Goal: Task Accomplishment & Management: Use online tool/utility

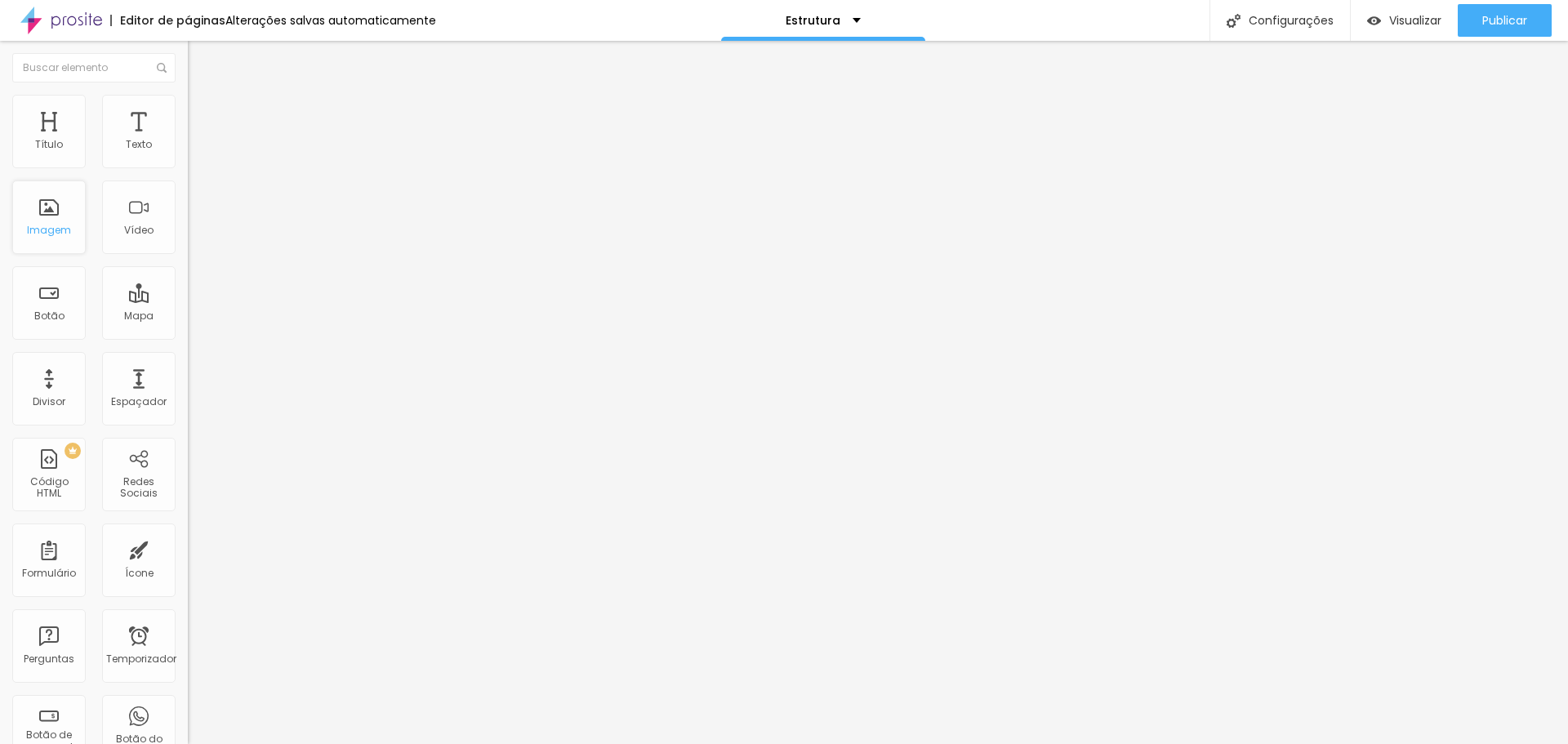
click at [47, 216] on div "Imagem" at bounding box center [49, 217] width 74 height 74
click at [197, 140] on font "Trocar imagem" at bounding box center [237, 133] width 79 height 14
click at [188, 104] on li "Estilo" at bounding box center [281, 102] width 188 height 16
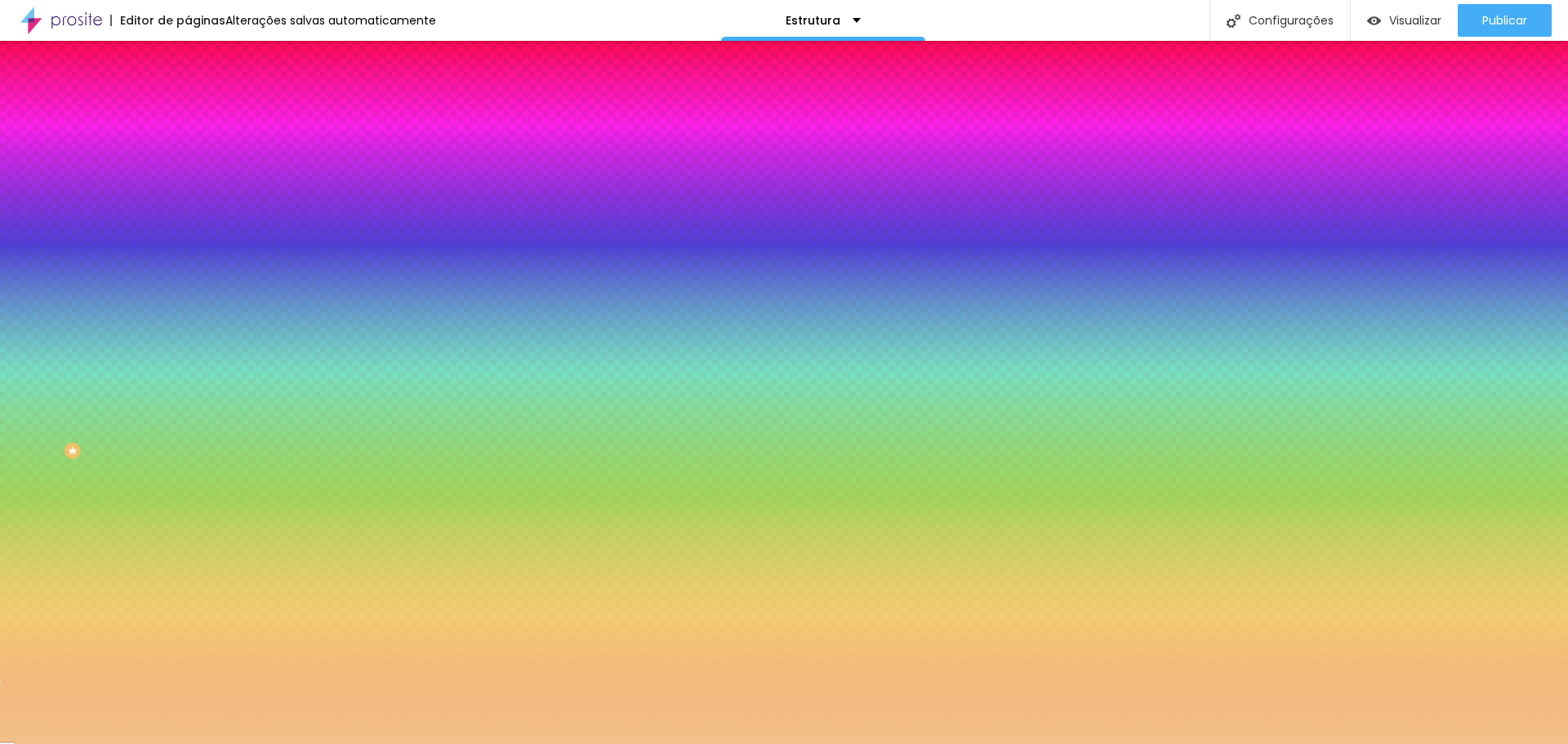
click at [188, 156] on div at bounding box center [281, 156] width 188 height 0
click at [80, 265] on div at bounding box center [784, 372] width 1568 height 744
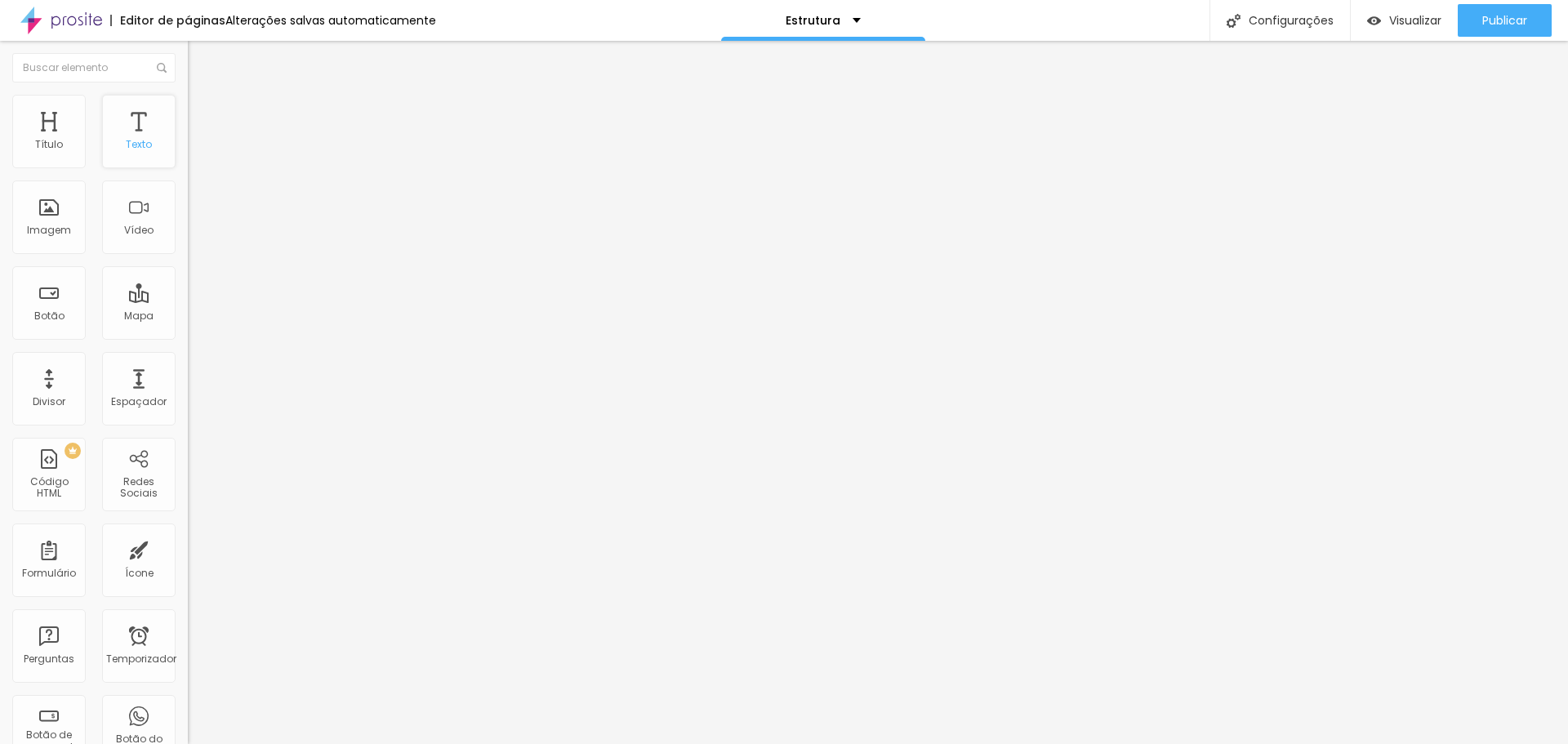
click at [133, 140] on font "Texto" at bounding box center [139, 144] width 26 height 14
click at [188, 157] on button "button" at bounding box center [199, 148] width 22 height 17
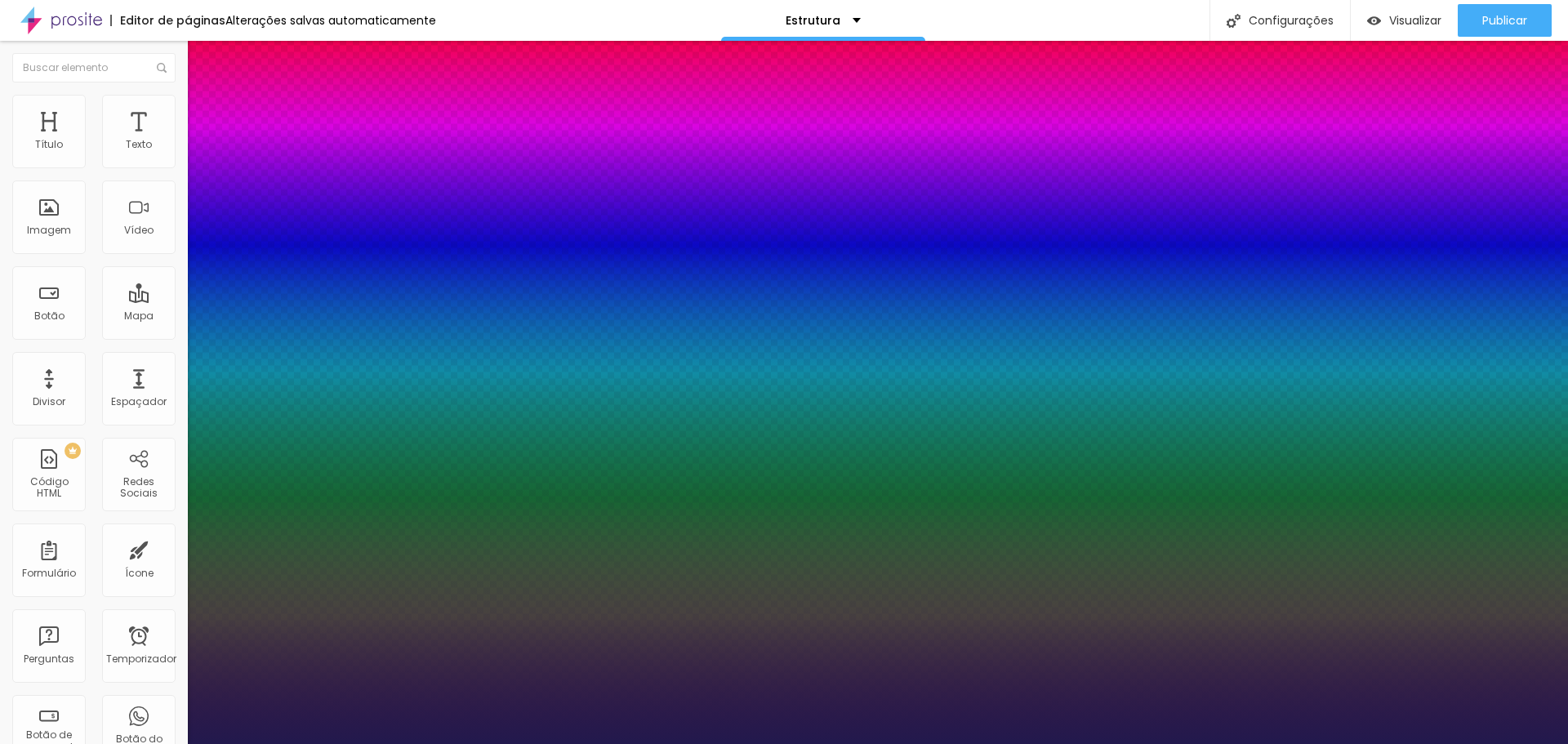
type input "1"
type input "22"
type input "1"
type input "33"
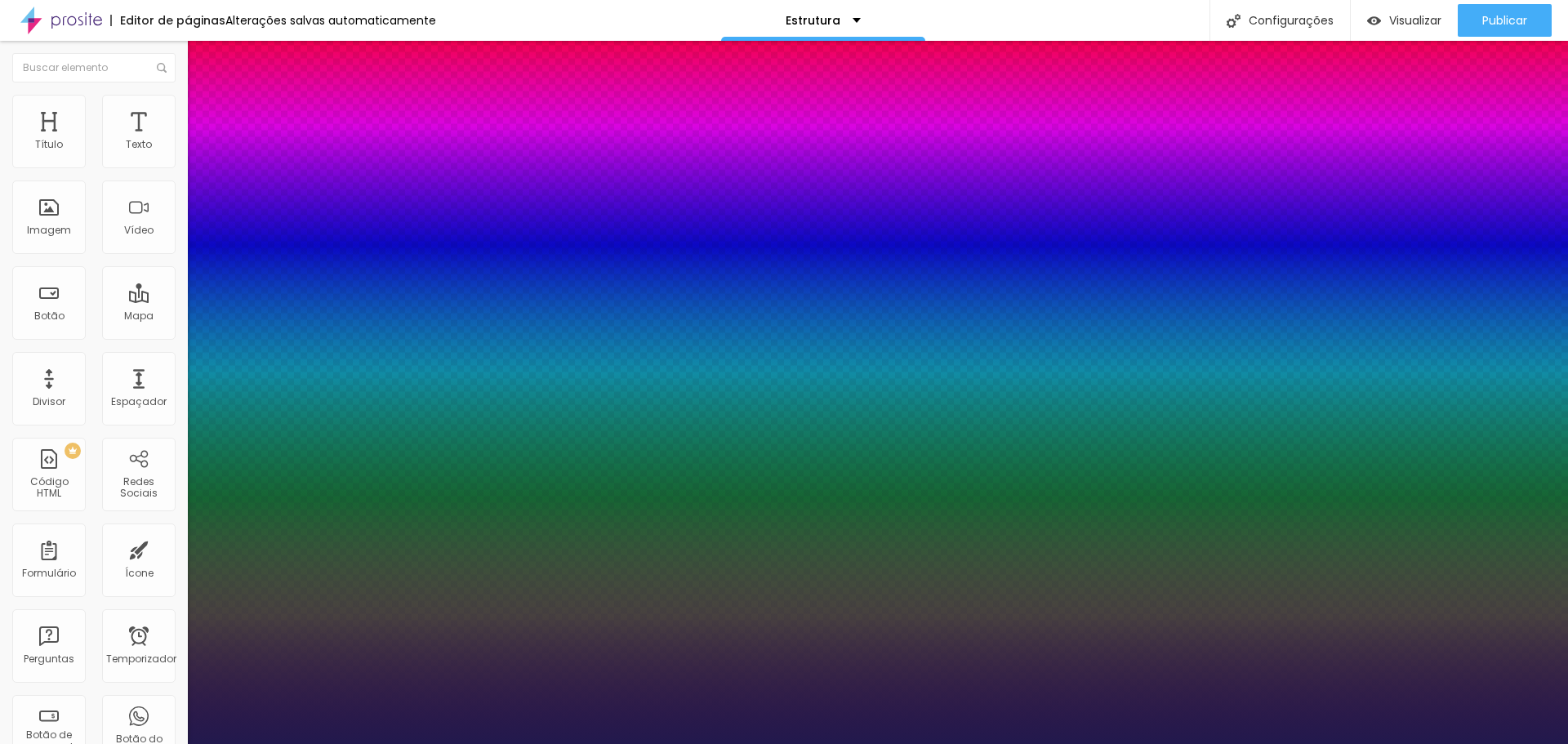
type input "33"
type input "1"
type input "35"
type input "1"
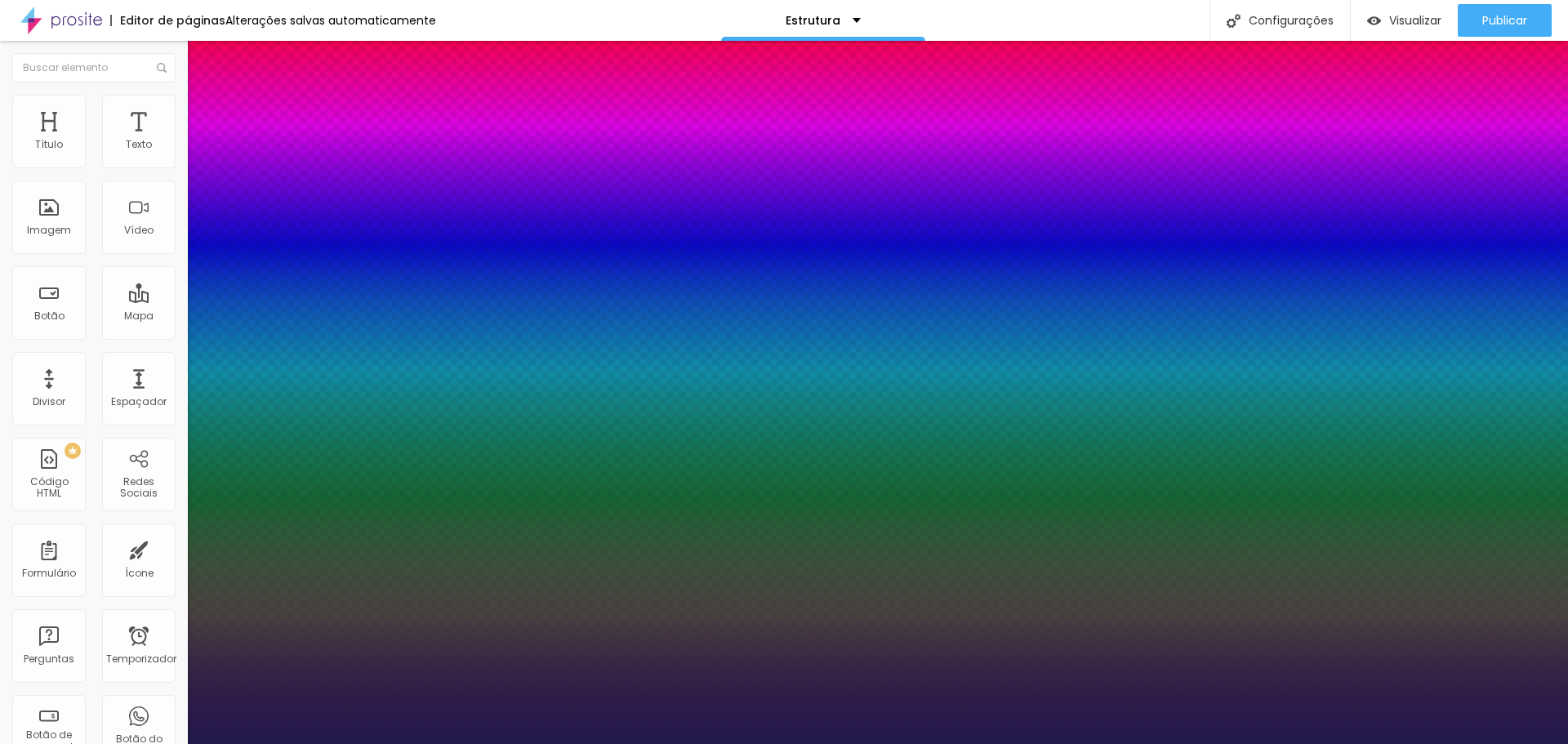
type input "38"
type input "1"
type input "40"
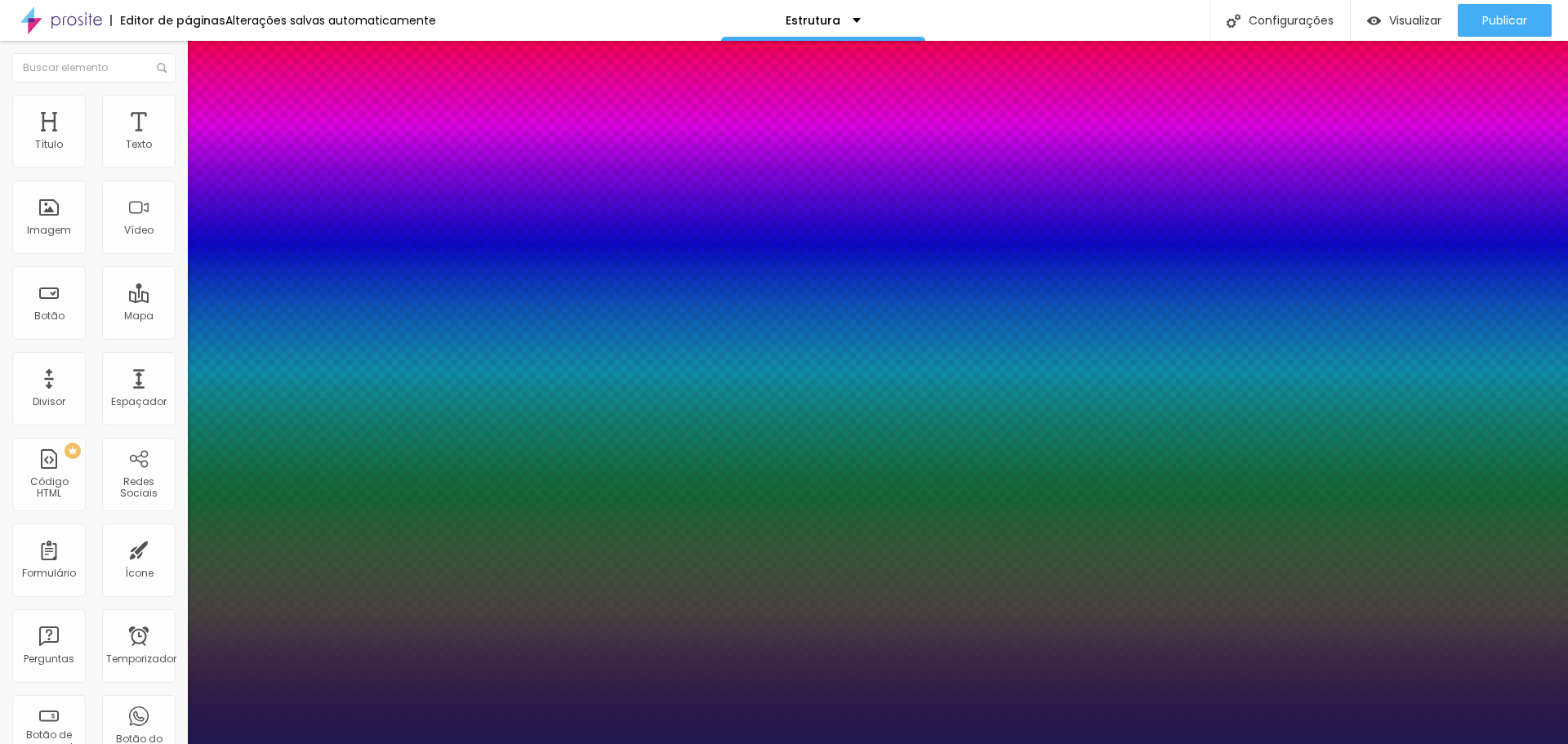
type input "1"
type input "44"
type input "1"
type input "47"
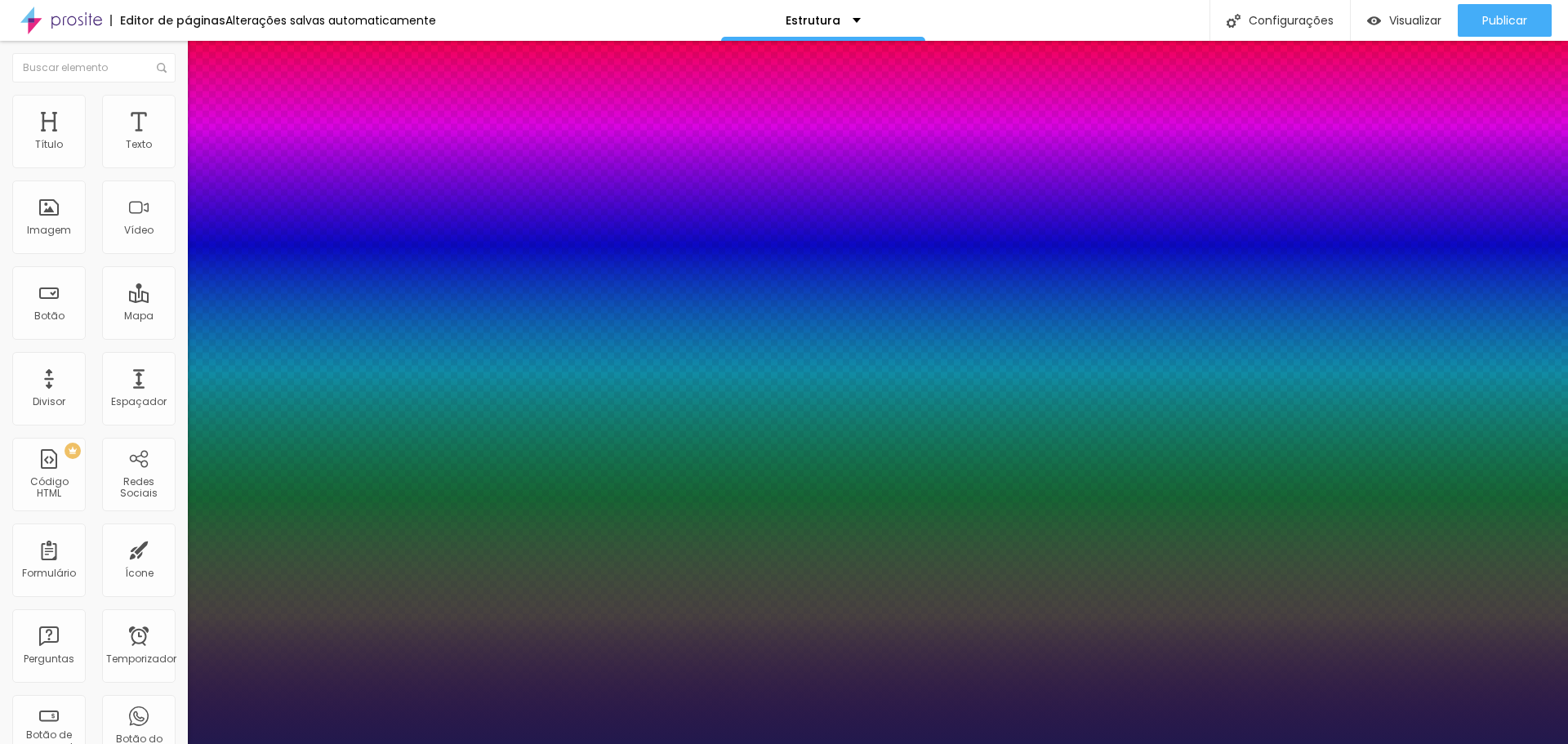
type input "47"
type input "1"
type input "48"
type input "1"
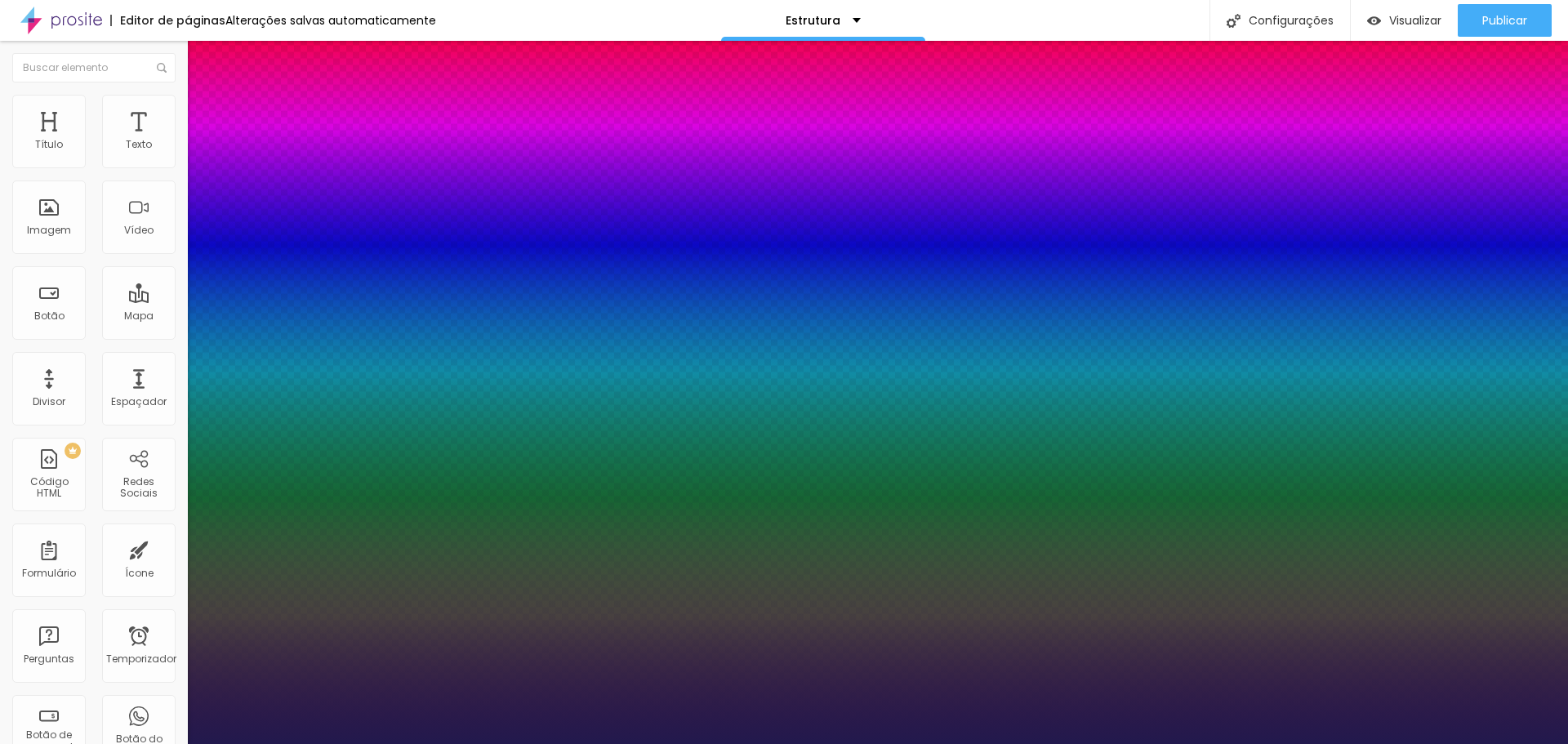
type input "46"
type input "1"
type input "45"
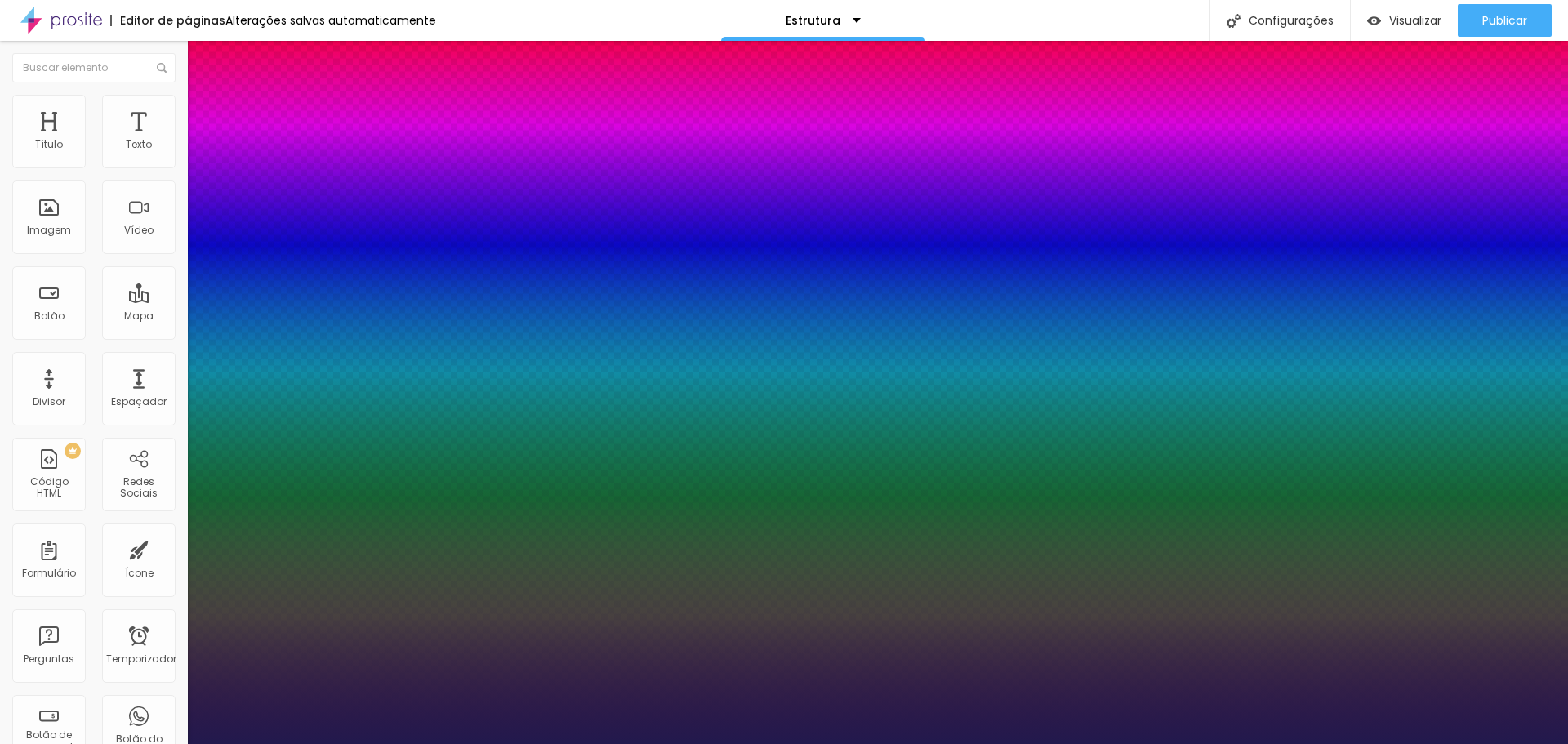
type input "1"
type input "44"
type input "1"
type input "43"
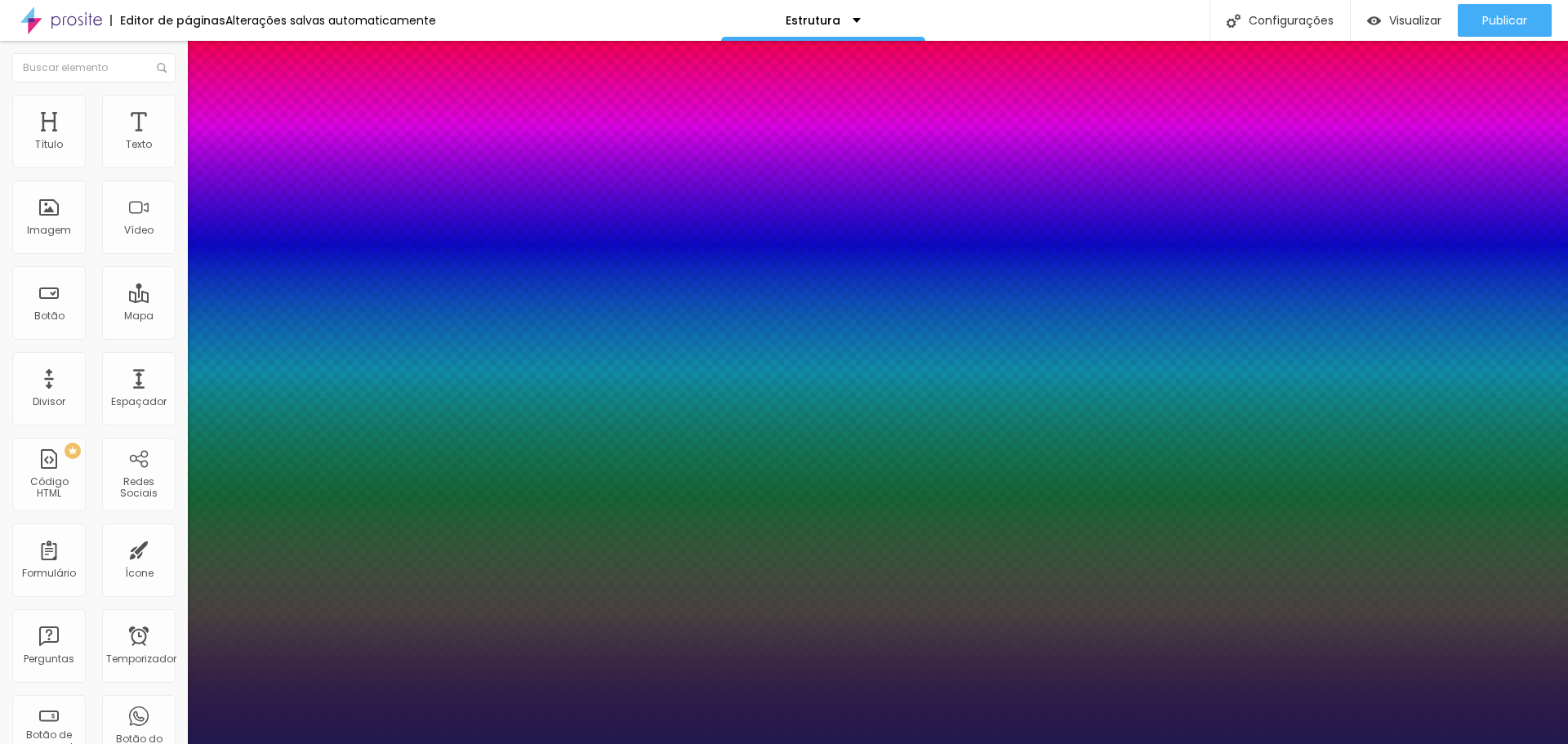
type input "43"
type input "1"
type input "42"
type input "1"
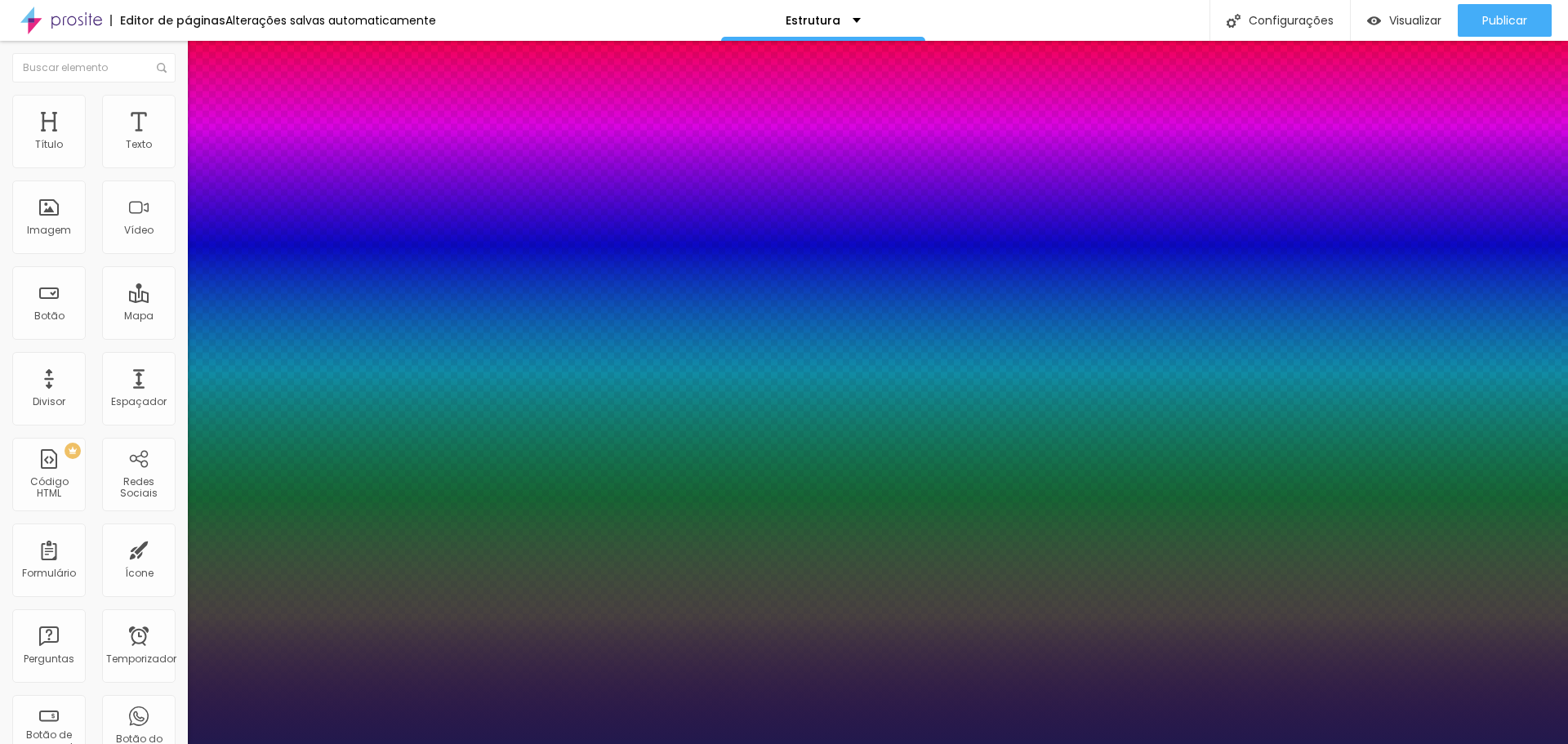
type input "39"
type input "1"
type input "38"
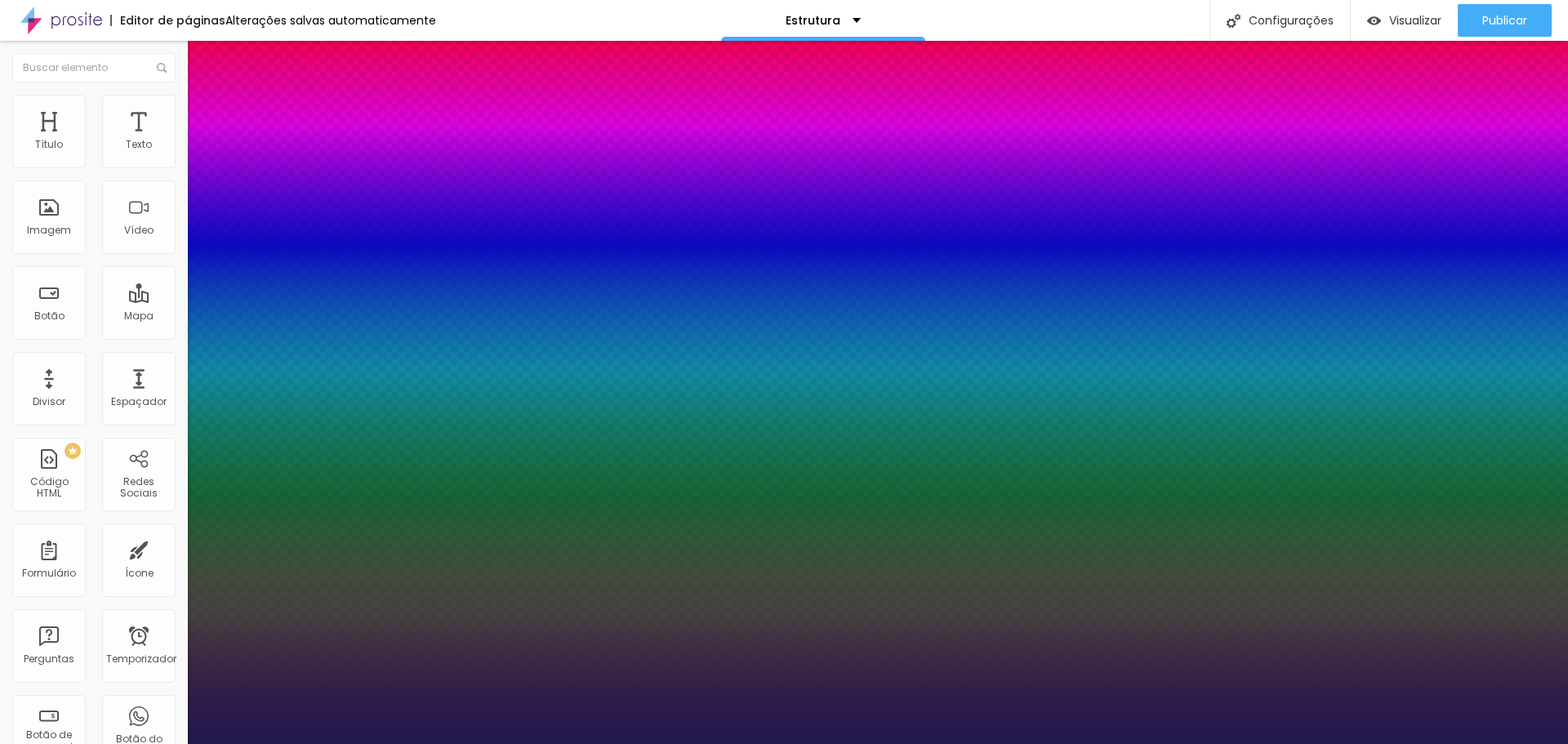
type input "1"
drag, startPoint x: 221, startPoint y: 275, endPoint x: 249, endPoint y: 279, distance: 28.3
type input "38"
type input "1"
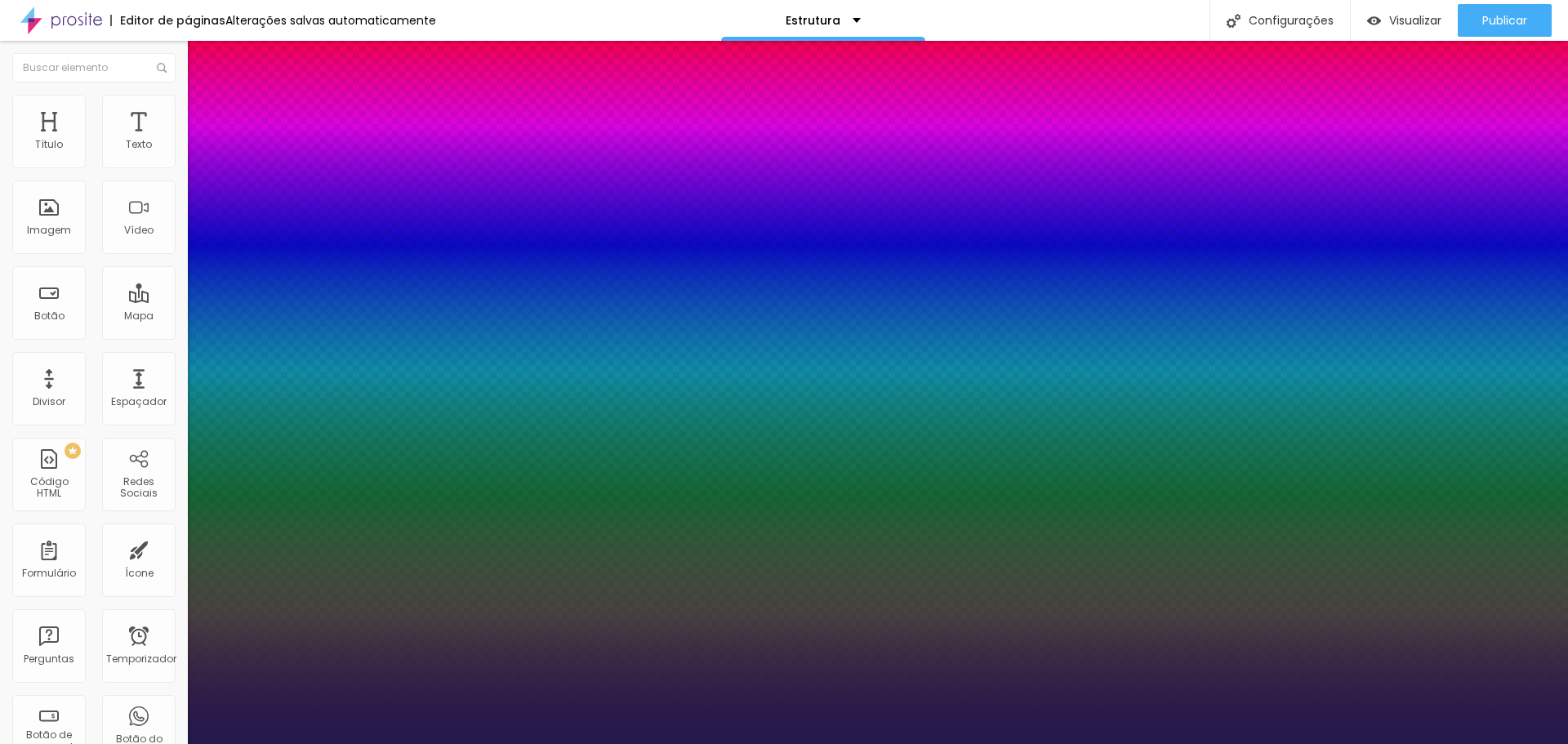
select select "Actor-Regular"
type input "1"
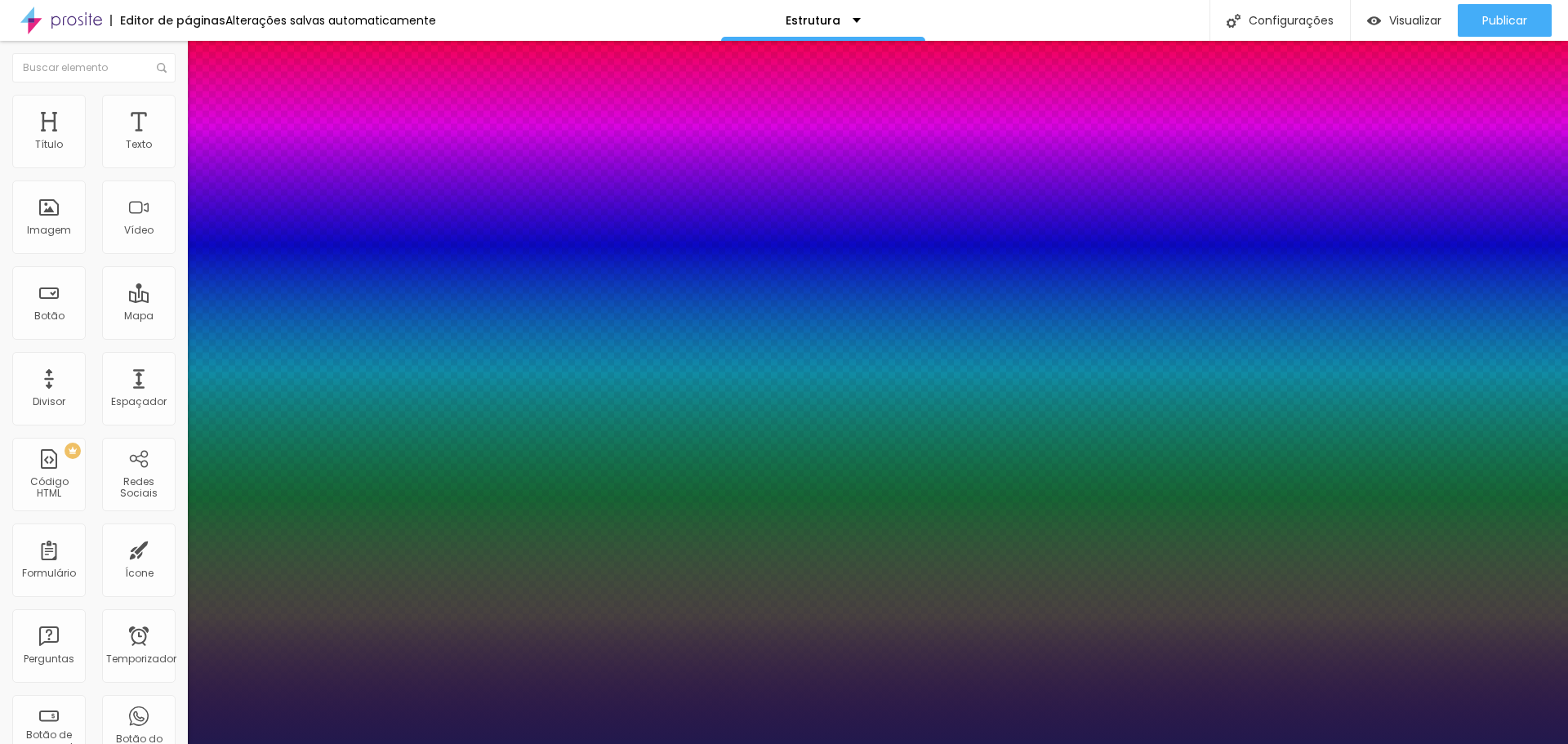
select select "Alegreya"
type input "1"
click at [1439, 743] on div at bounding box center [784, 744] width 1568 height 0
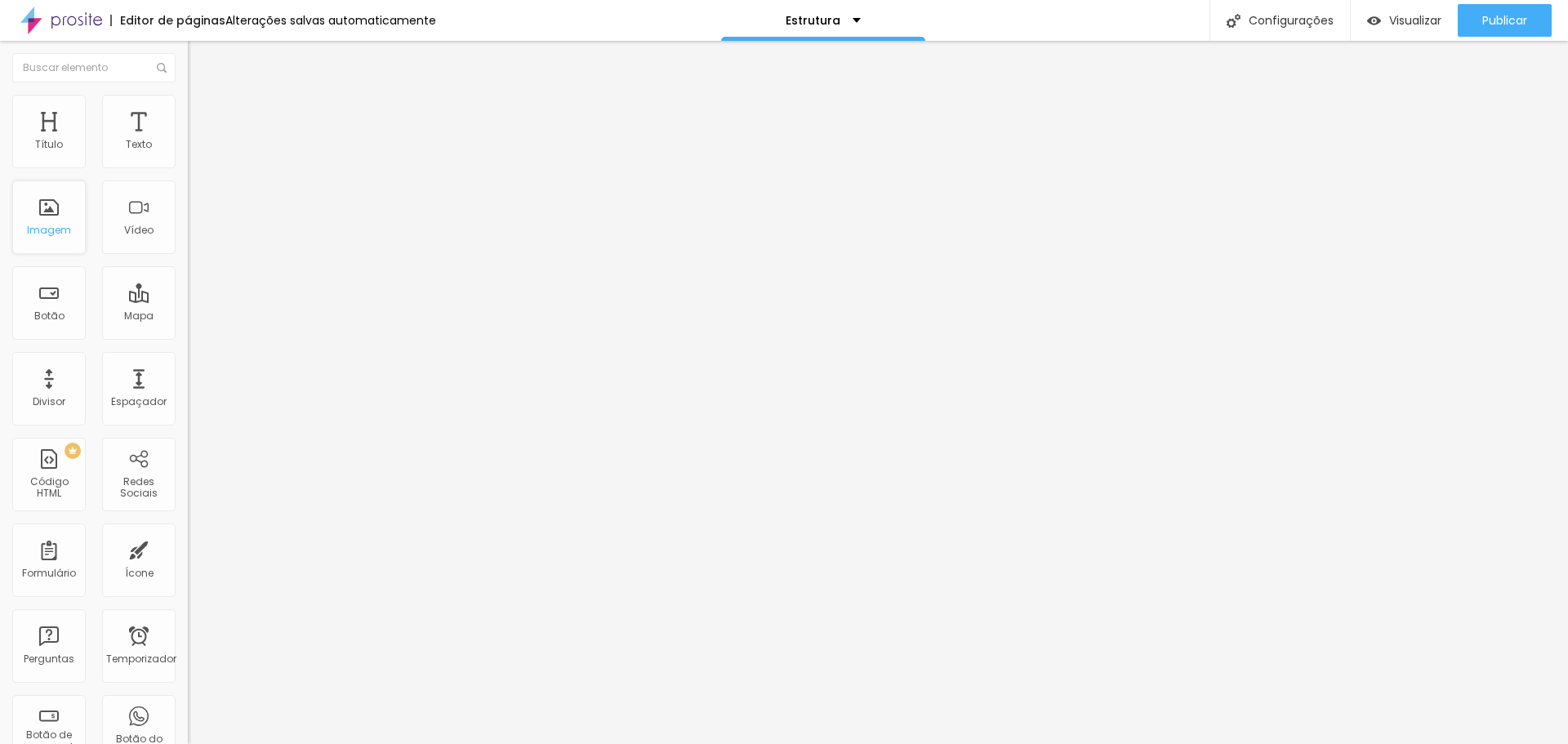
click at [52, 197] on div "Imagem" at bounding box center [49, 217] width 74 height 74
click at [188, 299] on div "Proporção Original Cinema 16:9 Padrão 4:3 Quadrado 1:1 Original" at bounding box center [281, 266] width 188 height 64
click at [188, 255] on font "Original" at bounding box center [208, 249] width 39 height 14
click at [188, 285] on span "Quadrado" at bounding box center [214, 278] width 53 height 14
click at [188, 274] on div "Padrão 4:3" at bounding box center [281, 268] width 188 height 9
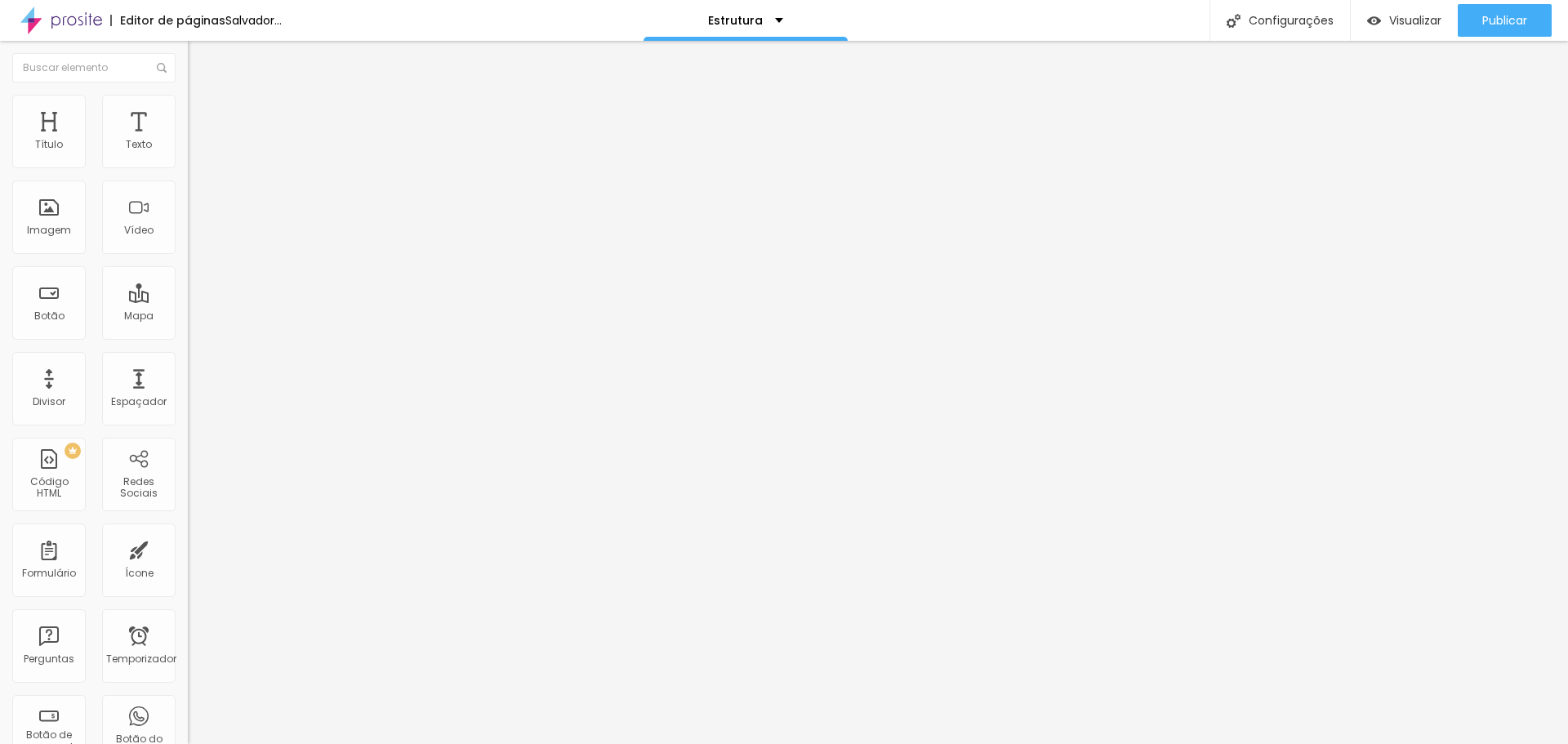
click at [188, 300] on span "Original" at bounding box center [208, 293] width 39 height 14
click at [188, 99] on img at bounding box center [195, 102] width 15 height 15
click at [188, 111] on li "Avançado" at bounding box center [281, 119] width 188 height 16
click at [188, 93] on img at bounding box center [195, 86] width 15 height 15
click at [44, 249] on div "Imagem" at bounding box center [49, 217] width 74 height 74
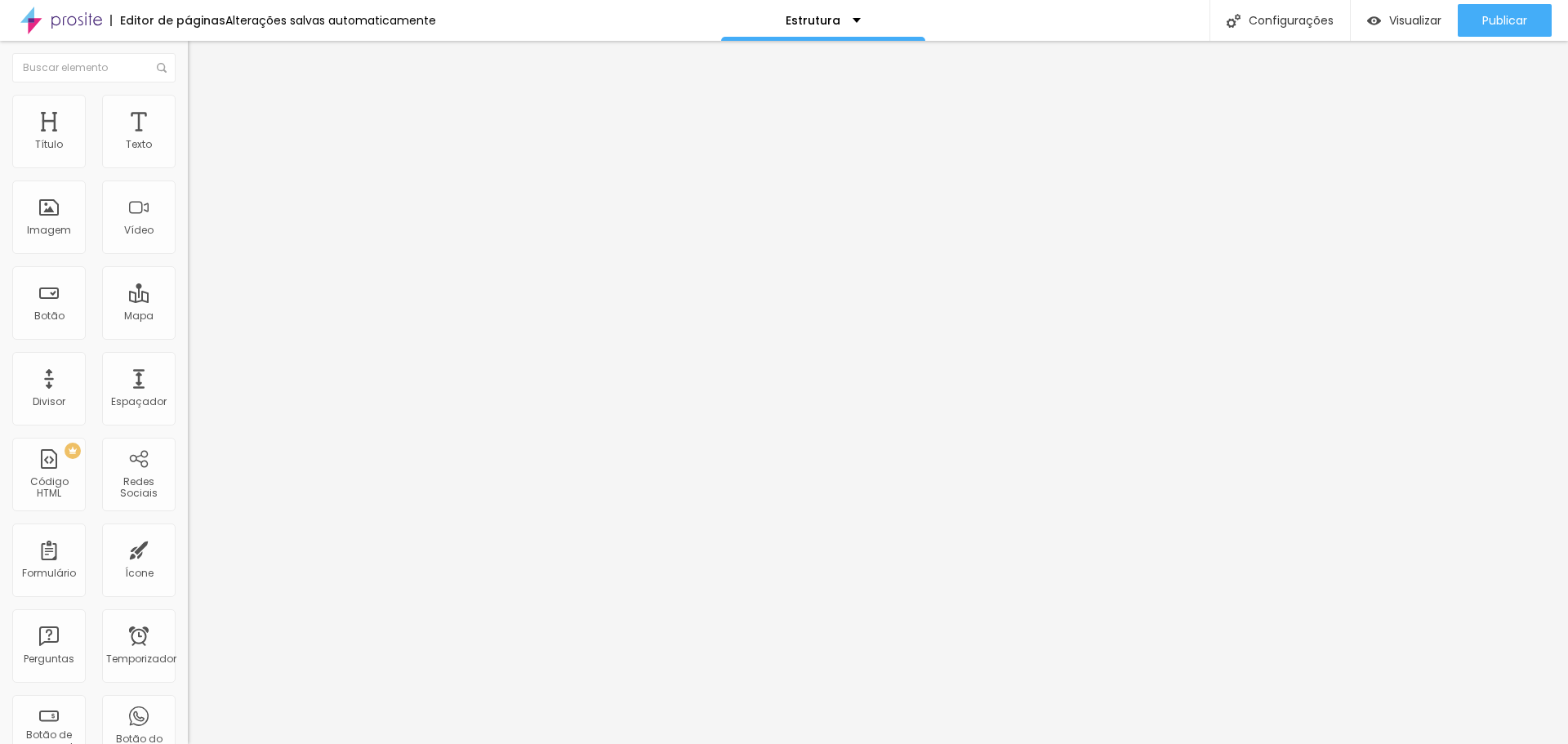
click at [203, 111] on font "Estilo" at bounding box center [215, 106] width 25 height 14
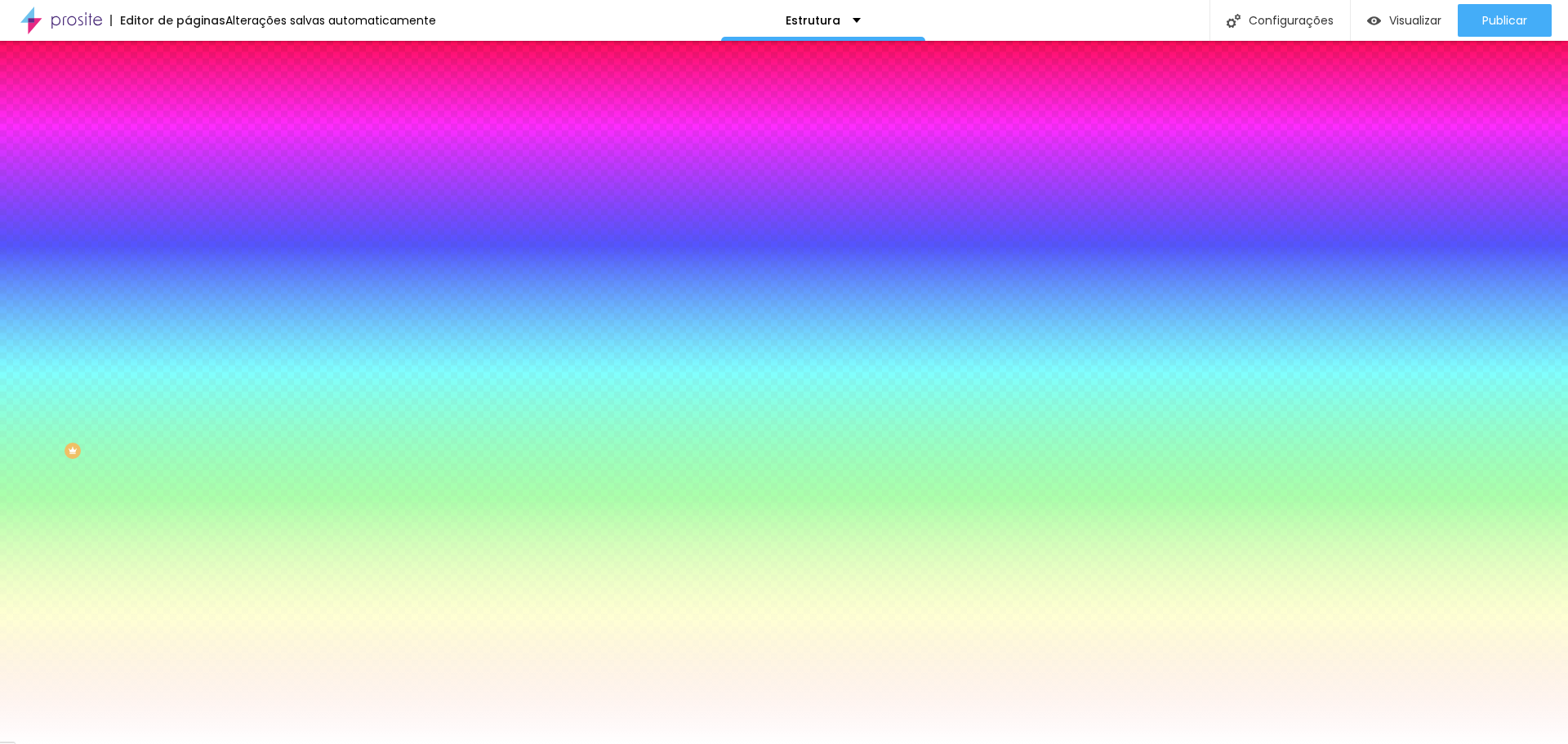
click at [203, 96] on font "Conteúdo" at bounding box center [228, 89] width 50 height 14
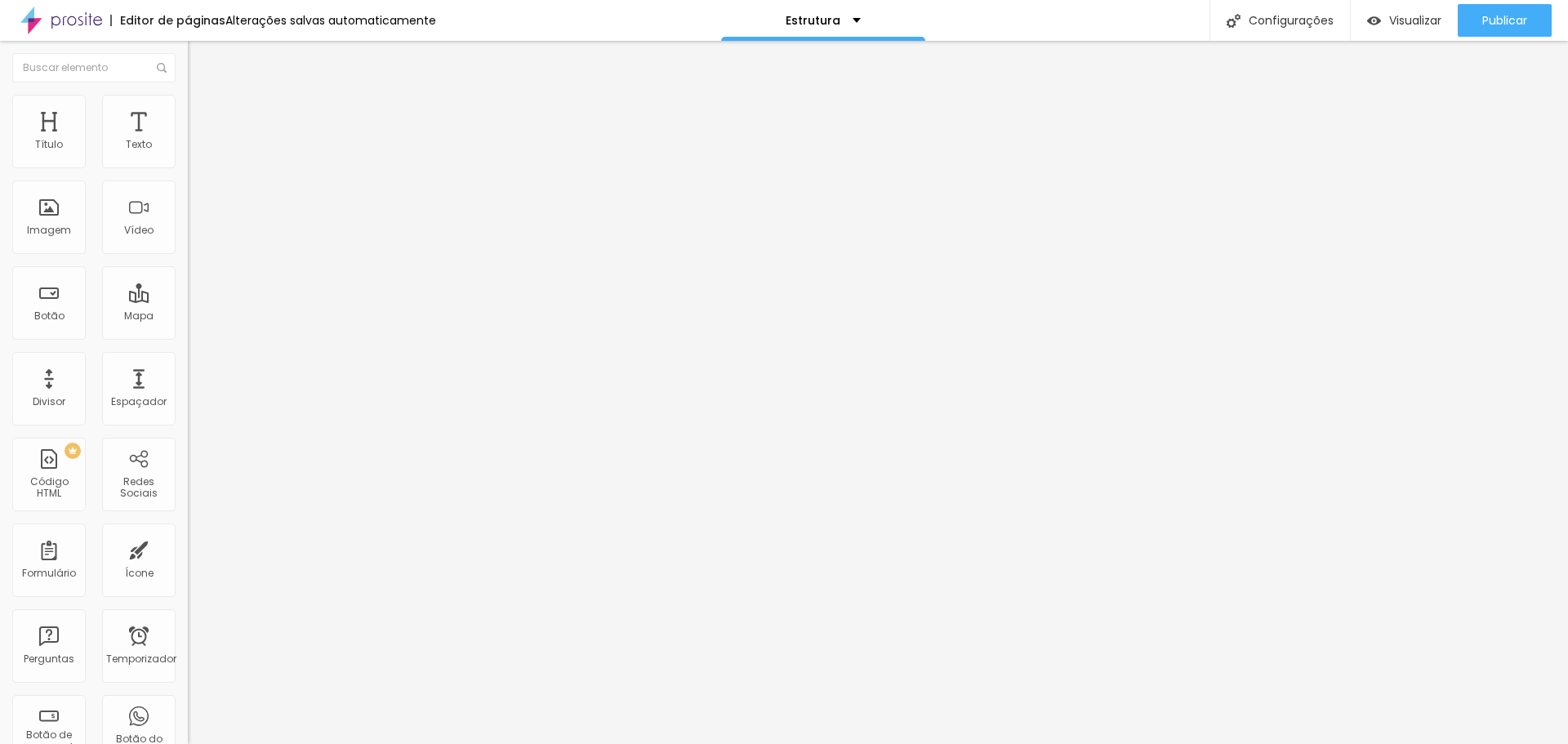
click at [188, 255] on font "Original" at bounding box center [208, 249] width 39 height 14
click at [188, 233] on img at bounding box center [194, 227] width 11 height 11
click at [188, 207] on img at bounding box center [194, 201] width 11 height 11
click at [188, 222] on div at bounding box center [281, 215] width 188 height 13
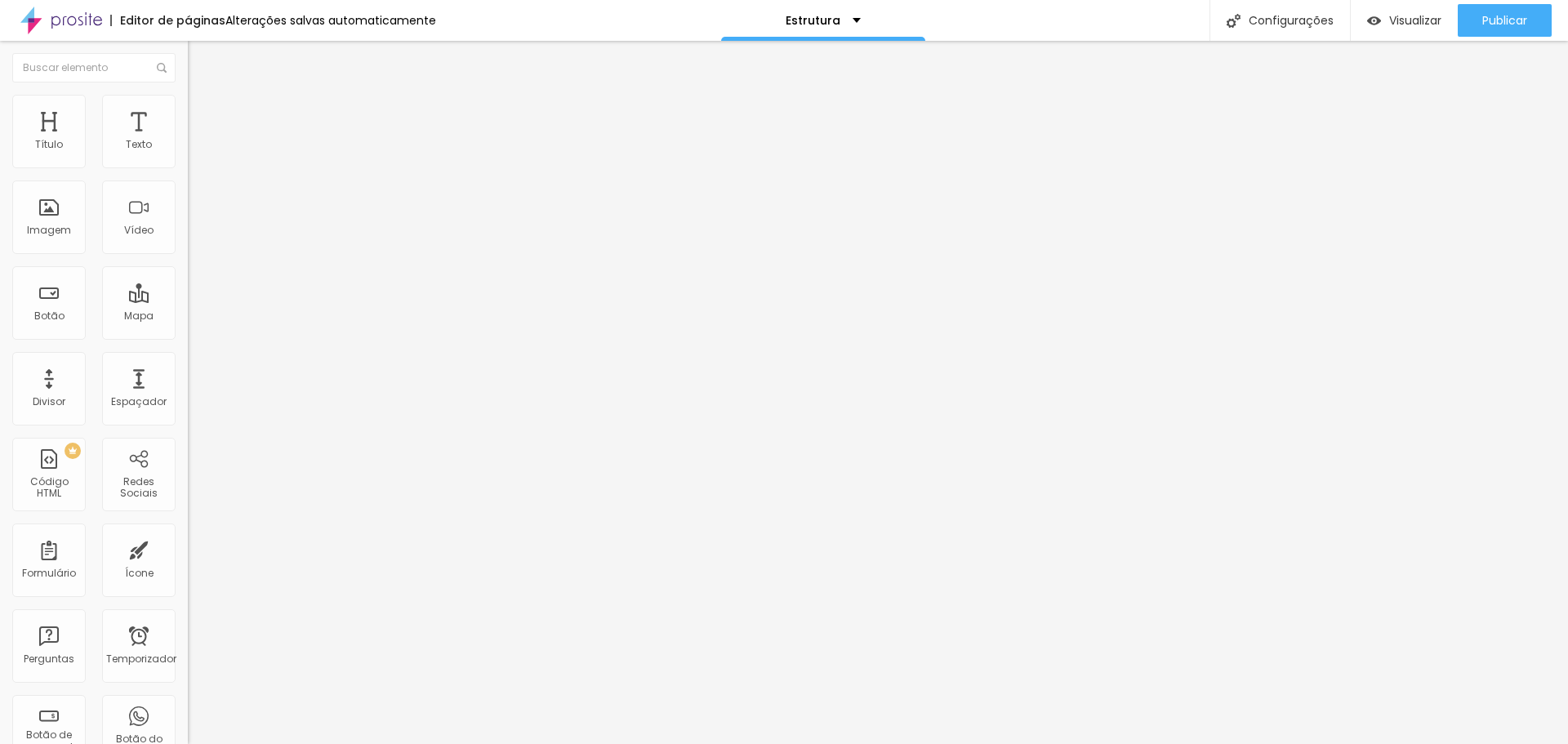
click at [203, 109] on font "Estilo" at bounding box center [215, 106] width 25 height 14
click at [188, 111] on li "Avançado" at bounding box center [281, 119] width 188 height 16
click at [200, 64] on img "button" at bounding box center [207, 60] width 13 height 13
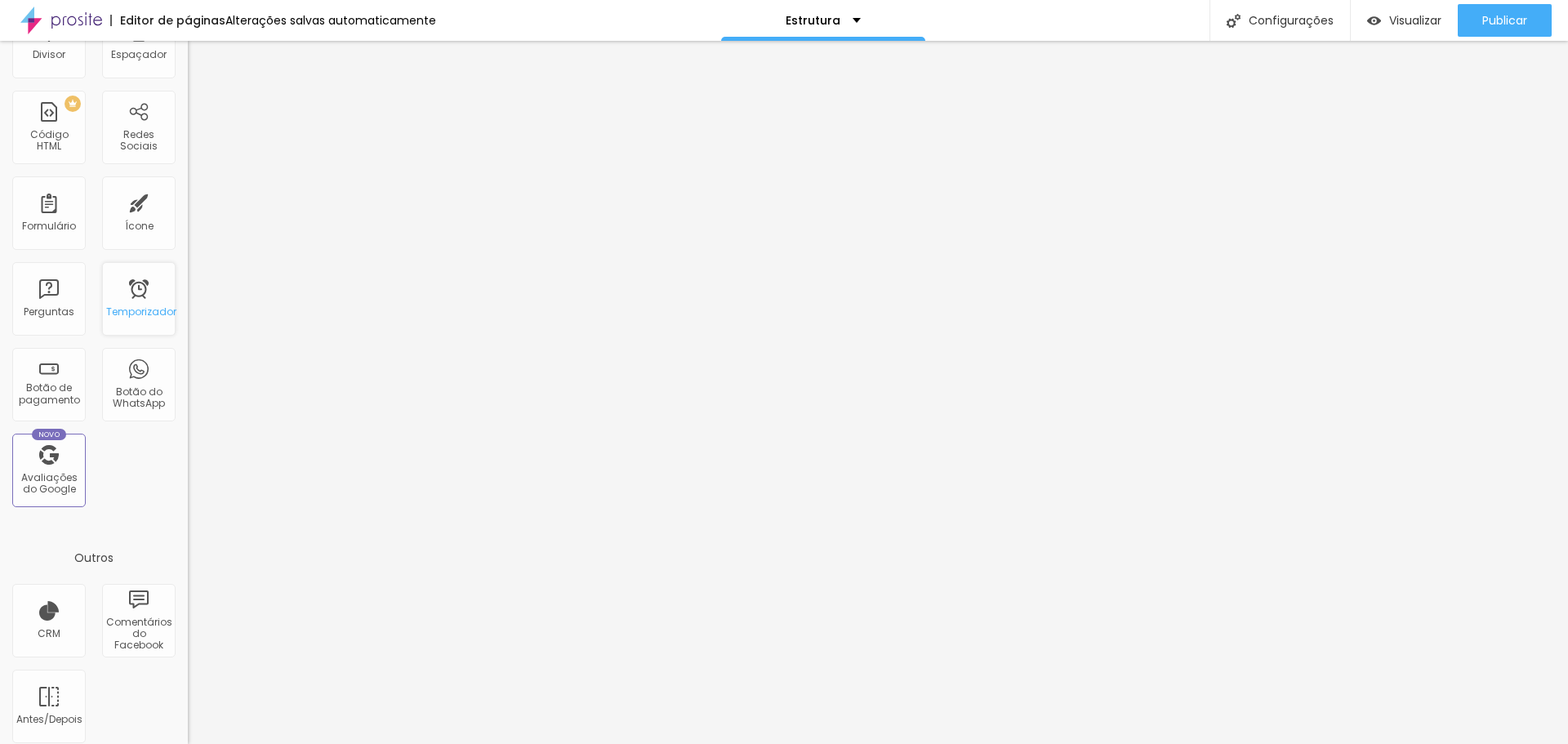
scroll to position [358, 0]
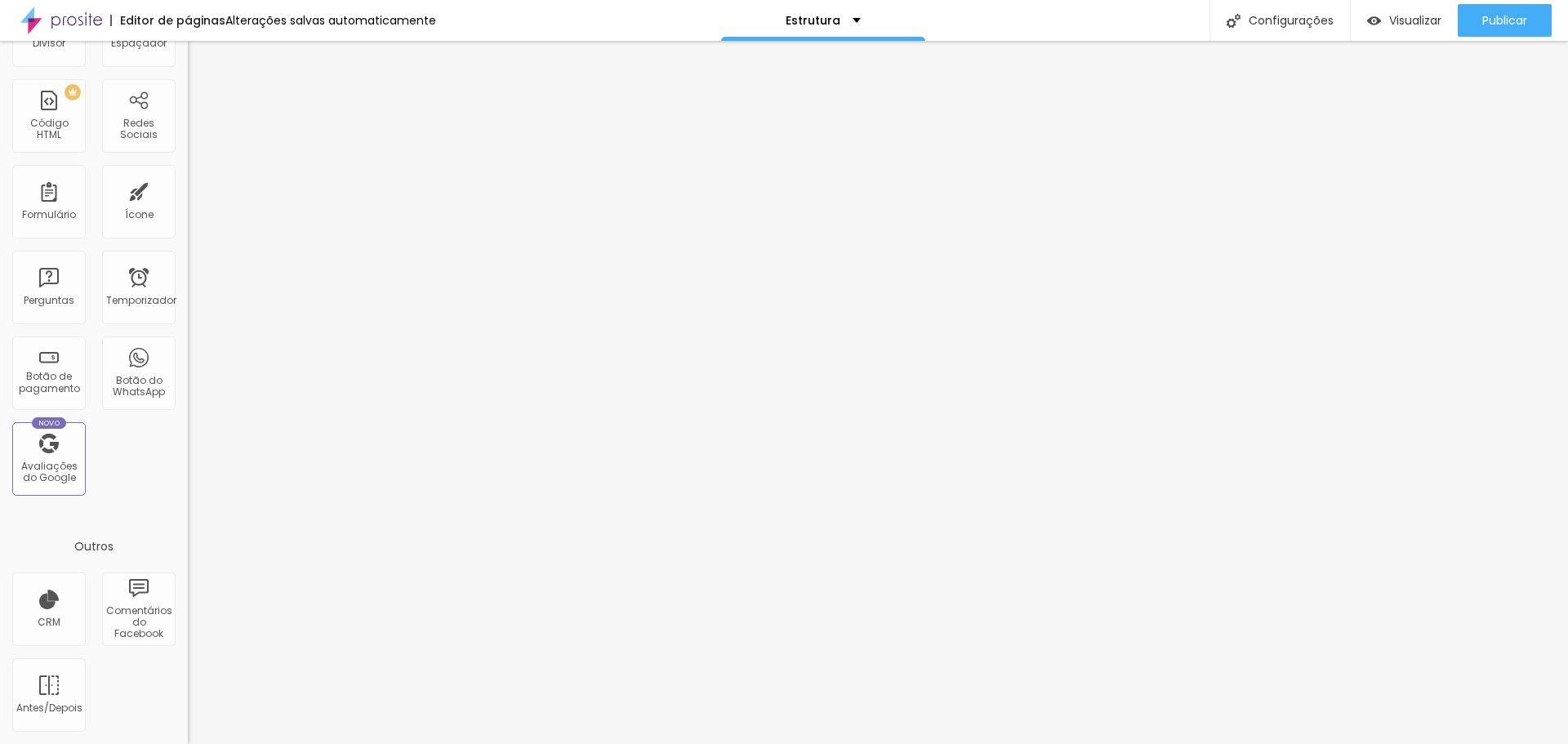
click at [290, 743] on div at bounding box center [784, 753] width 1568 height 0
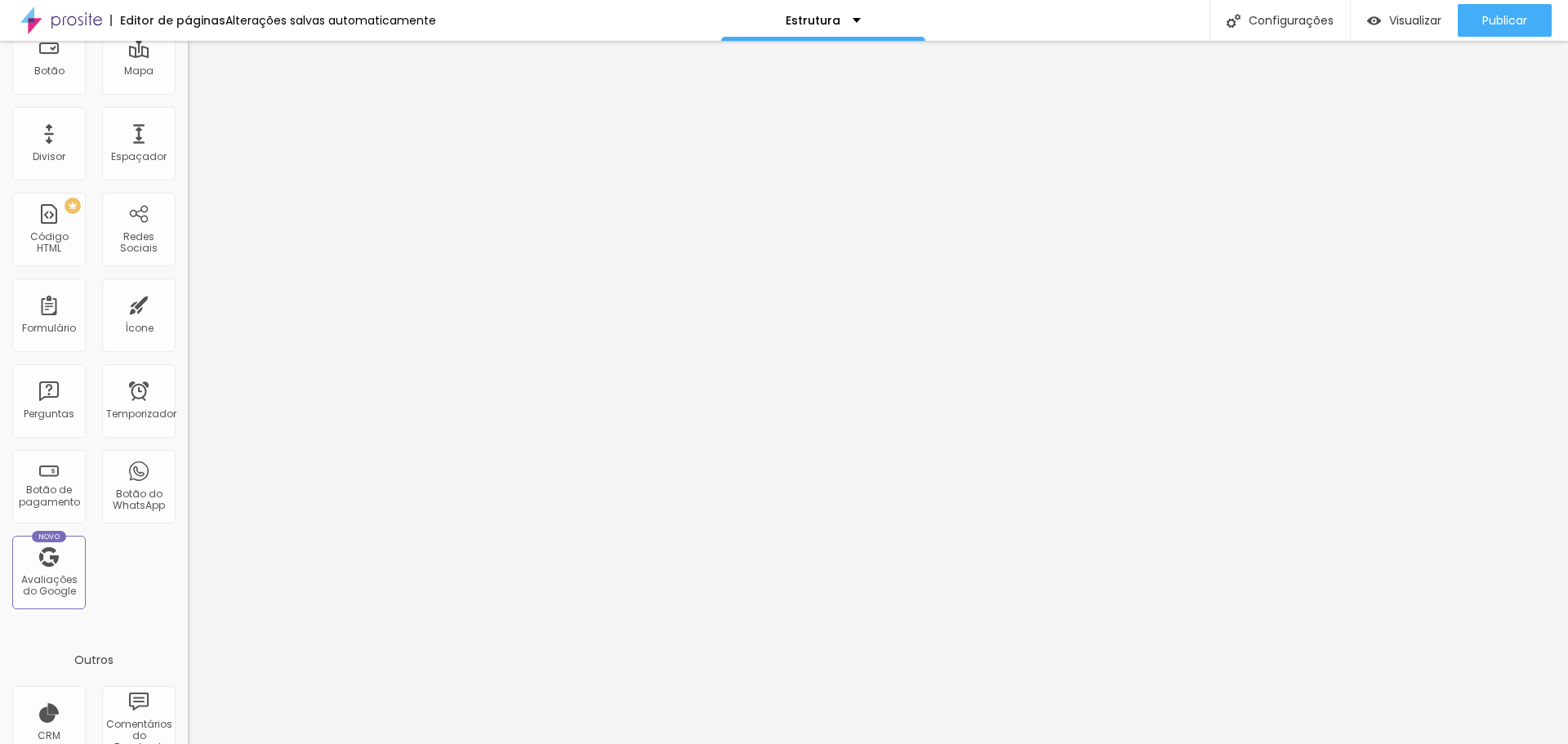
scroll to position [0, 0]
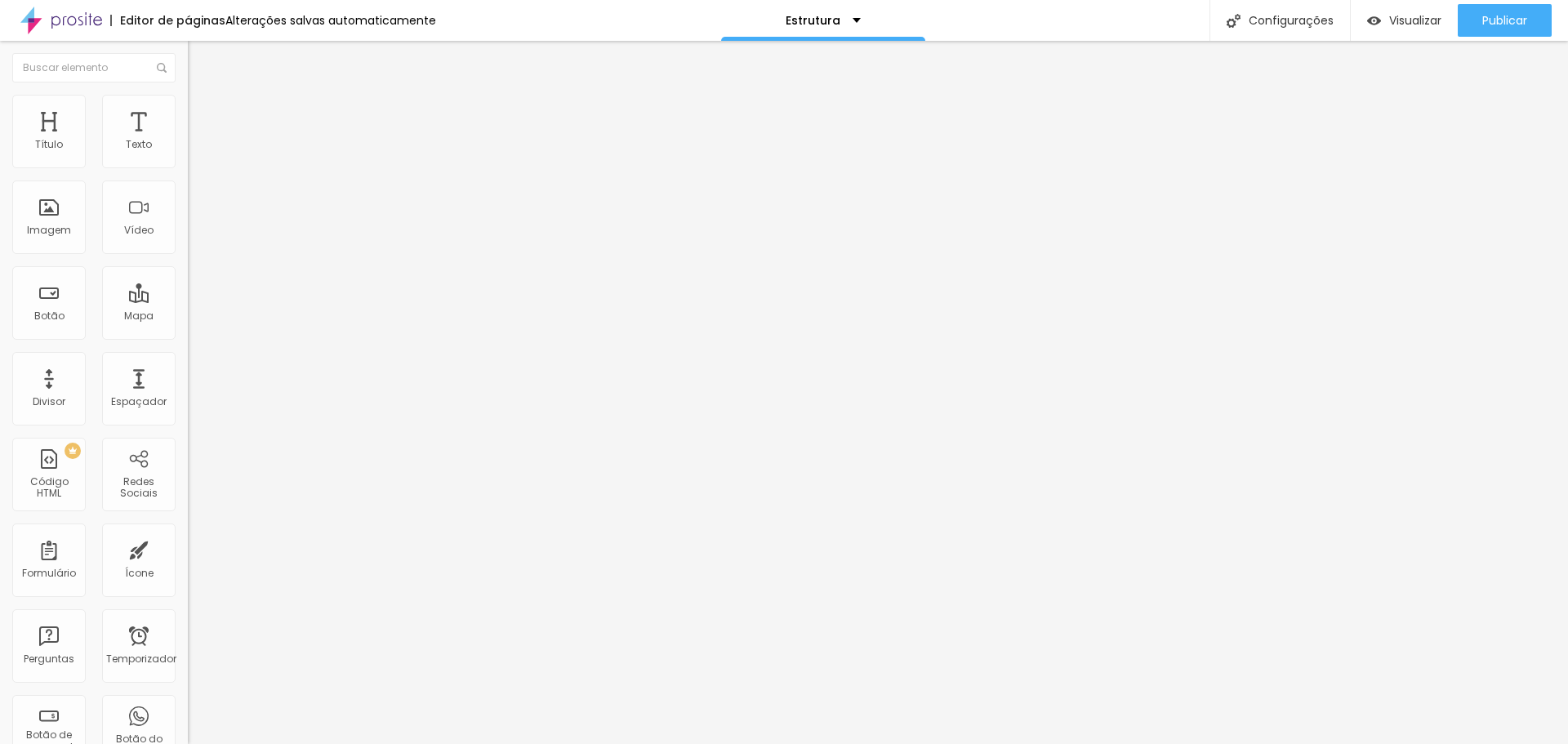
click at [188, 122] on font "Tipografia" at bounding box center [214, 115] width 52 height 14
click at [196, 150] on icon "button" at bounding box center [199, 147] width 7 height 7
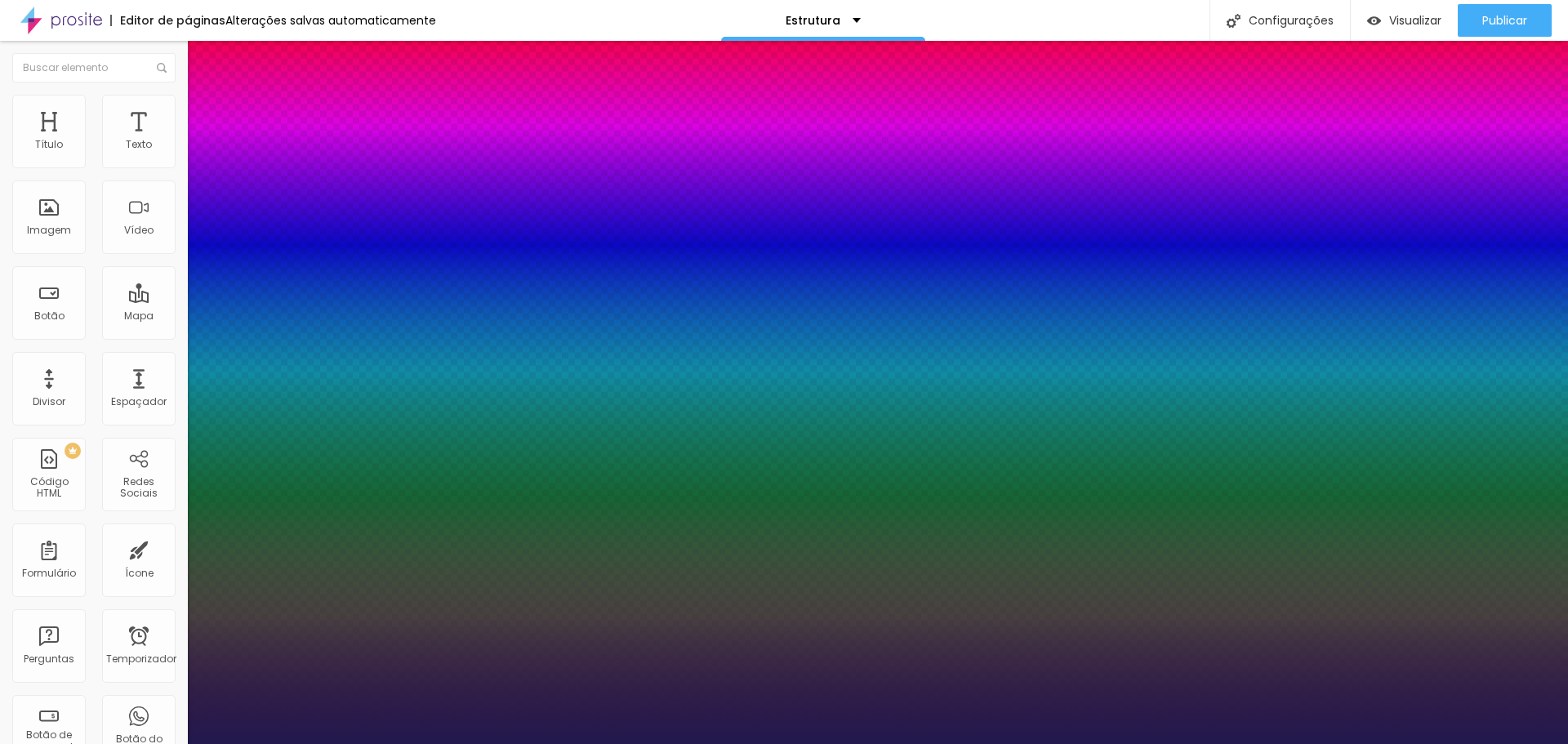
type input "1"
select select "AlegreyaBlack"
type input "1"
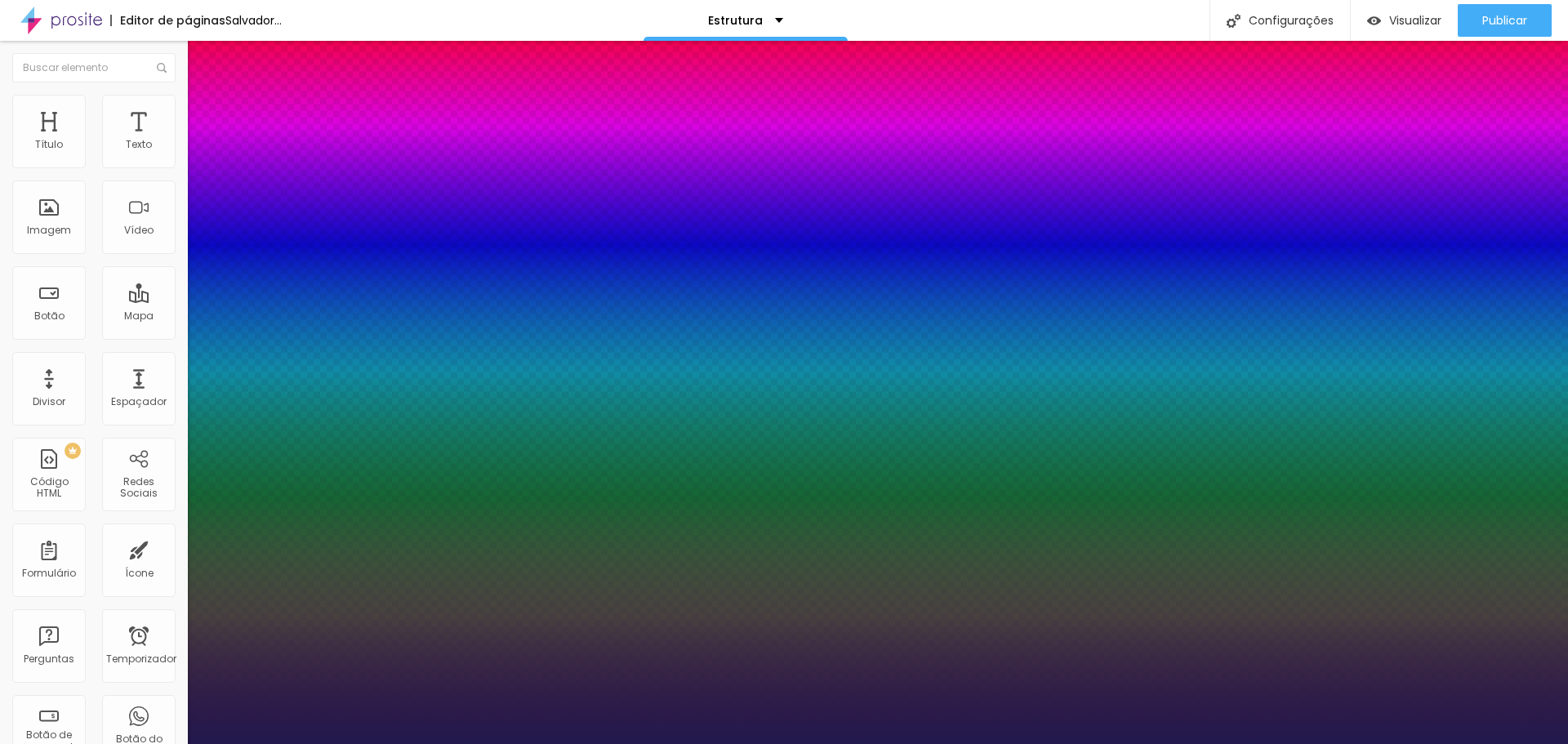
select select "Amaranth"
type input "1"
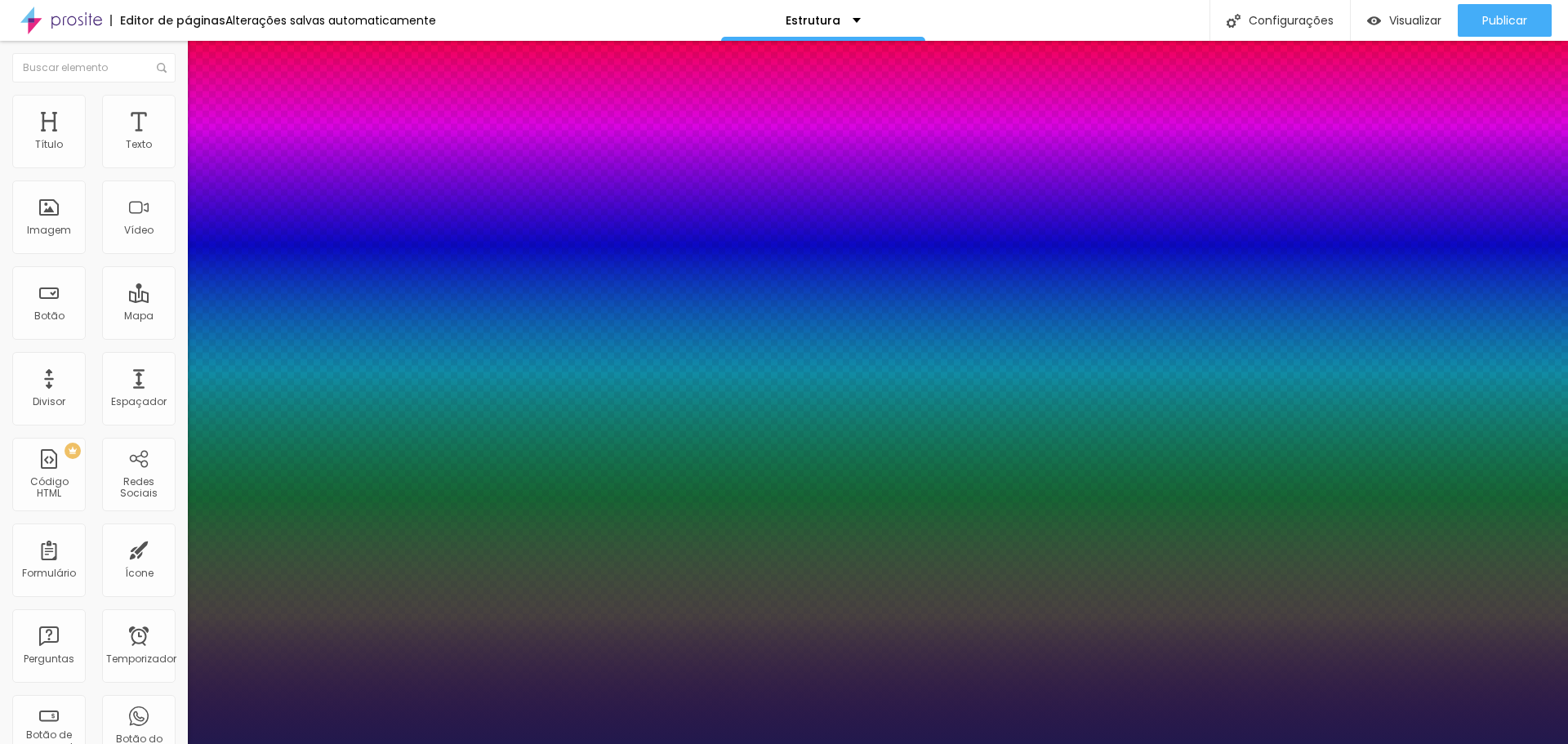
select select "Amita-Bold"
type input "1"
select select "Alegreya"
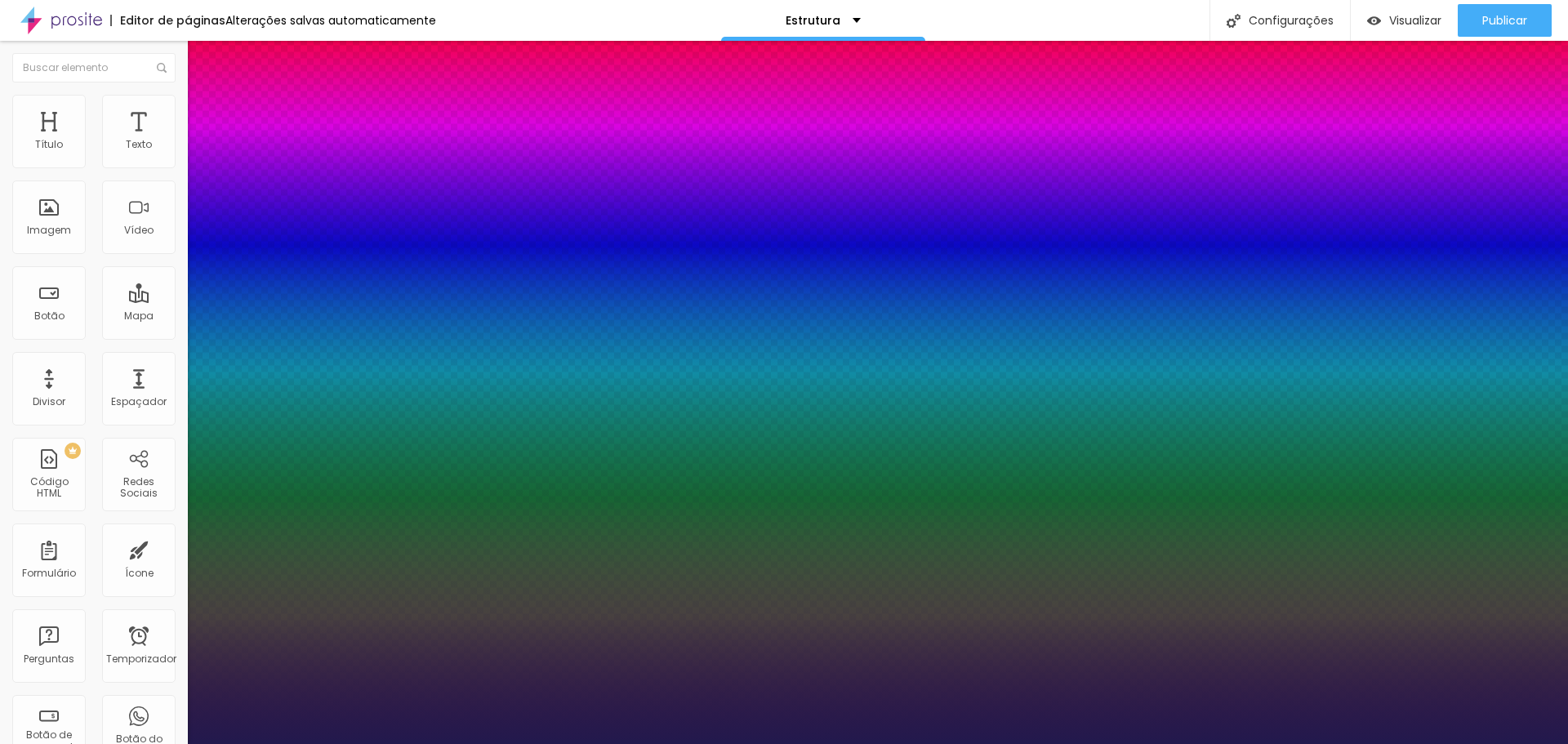
type input "1"
click at [935, 743] on div at bounding box center [784, 744] width 1568 height 0
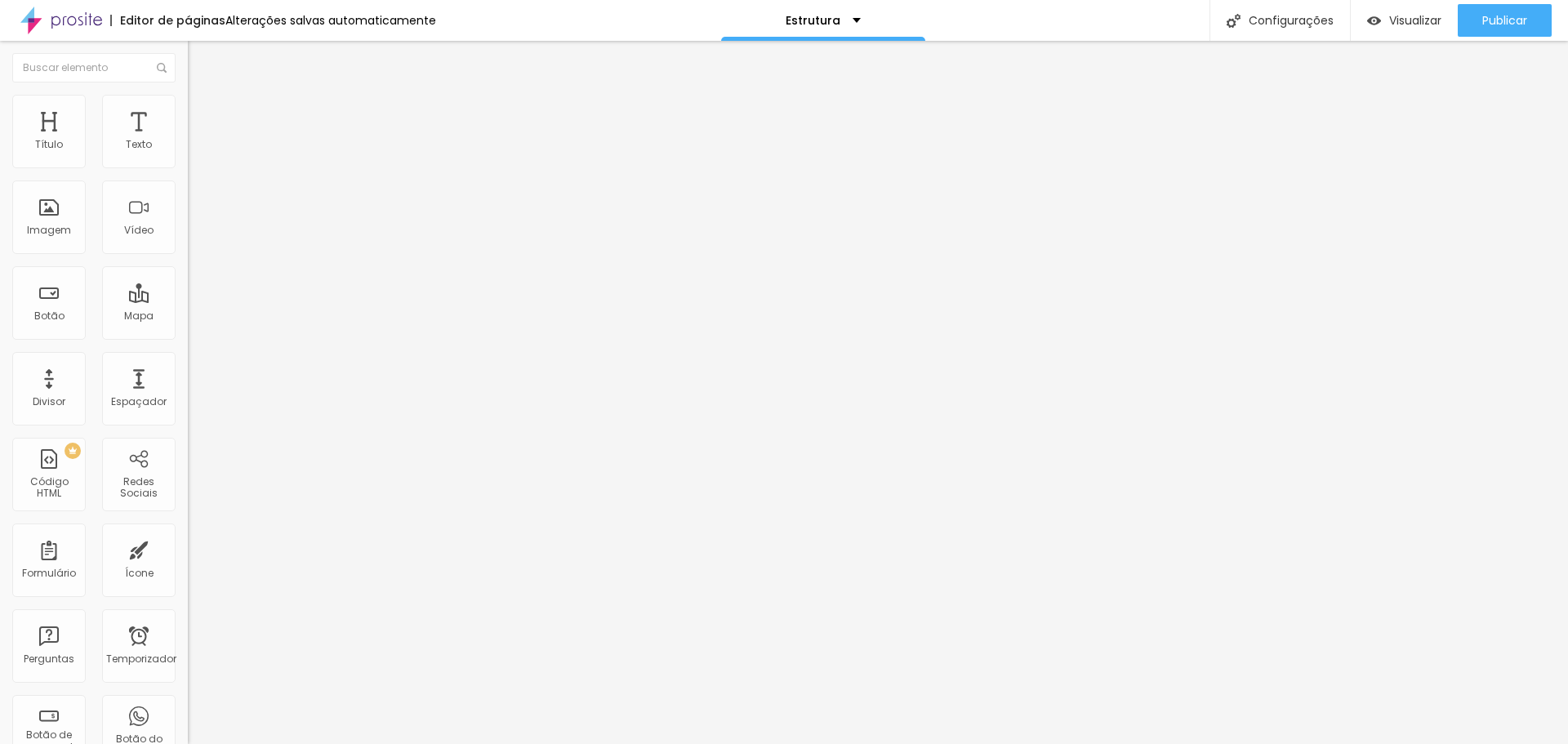
click at [188, 94] on li "Estilo" at bounding box center [281, 102] width 188 height 16
click at [50, 226] on font "Imagem" at bounding box center [49, 229] width 44 height 14
click at [200, 55] on img "button" at bounding box center [207, 60] width 13 height 13
click at [197, 140] on font "Adicionar imagem" at bounding box center [245, 133] width 95 height 14
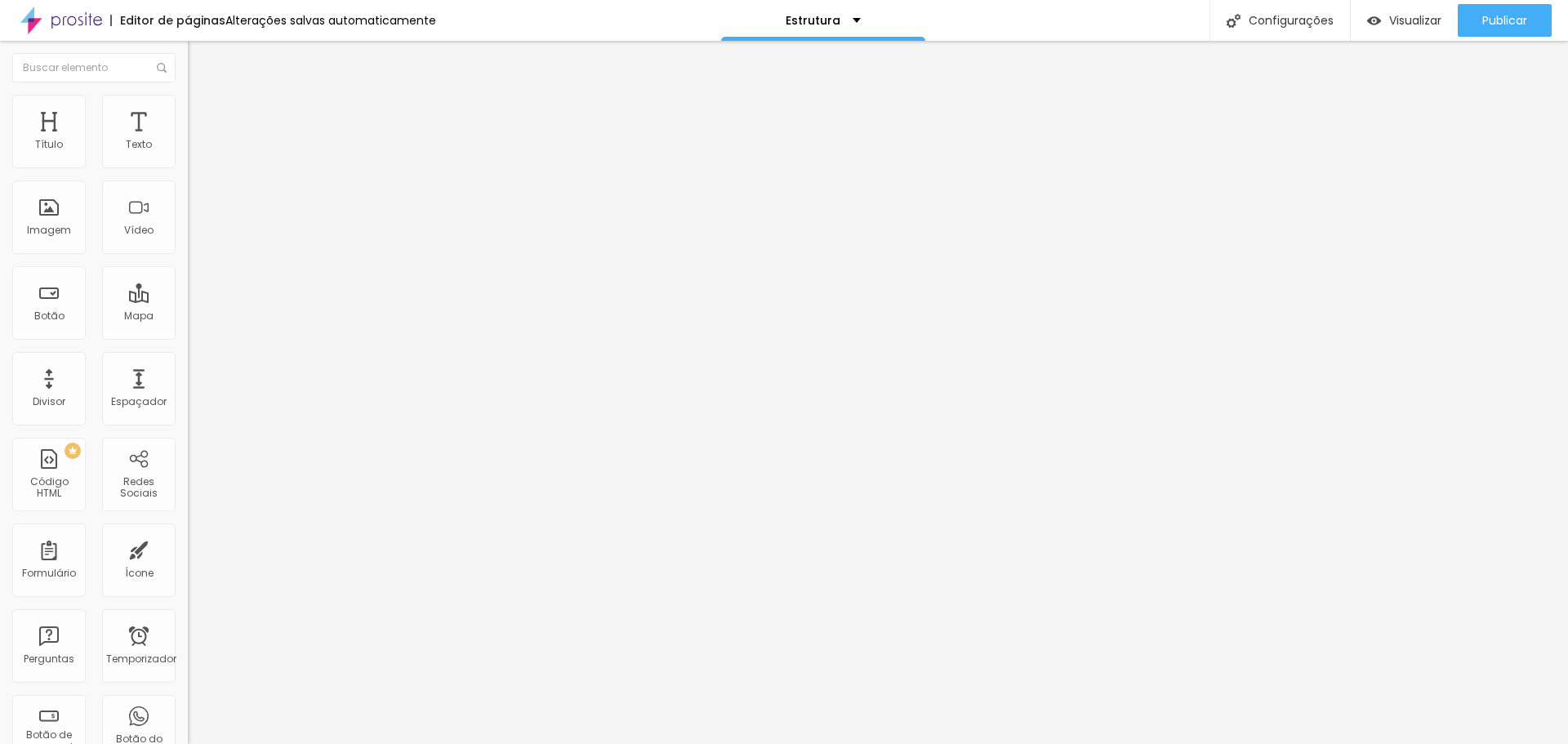
click at [1389, 16] on font "Visualizar" at bounding box center [1416, 20] width 52 height 16
click at [53, 228] on font "Imagem" at bounding box center [49, 229] width 44 height 14
click at [197, 140] on font "Adicionar imagem" at bounding box center [245, 133] width 95 height 14
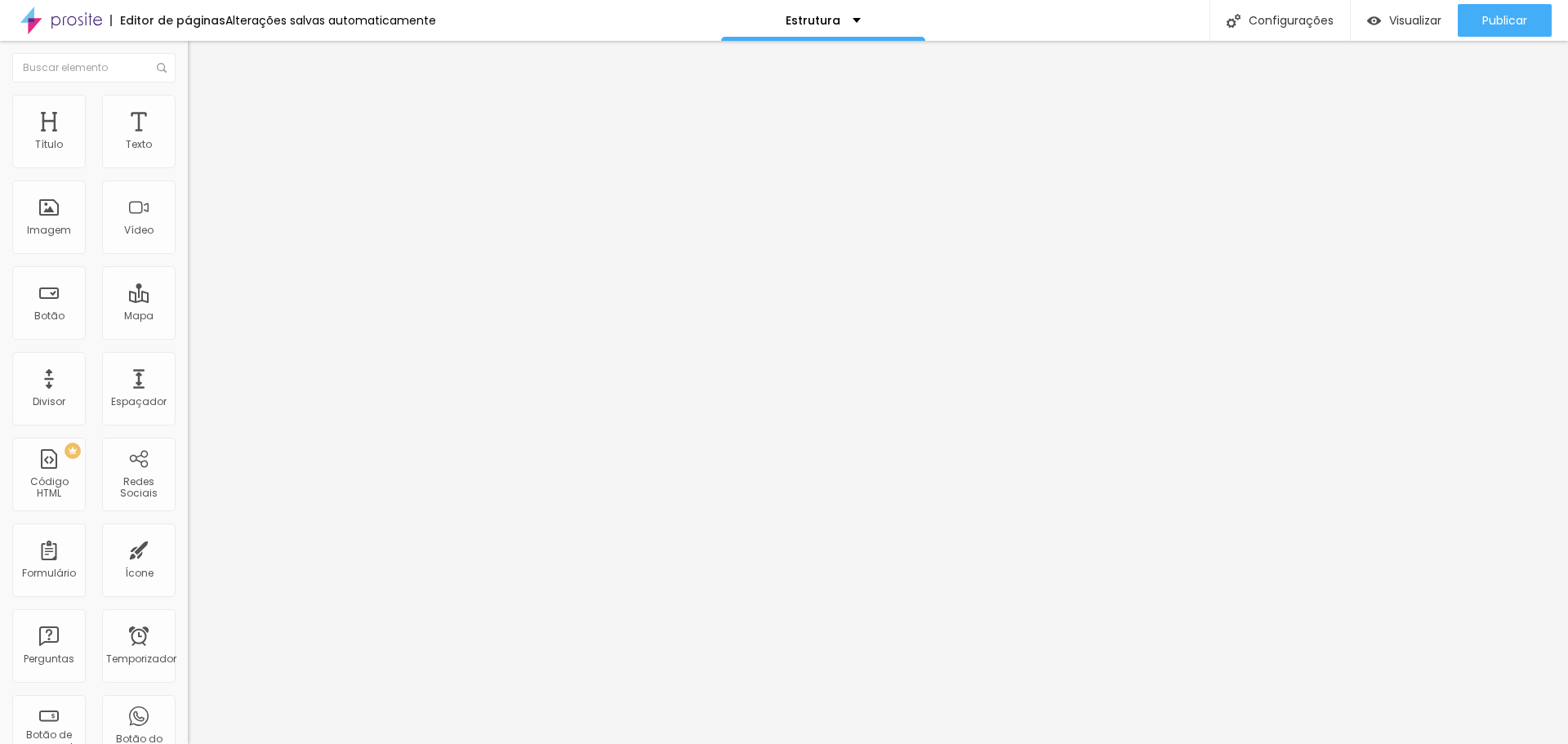
click at [197, 140] on font "Adicionar imagem" at bounding box center [245, 133] width 95 height 14
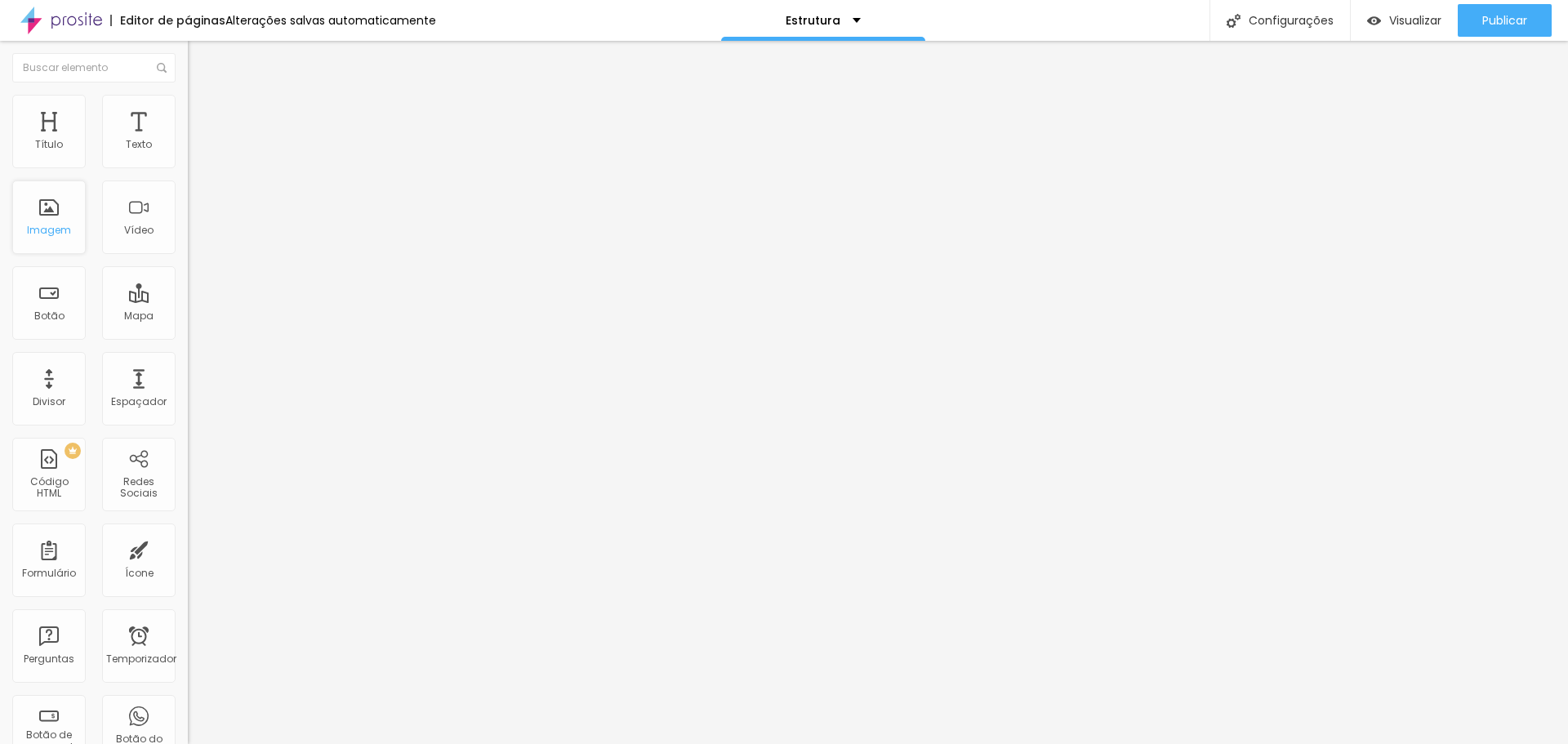
click at [50, 228] on font "Imagem" at bounding box center [49, 229] width 44 height 14
click at [68, 222] on div "Imagem" at bounding box center [49, 217] width 74 height 74
click at [127, 123] on div "Texto" at bounding box center [138, 131] width 74 height 74
click at [188, 93] on img at bounding box center [195, 86] width 15 height 15
click at [33, 145] on div "Título" at bounding box center [49, 131] width 74 height 74
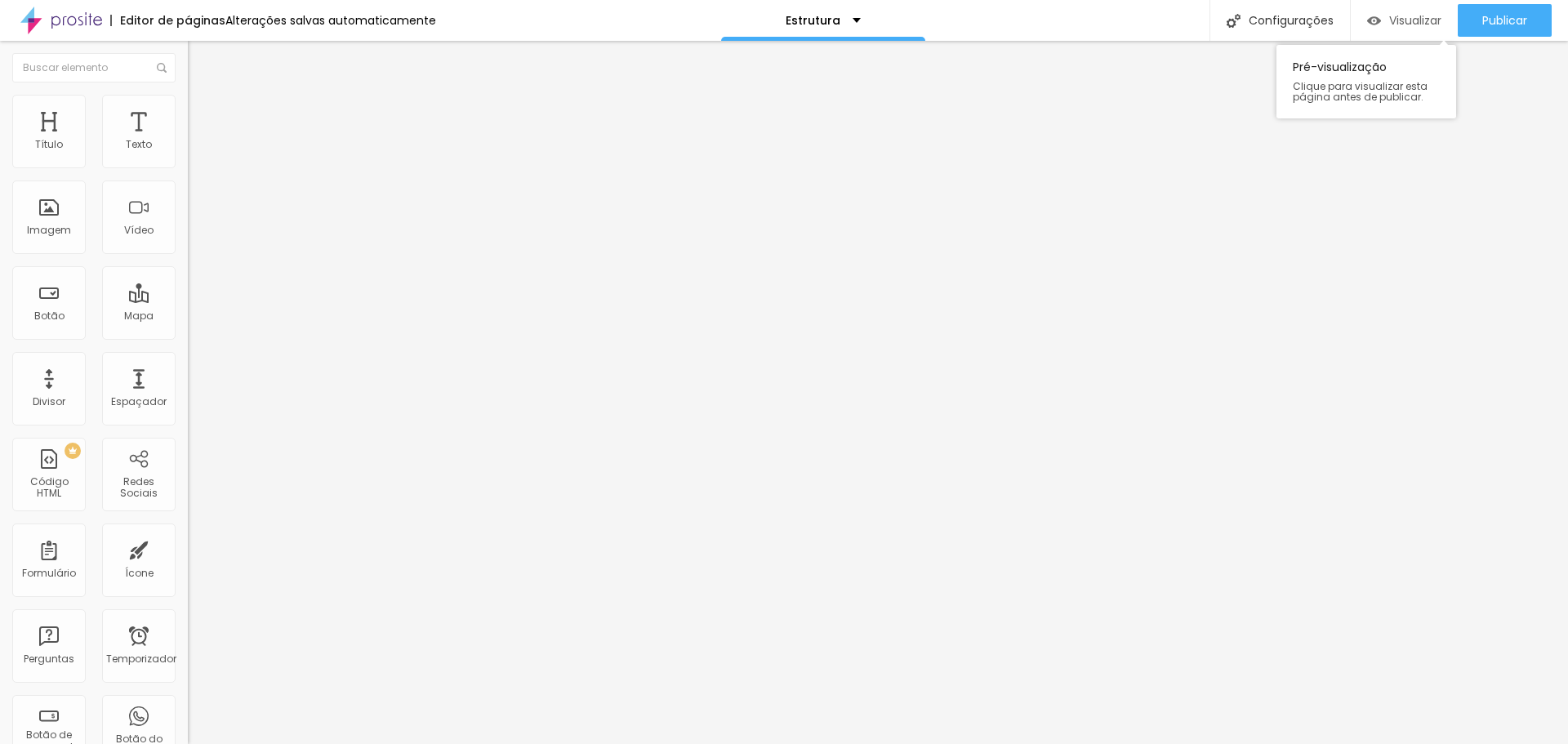
click at [1379, 24] on div "Visualizar" at bounding box center [1403, 21] width 74 height 14
click at [44, 130] on div "Título" at bounding box center [49, 131] width 74 height 74
click at [202, 140] on font "Título 1" at bounding box center [229, 129] width 55 height 22
click at [188, 242] on button "button" at bounding box center [199, 233] width 22 height 17
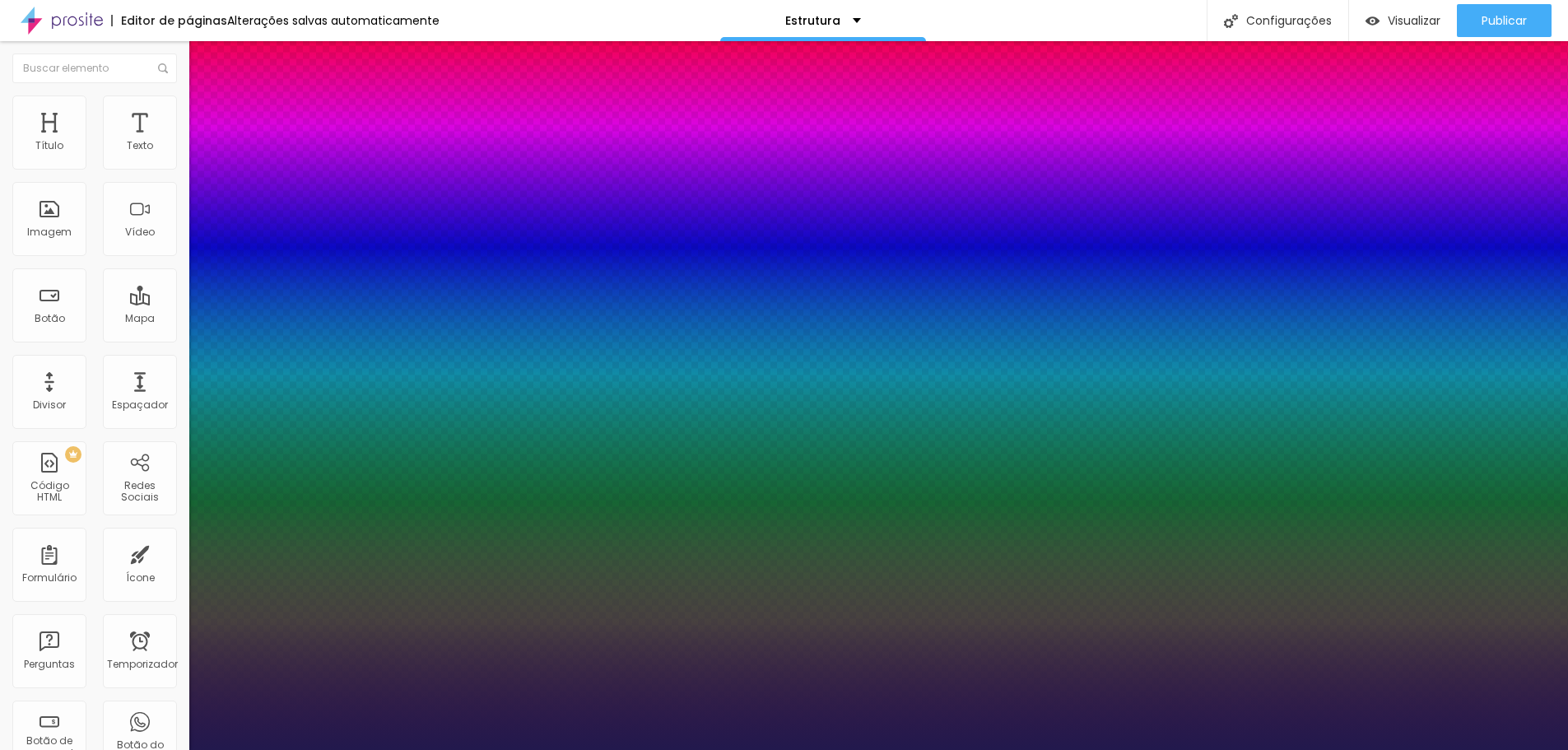
type input "1"
type input "8"
type input "3"
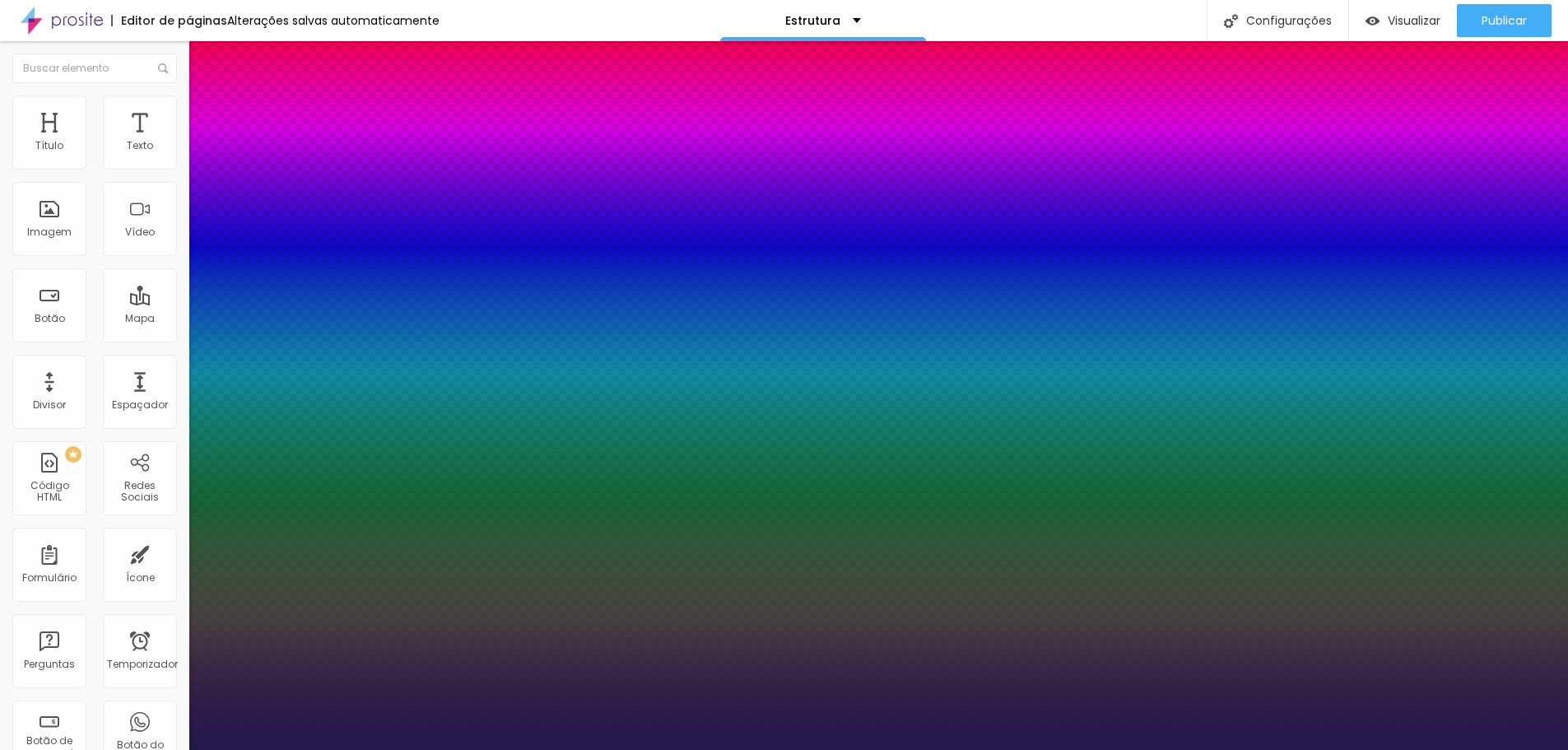
type input "1"
type input "32"
type input "1"
type input "32"
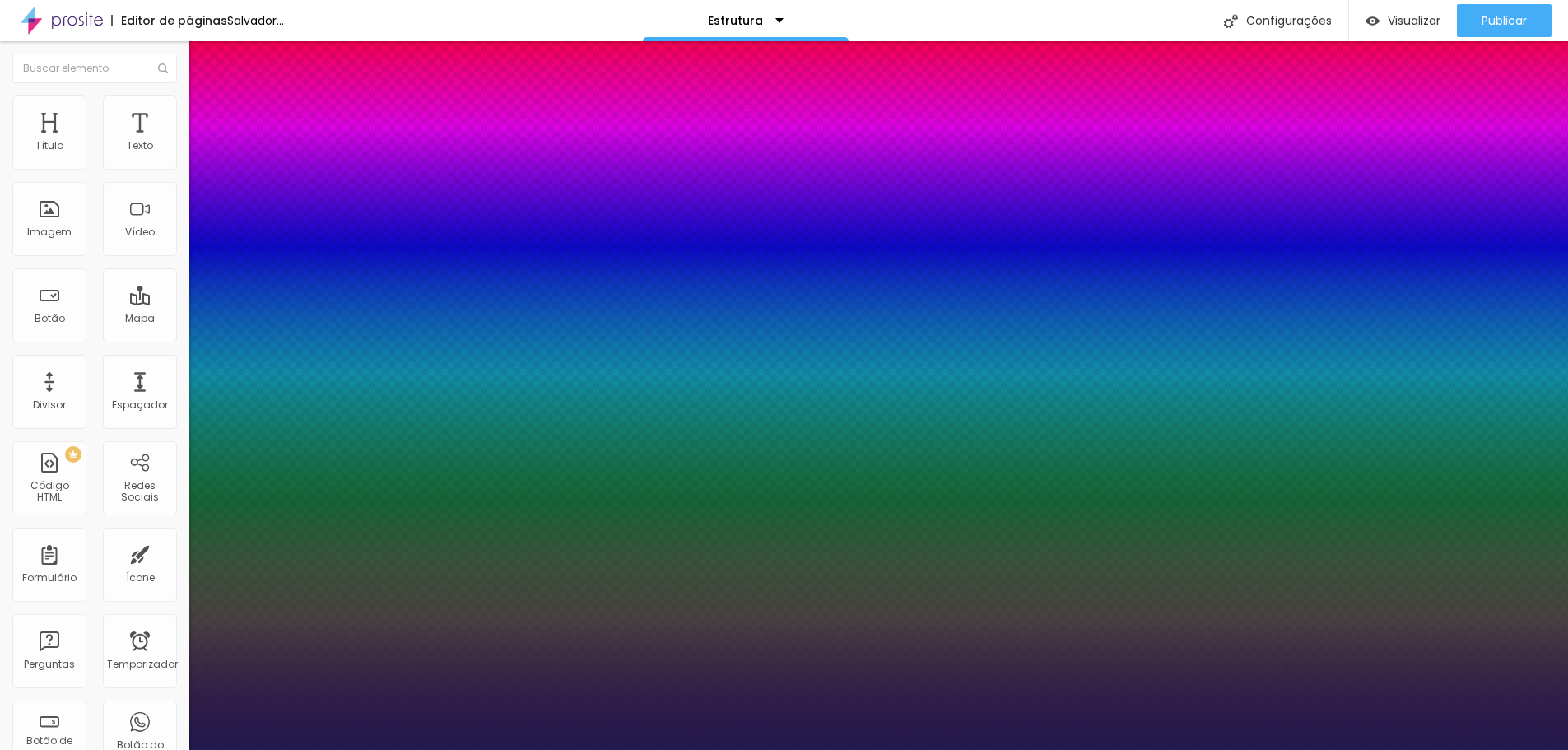
type input "1"
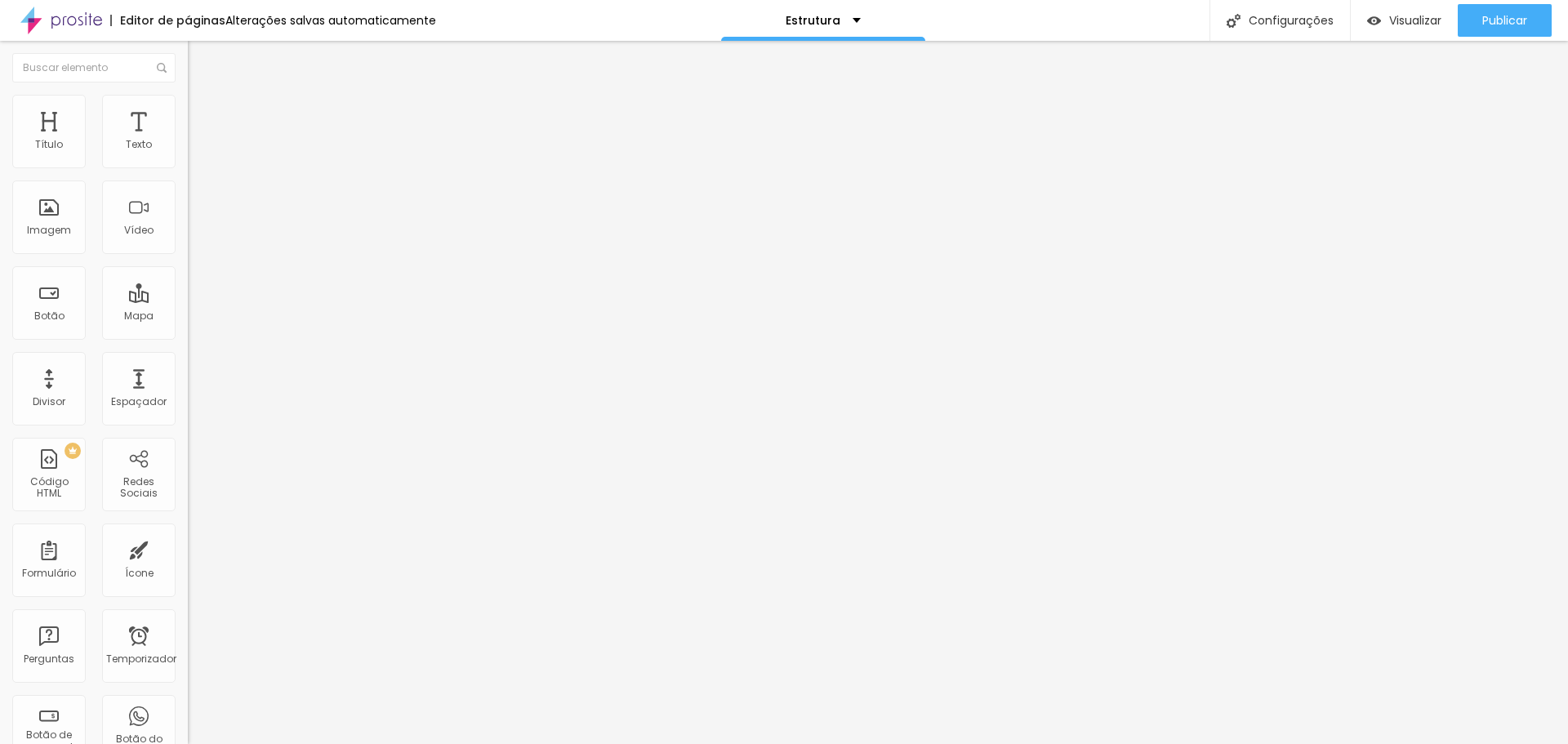
click at [188, 107] on li "Avançado" at bounding box center [281, 102] width 188 height 16
click at [188, 94] on li "Estilo" at bounding box center [281, 86] width 188 height 16
click at [188, 152] on span "Título 2" at bounding box center [215, 146] width 54 height 14
click at [188, 138] on span "Título 1" at bounding box center [215, 131] width 55 height 14
click at [188, 207] on font "Tipografia" at bounding box center [214, 200] width 52 height 14
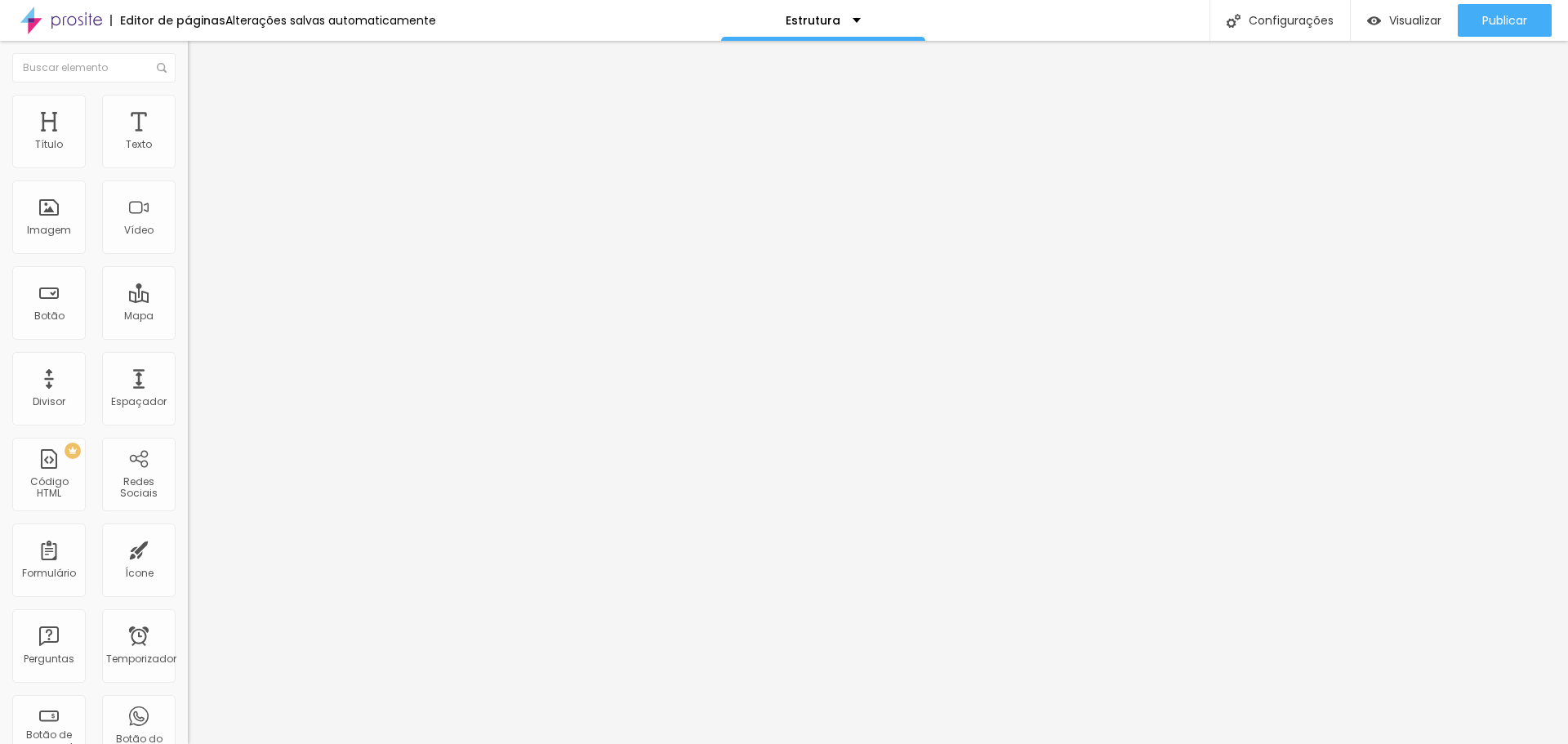
click at [188, 242] on button "button" at bounding box center [199, 233] width 22 height 17
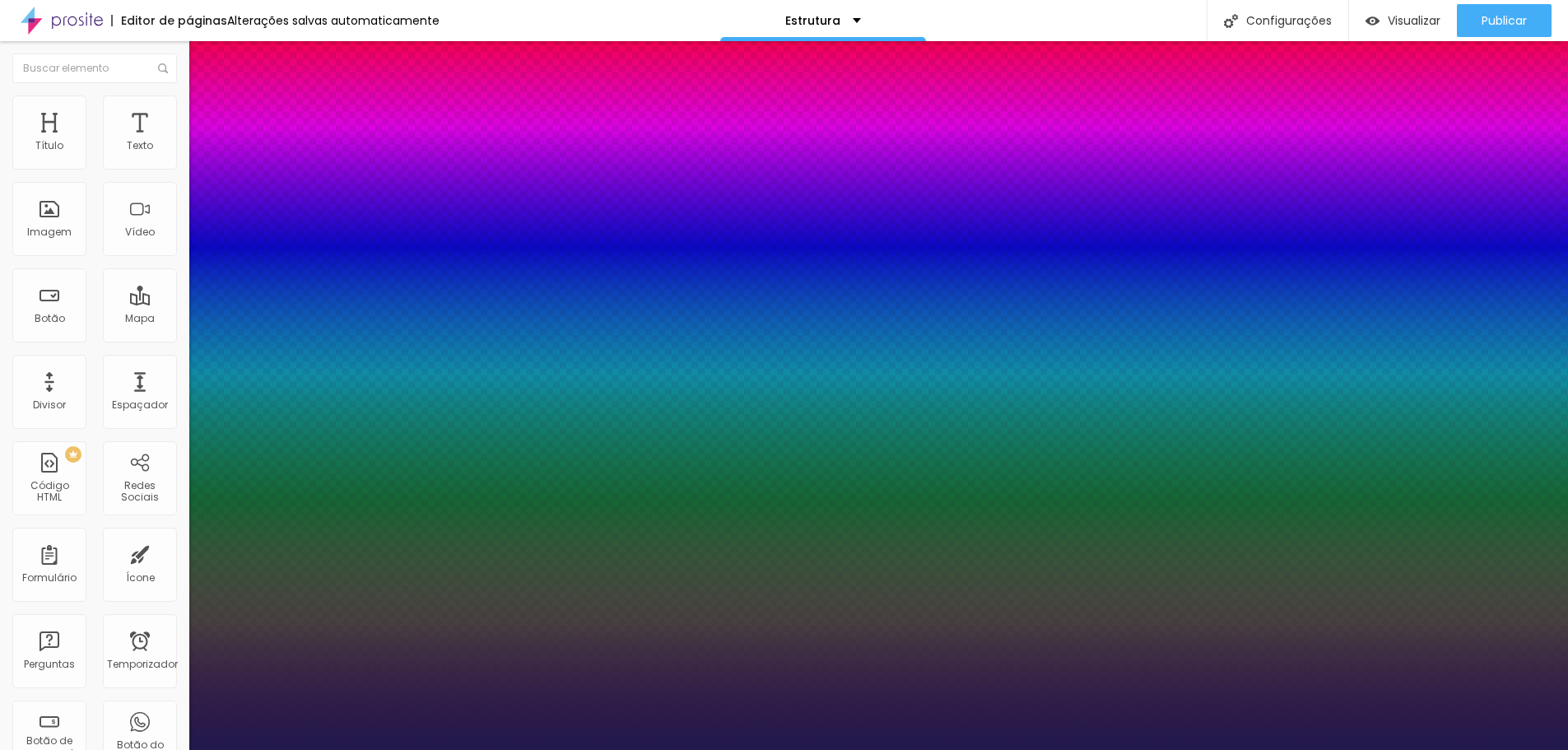
type input "1"
click at [291, 749] on div at bounding box center [784, 759] width 1568 height 0
type input "0.3"
type input "1"
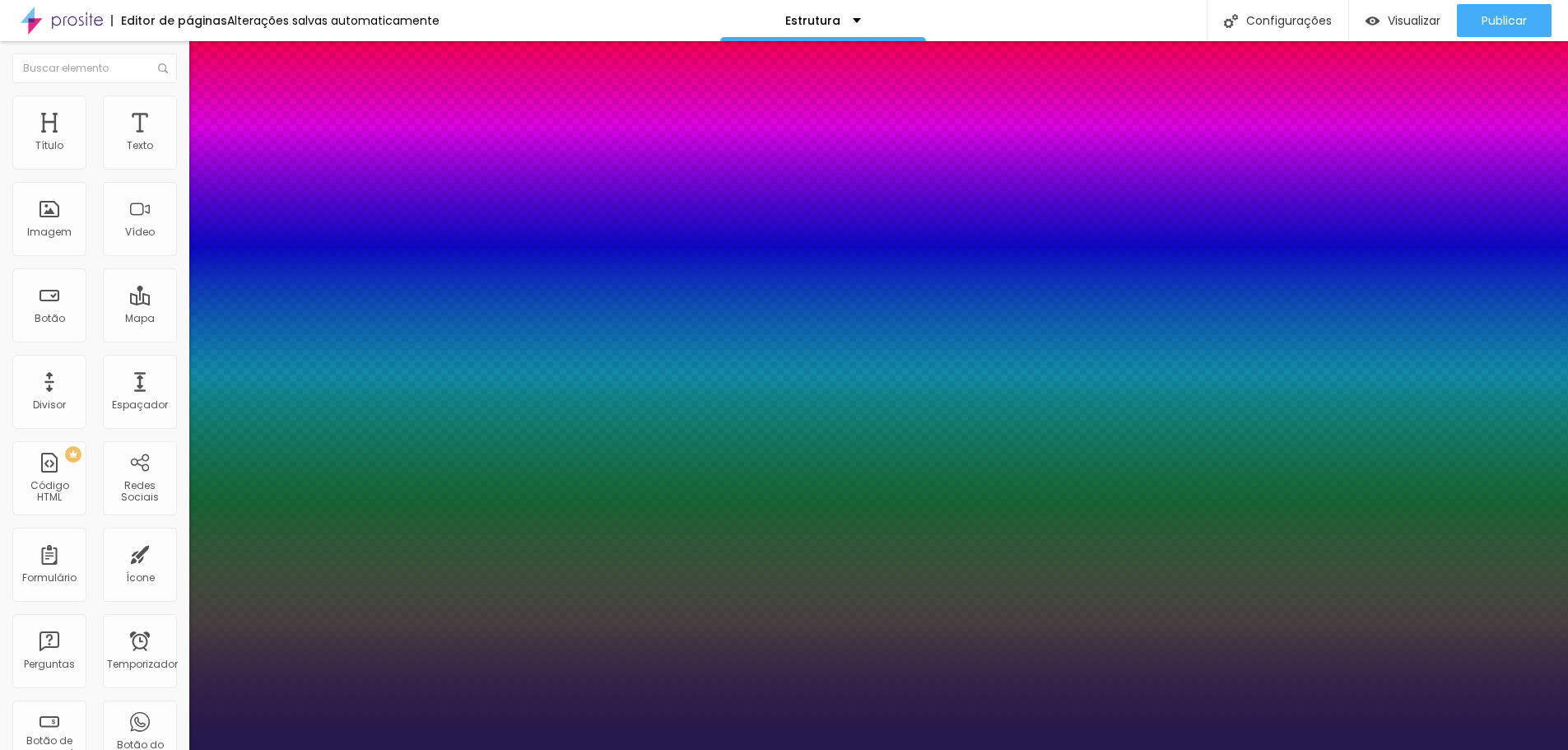
type input "3.1"
type input "1"
type input "3.4"
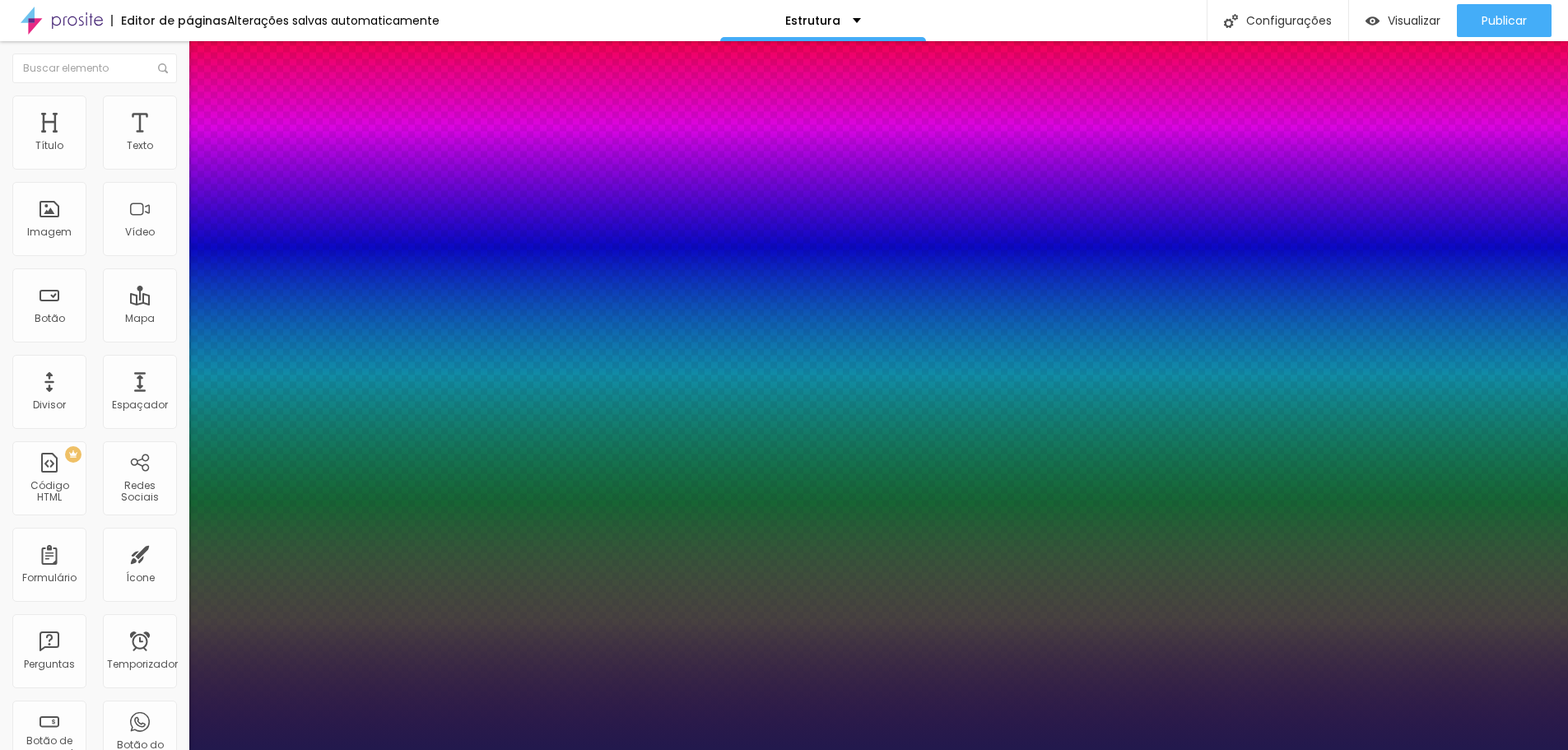
type input "1"
type input "4.1"
type input "1"
type input "4.2"
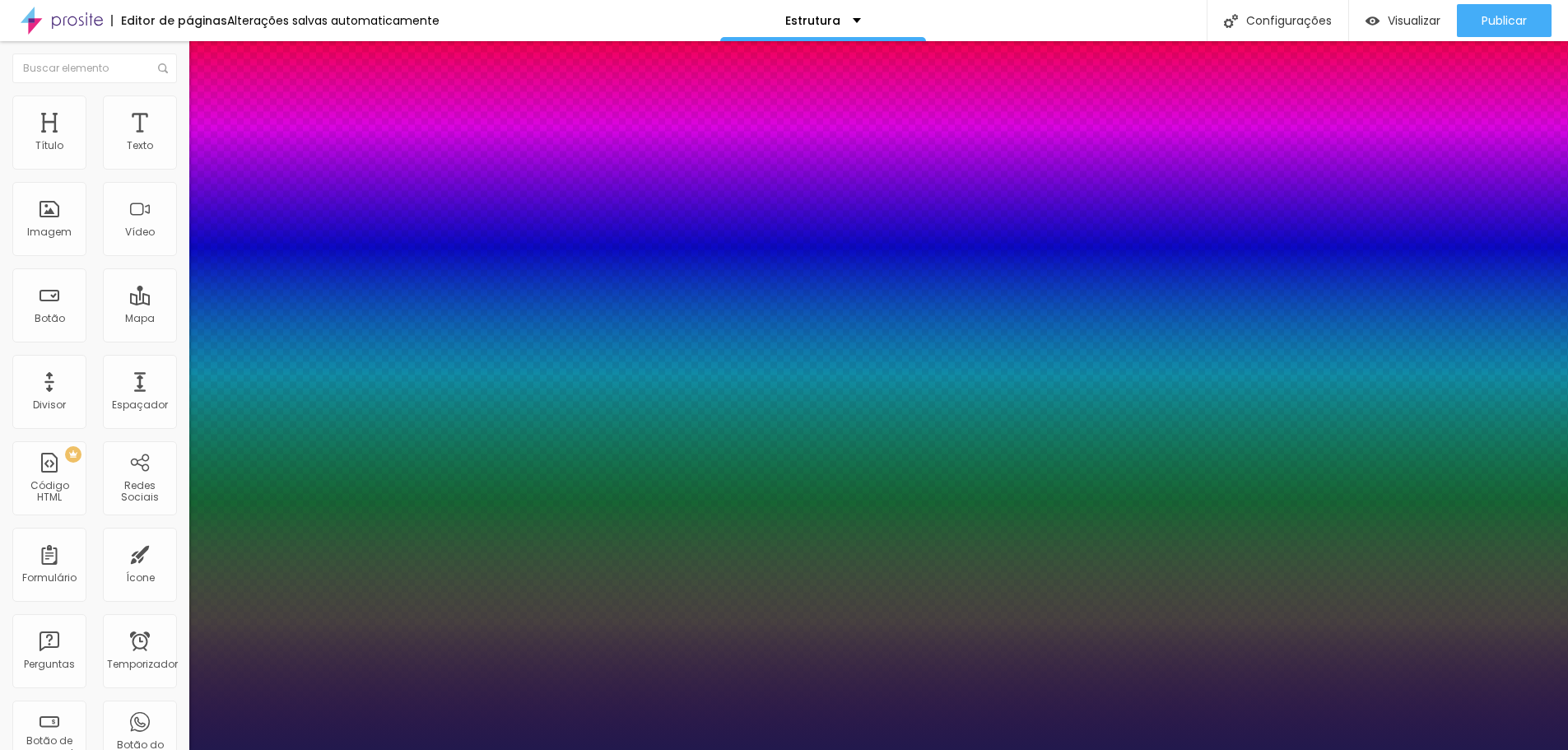
type input "4.2"
type input "1"
type input "4.4"
type input "1"
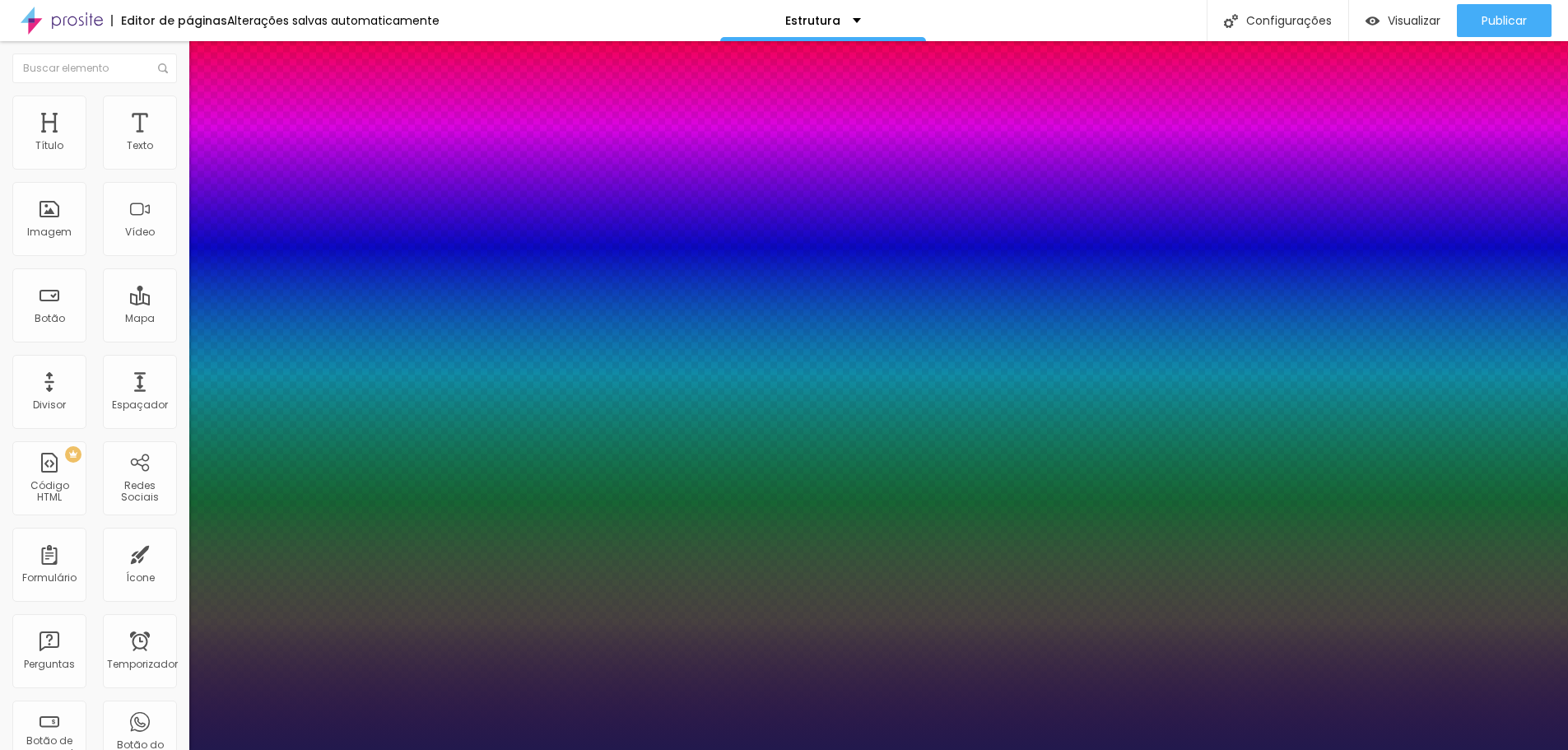
type input "4.6"
type input "1"
type input "4.7"
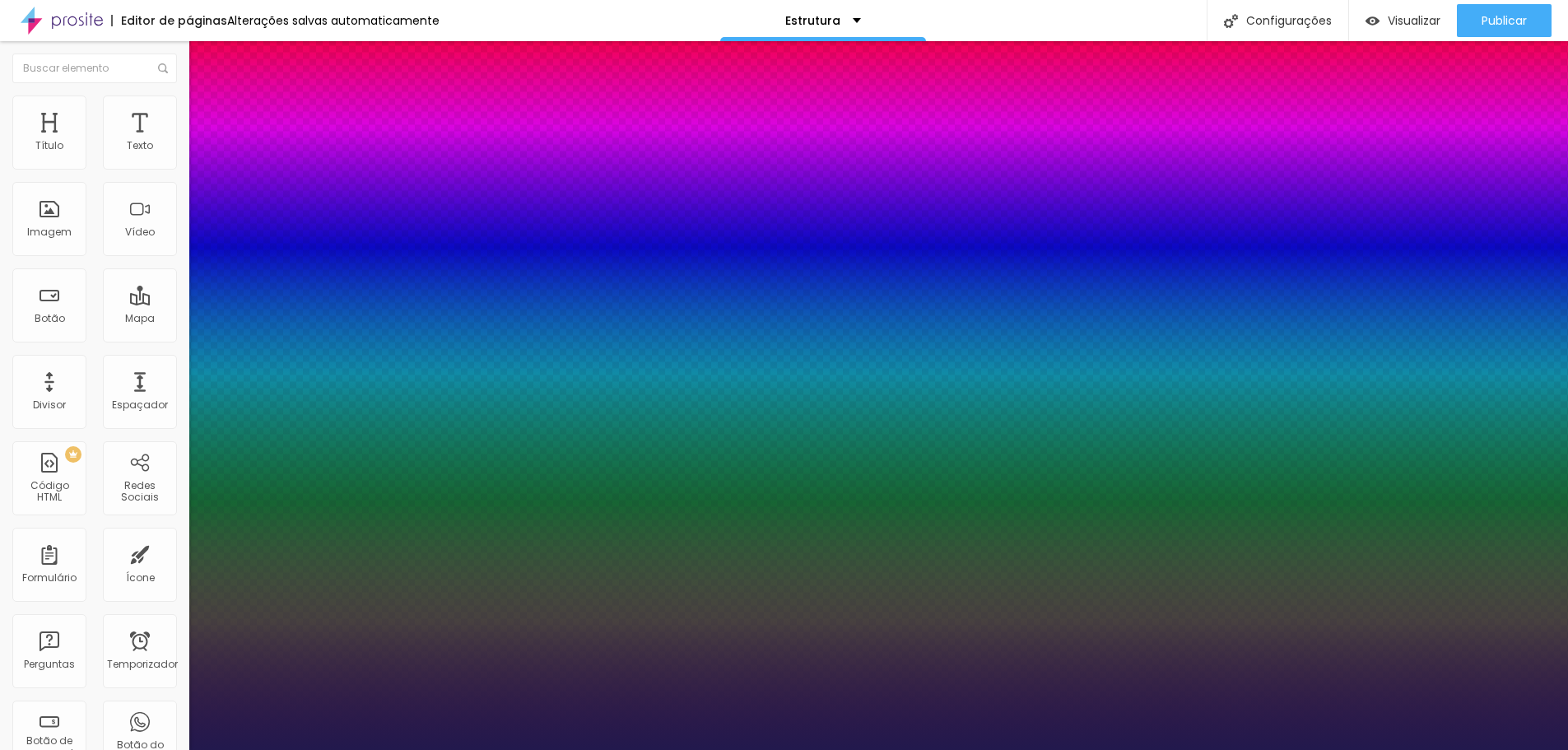
type input "1"
type input "5"
type input "1"
type input "5.3"
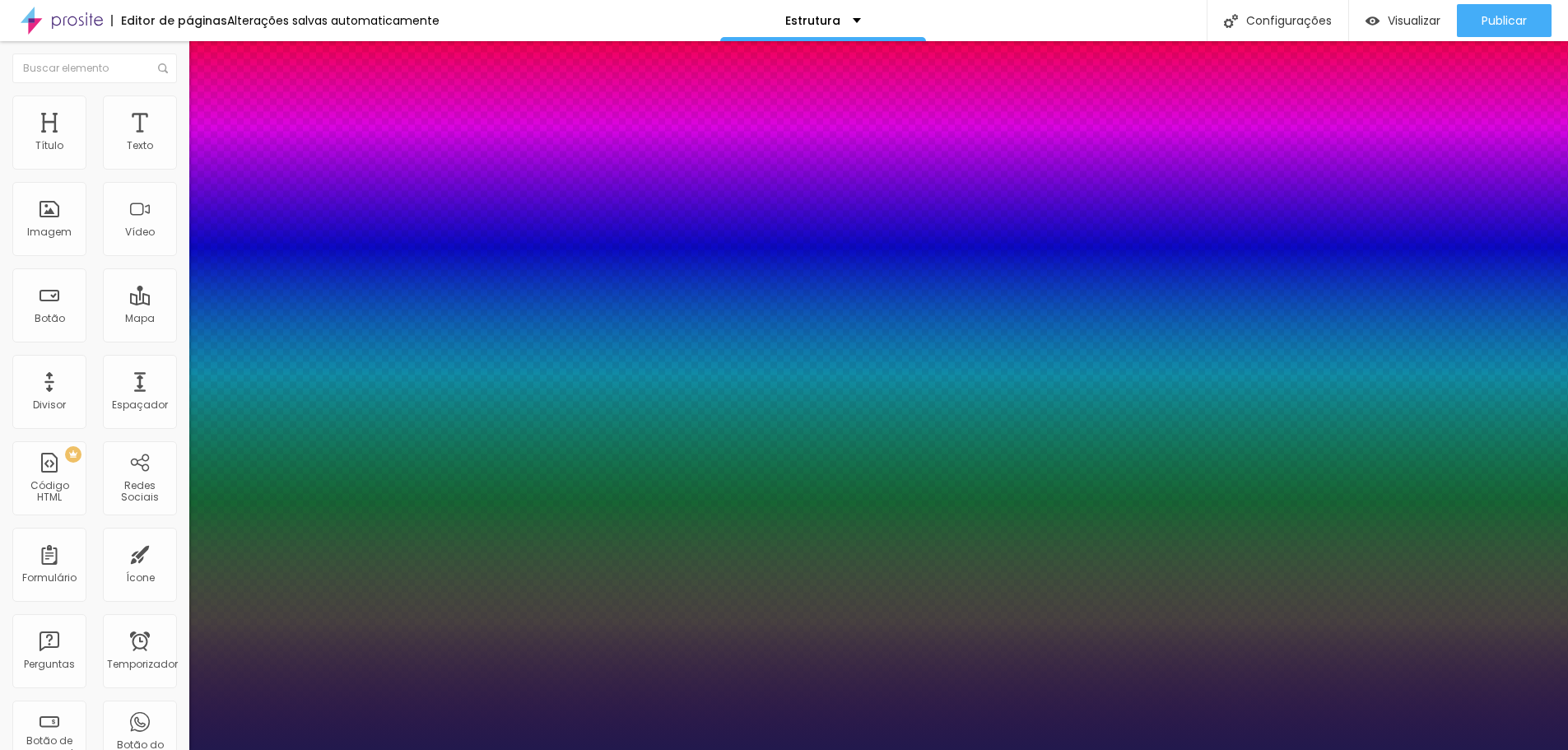
type input "5.3"
type input "1"
type input "5.4"
type input "1"
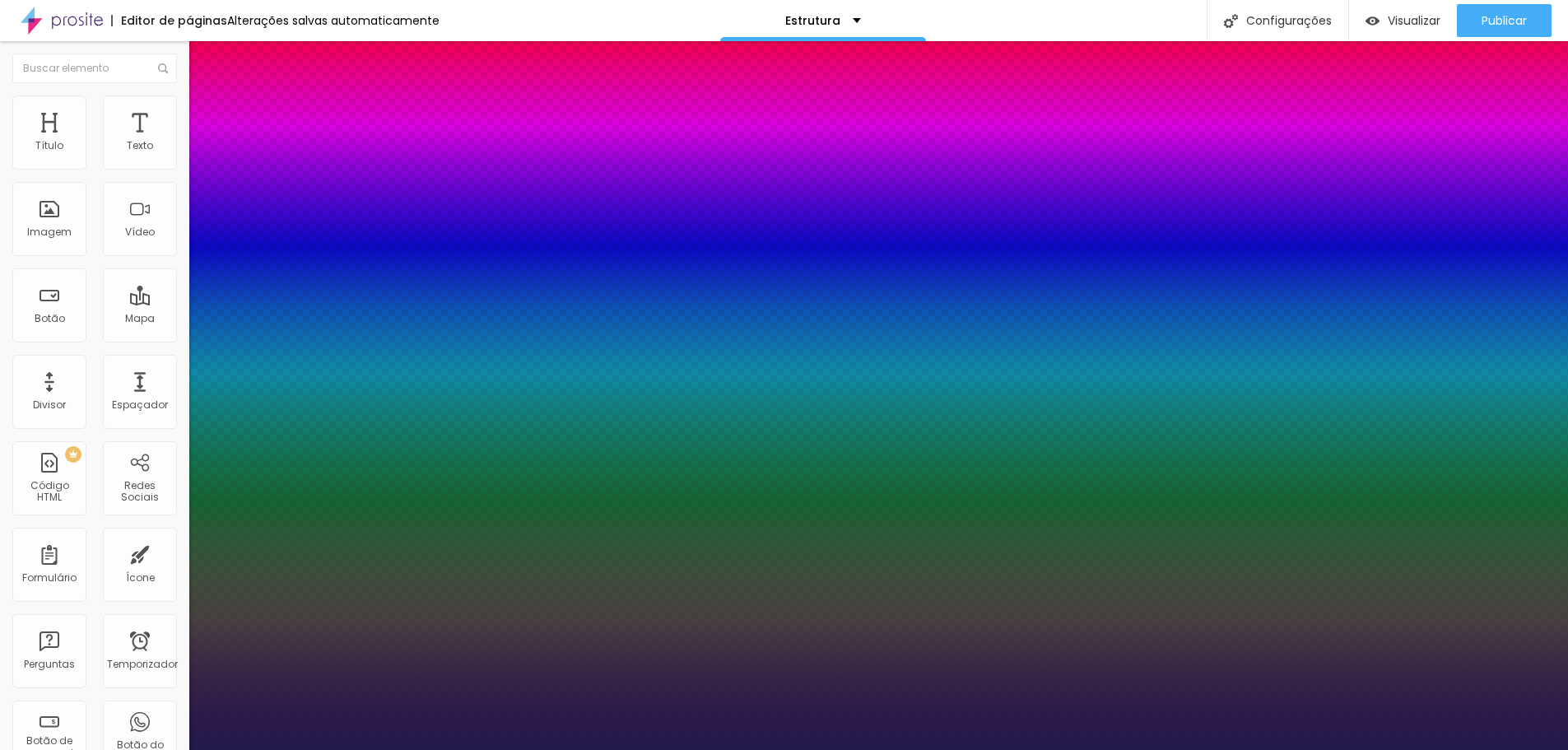
type input "5.2"
type input "1"
type input "4.6"
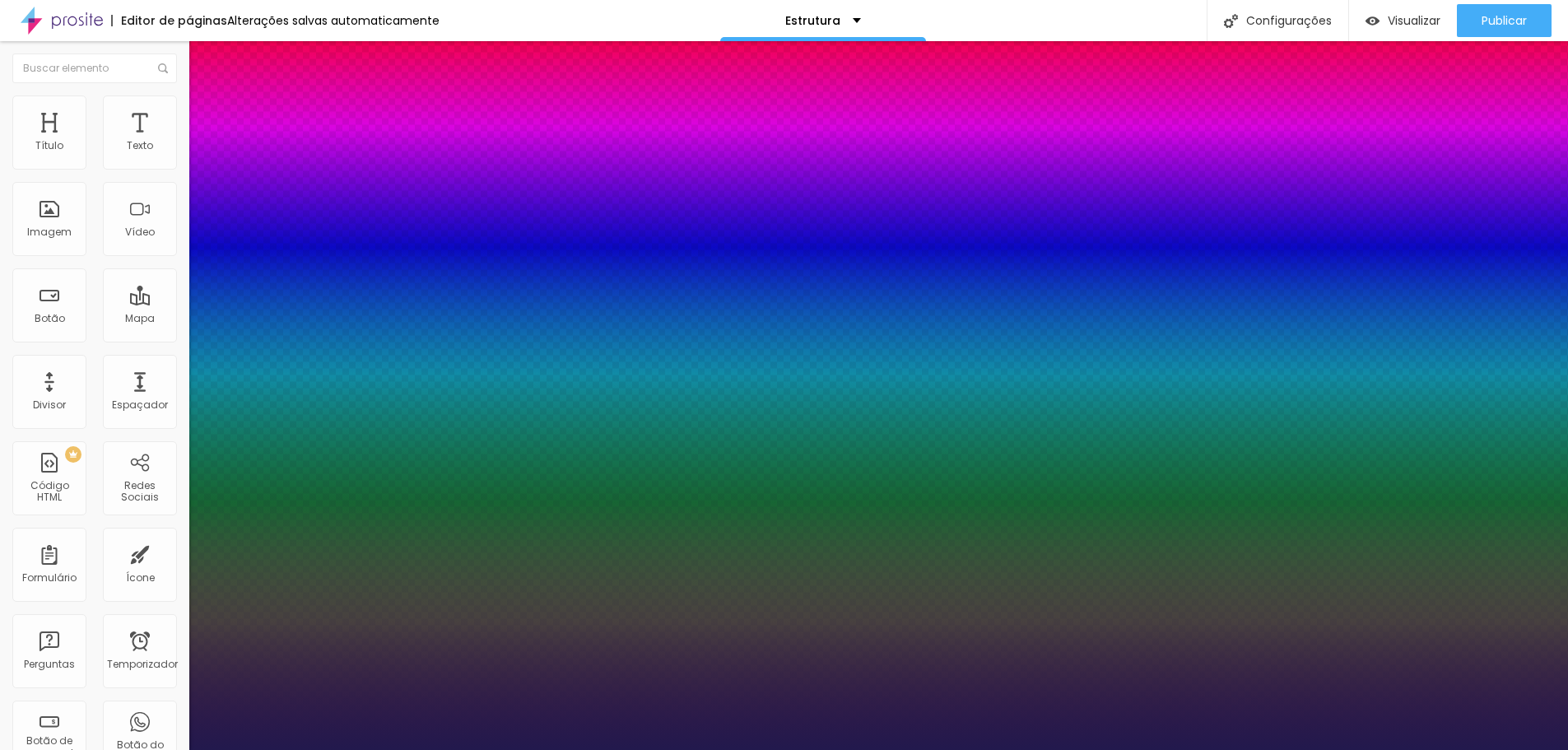
type input "1"
type input "3"
type input "1"
type input "2"
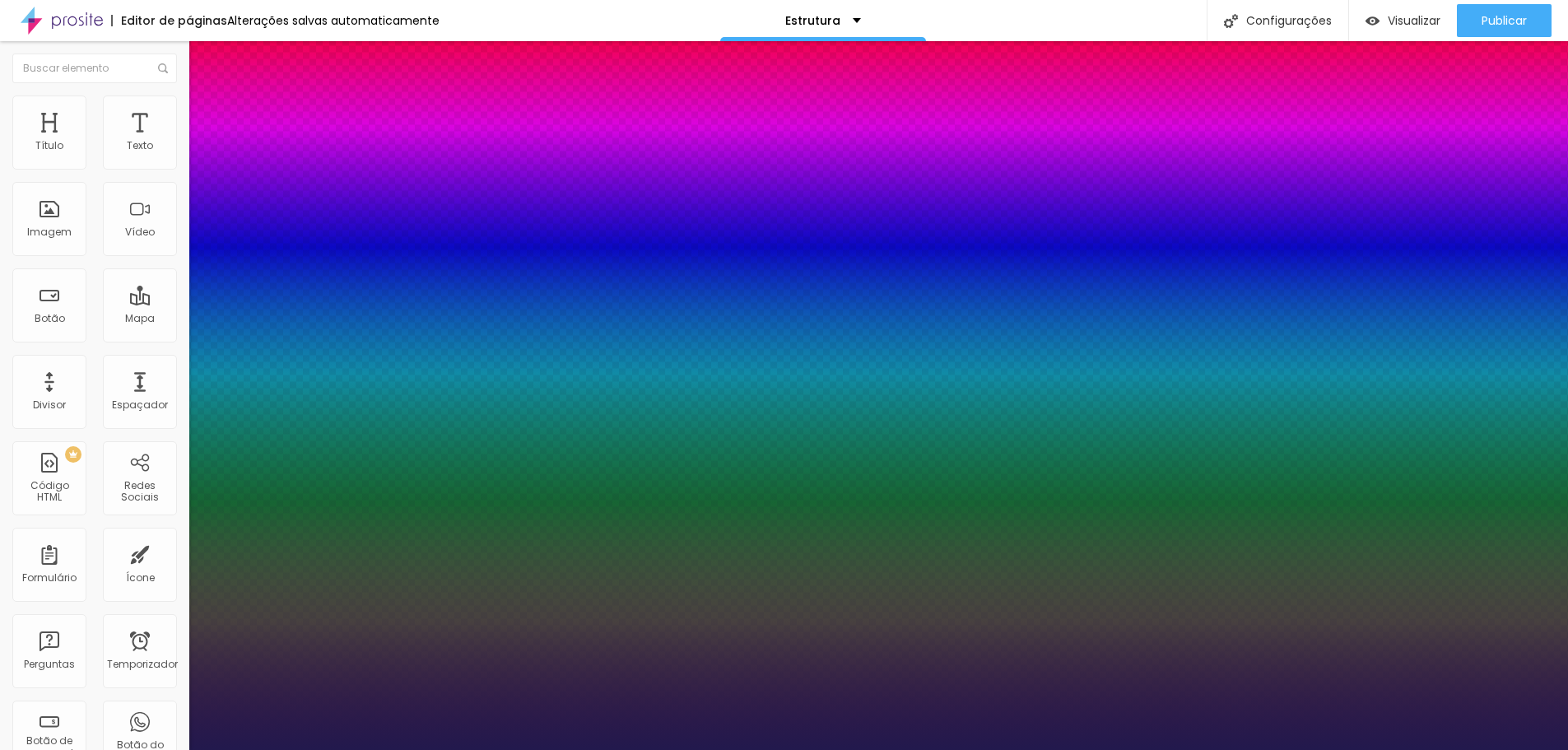
type input "2"
type input "1"
type input "0.1"
type input "1"
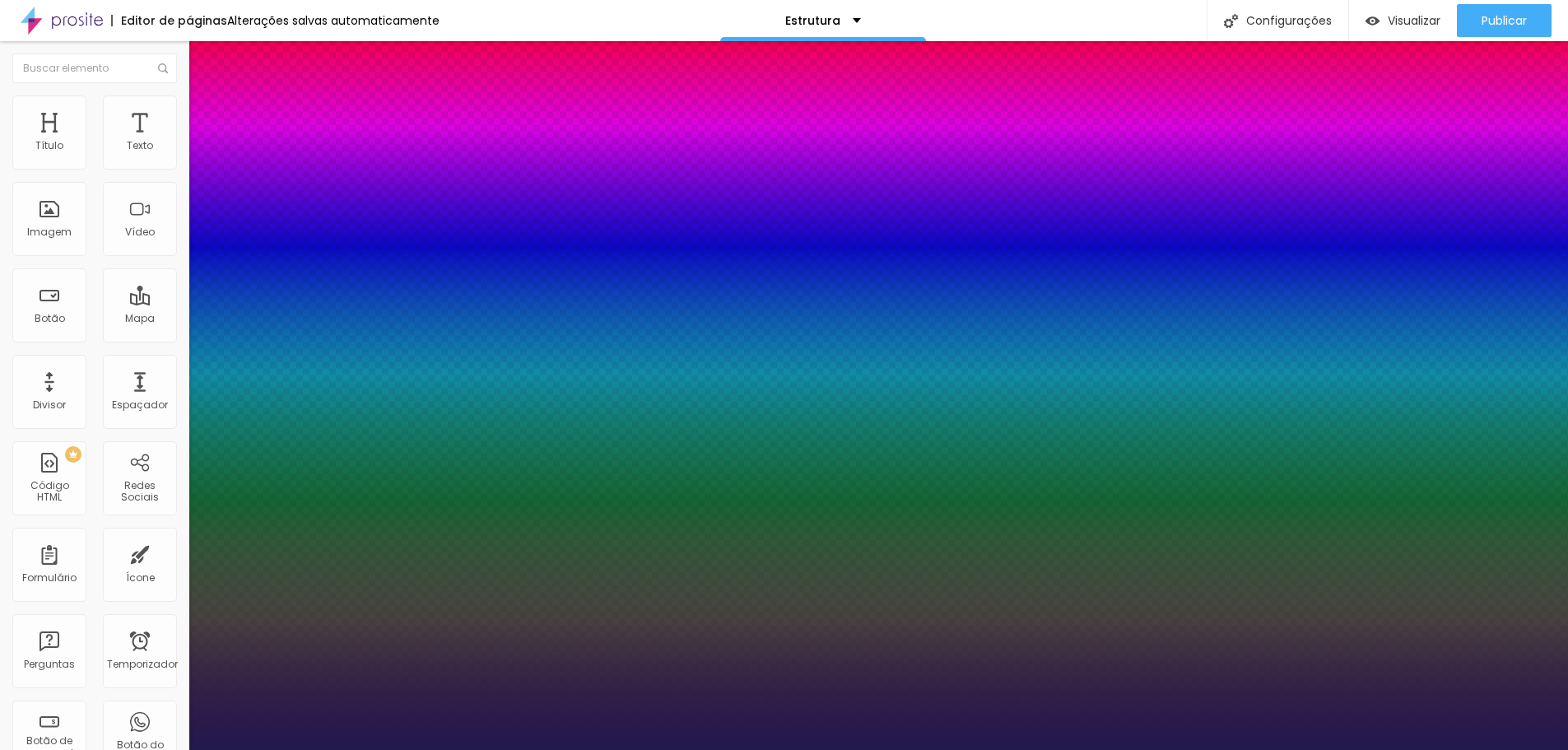
type input "0"
drag, startPoint x: 212, startPoint y: 502, endPoint x: 193, endPoint y: 497, distance: 19.6
type input "12"
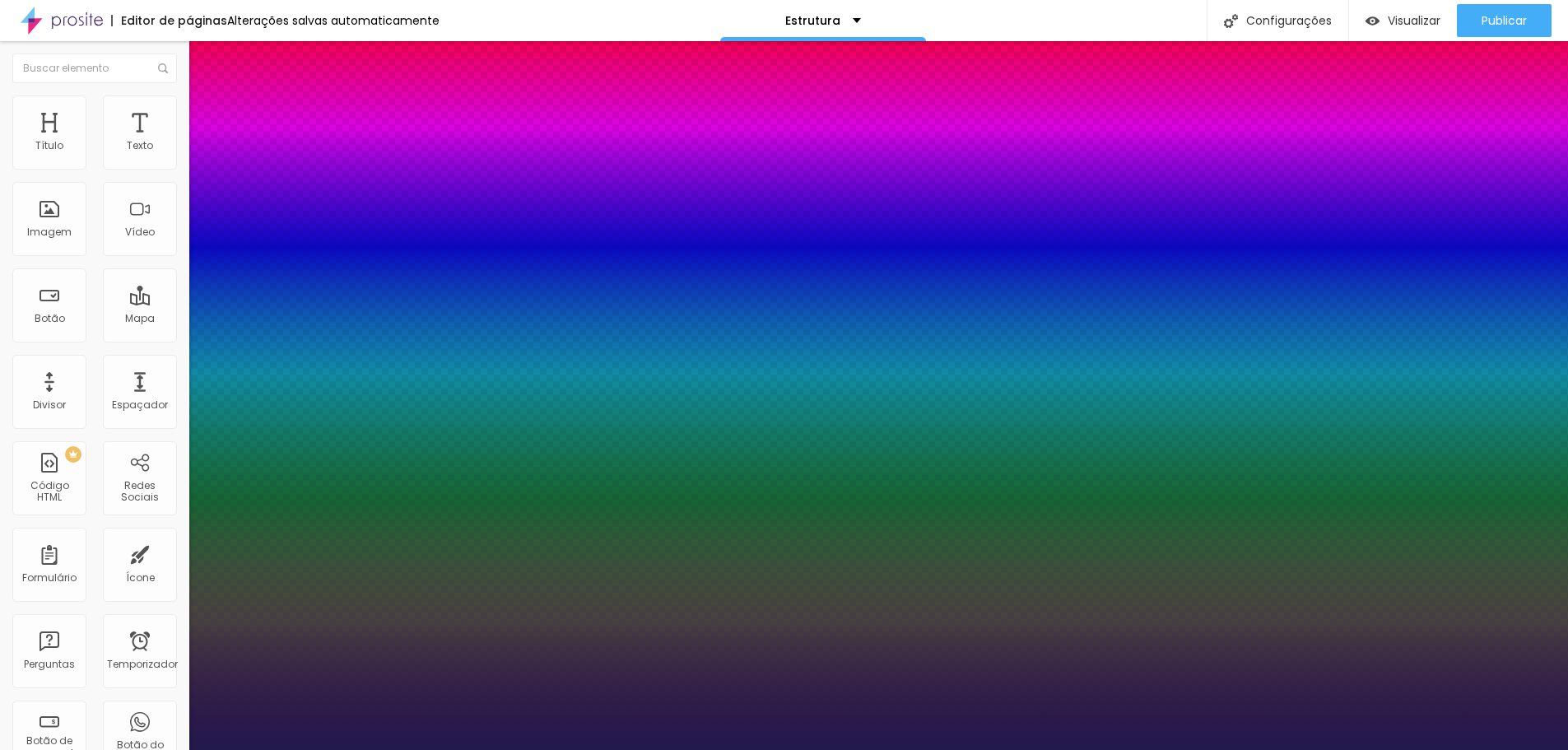
type input "12"
type input "57"
type input "59"
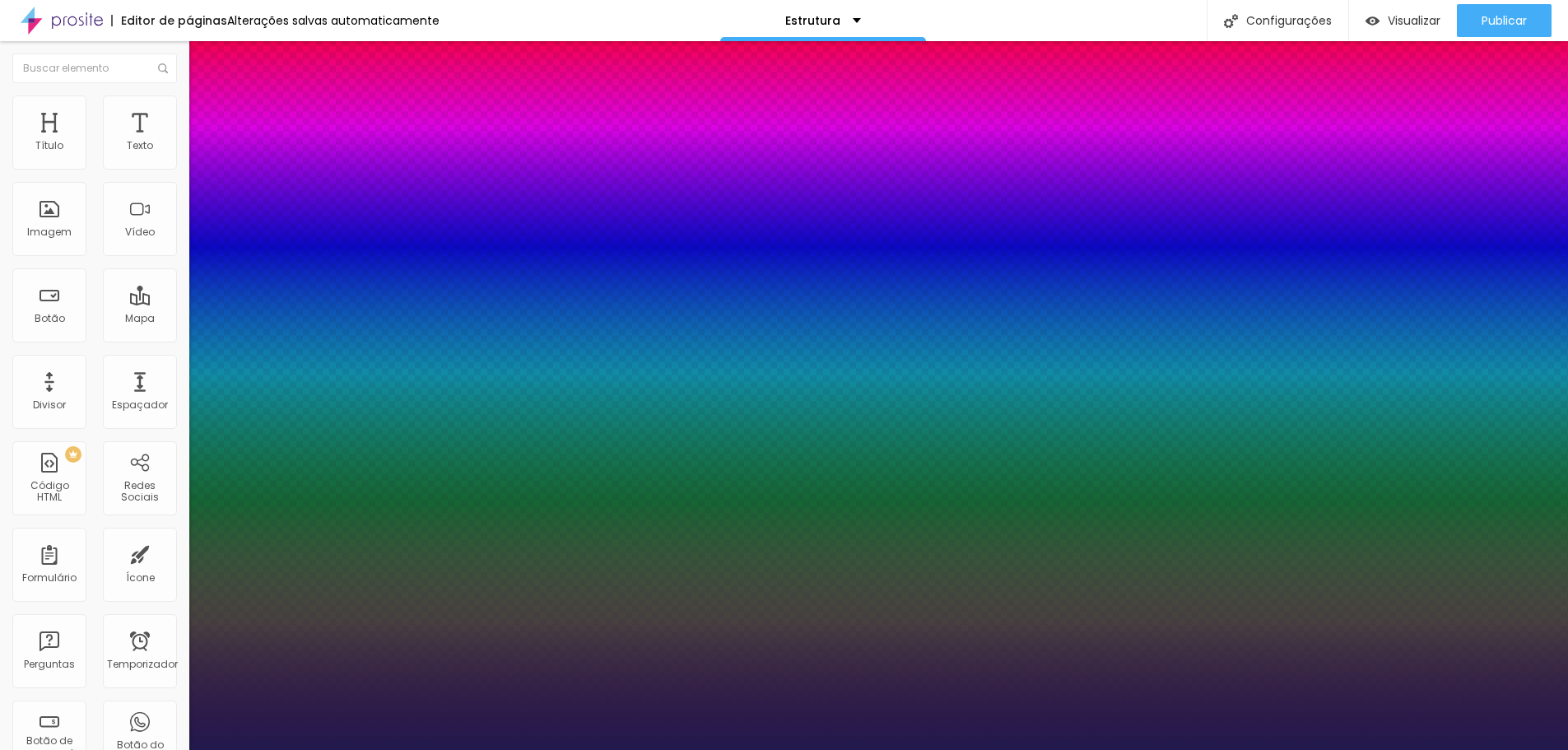
type input "60"
type input "63"
type input "65"
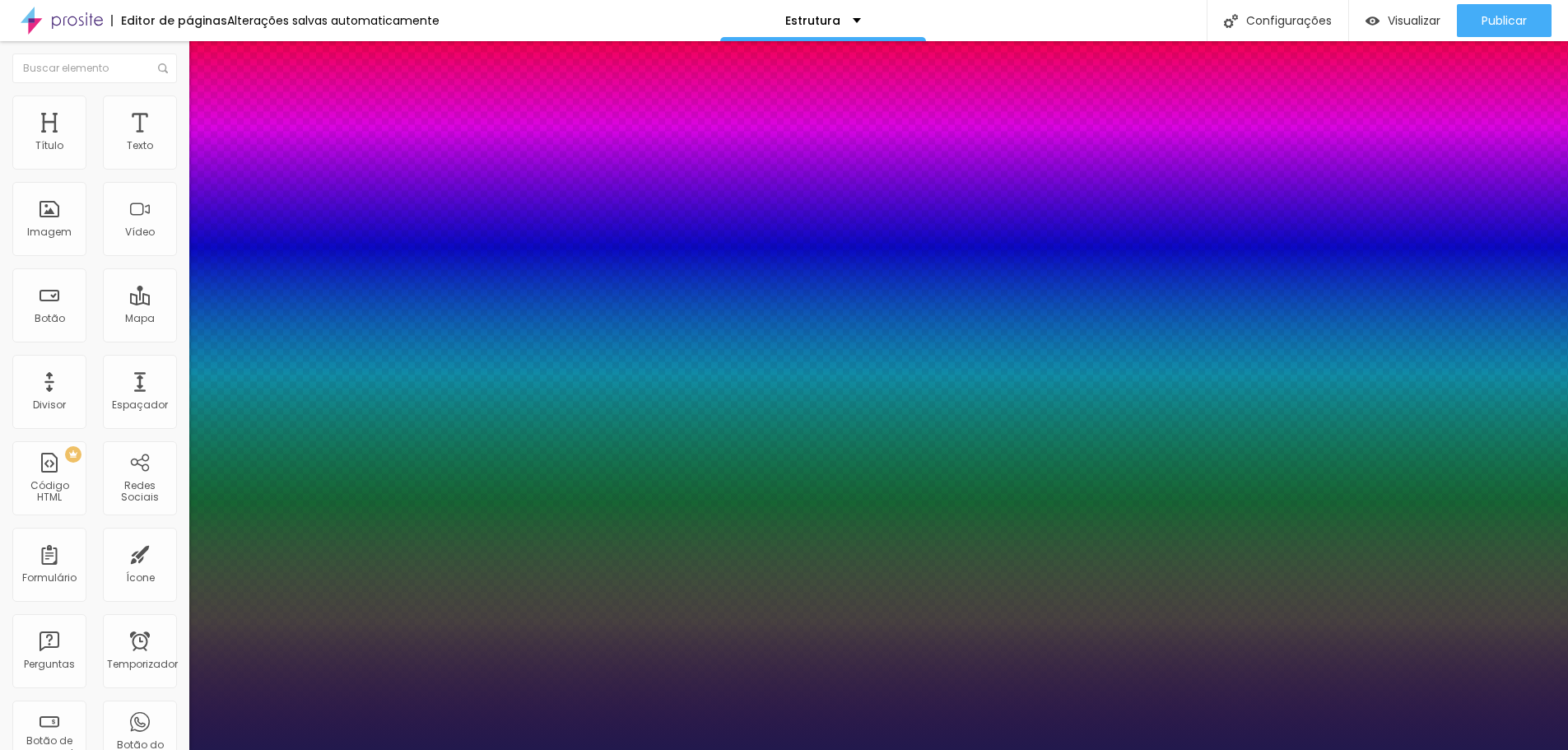
type input "65"
type input "66"
type input "69"
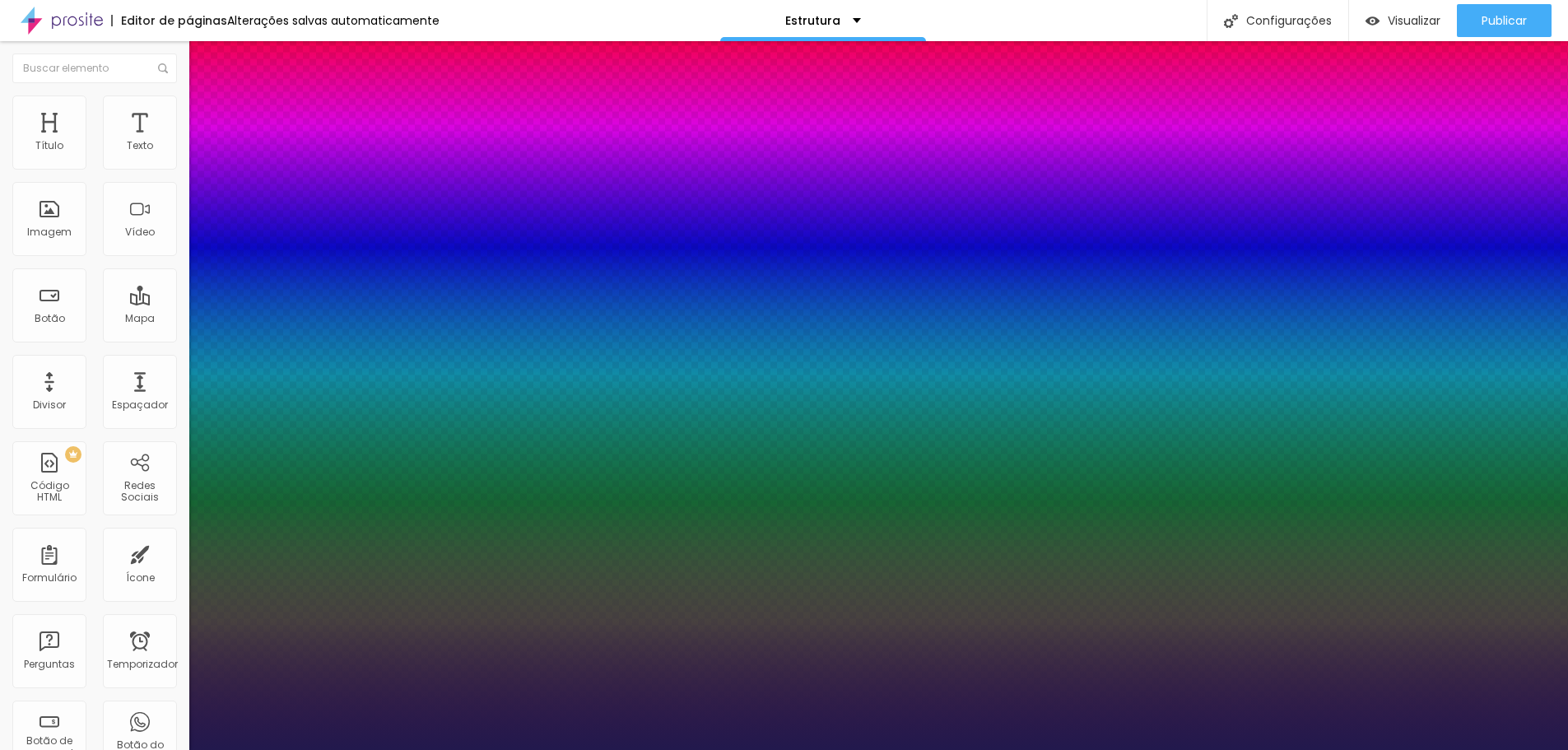
type input "71"
type input "73"
type input "74"
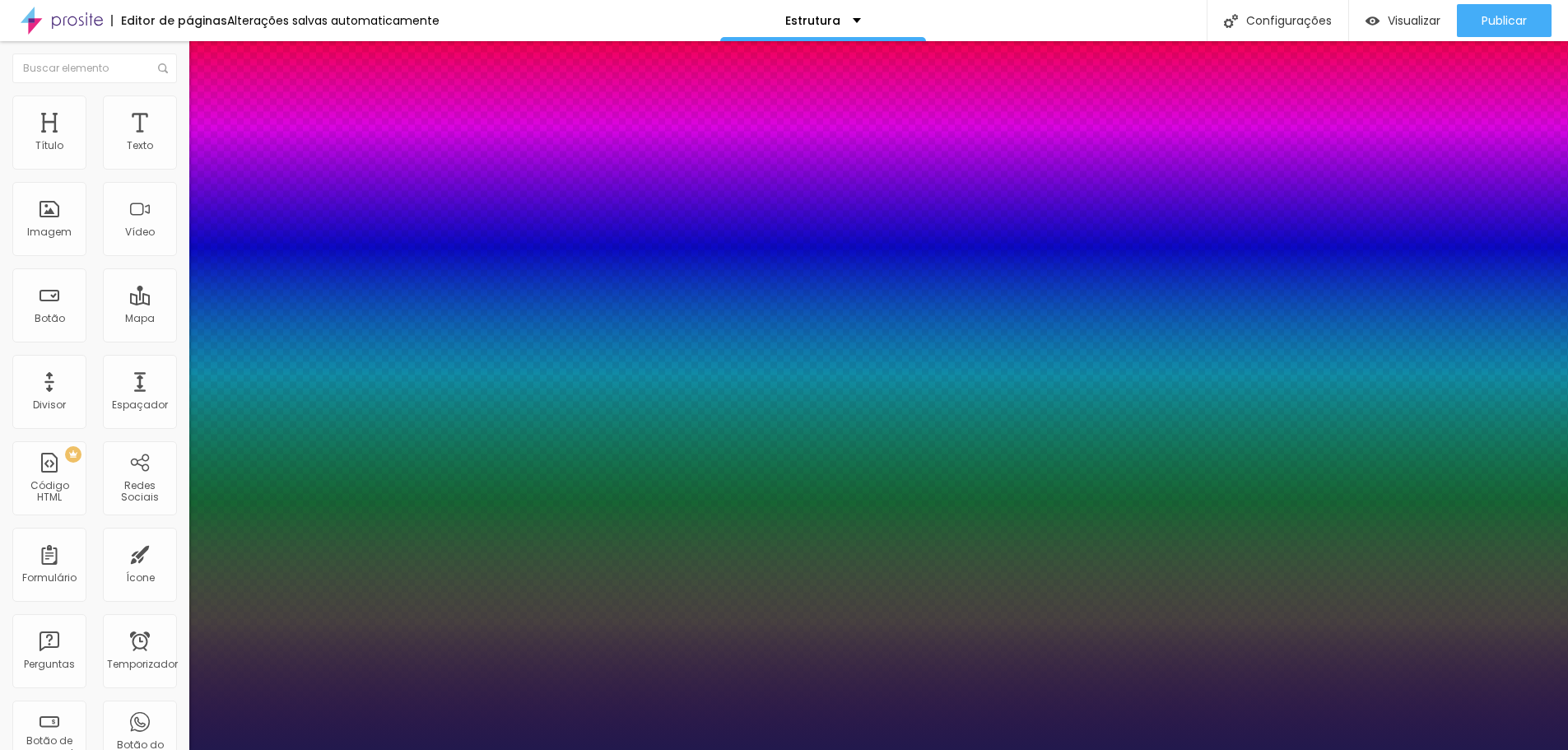
type input "74"
type input "75"
type input "76"
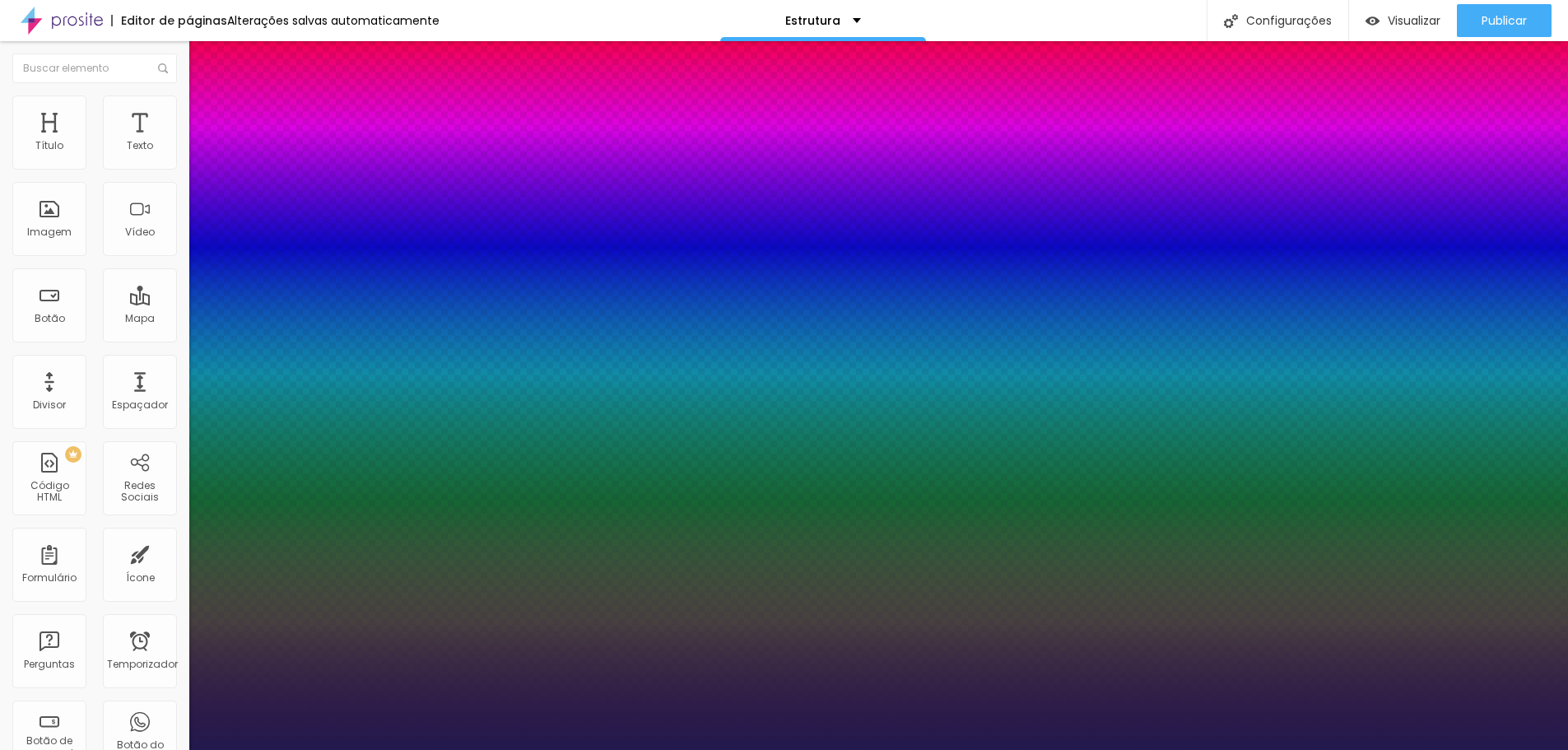
drag, startPoint x: 217, startPoint y: 539, endPoint x: 302, endPoint y: 544, distance: 85.1
type input "75"
type input "73"
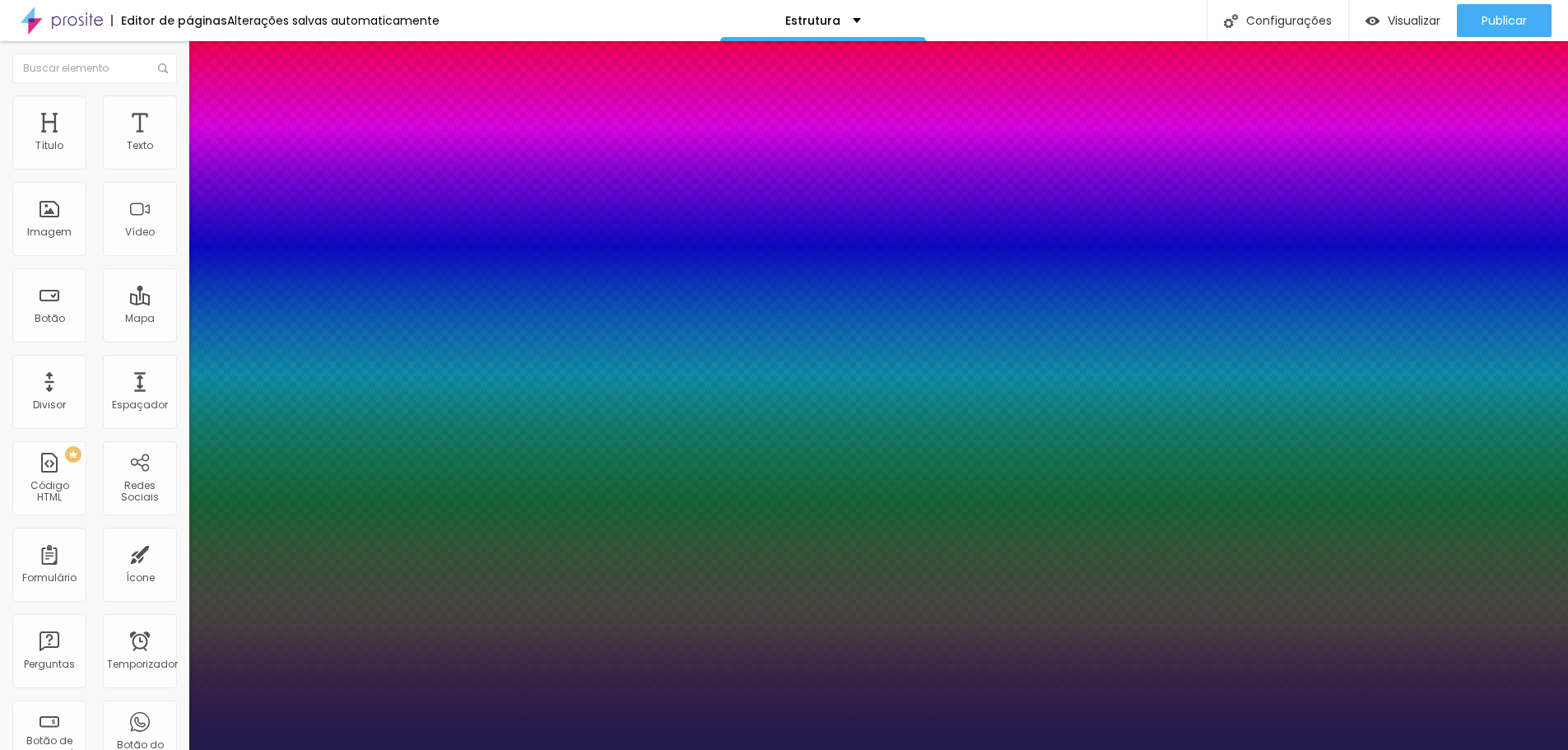
type input "73"
type input "72"
type input "36"
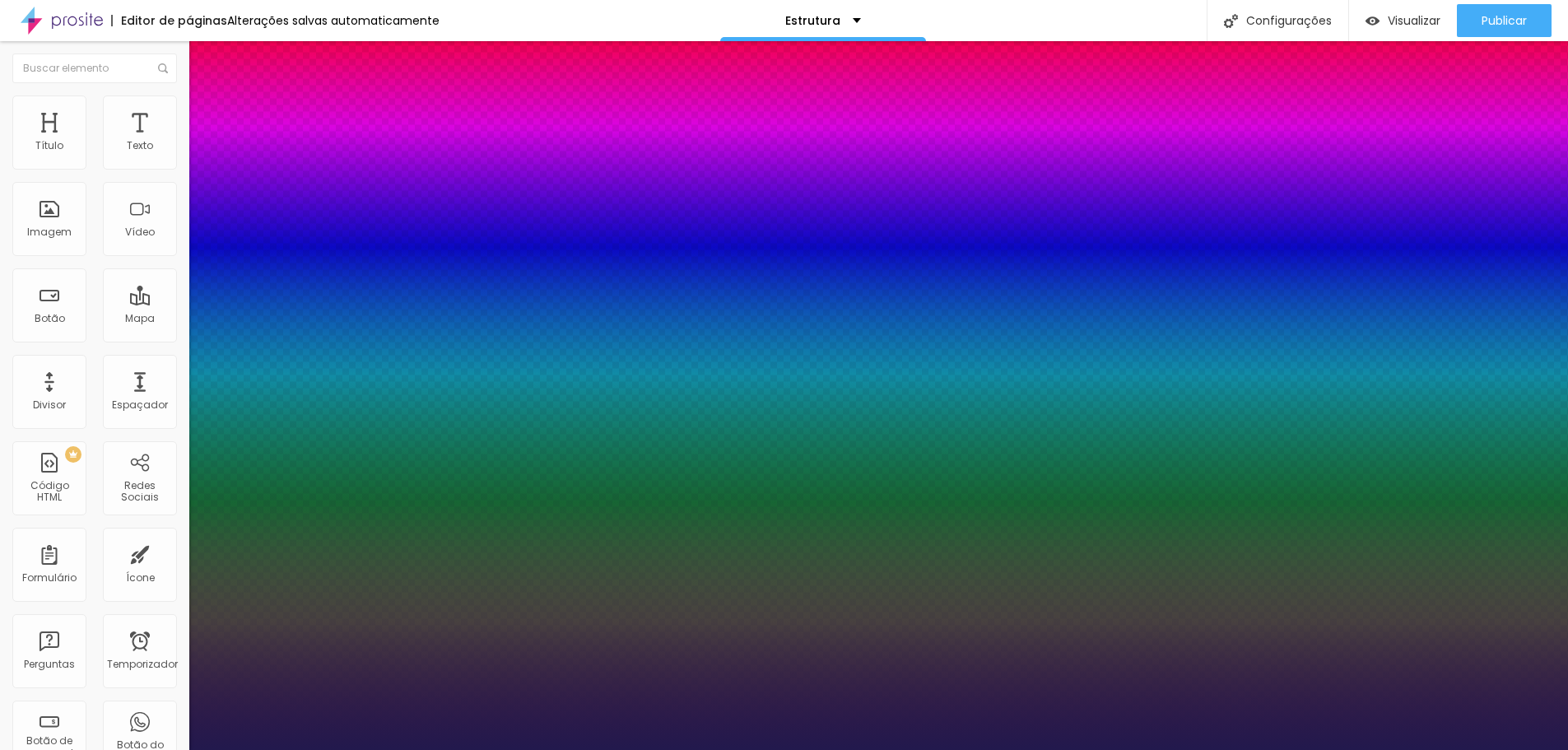
type input "23"
type input "8"
type input "0"
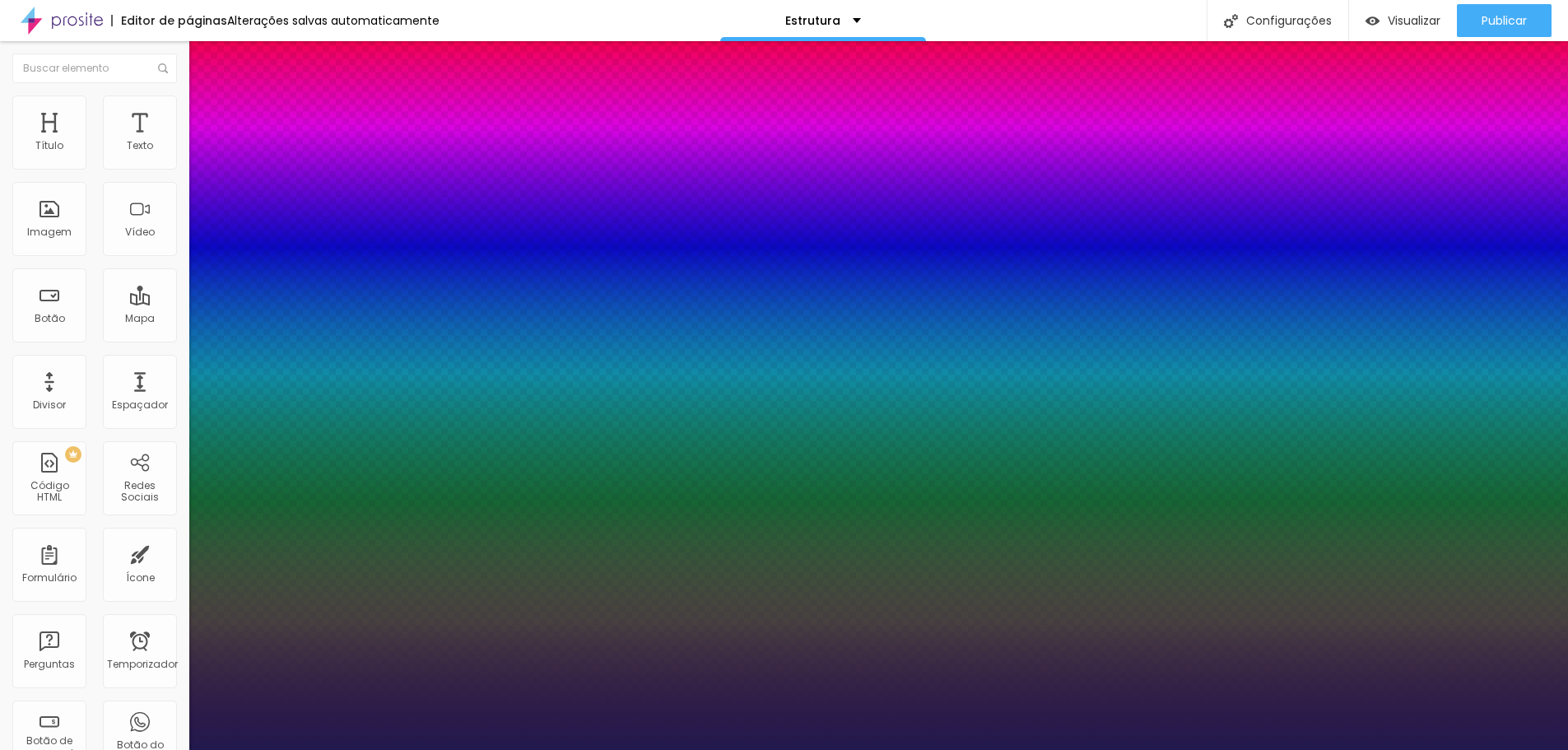
type input "0"
drag, startPoint x: 298, startPoint y: 544, endPoint x: 172, endPoint y: 540, distance: 126.1
type input "0"
click at [718, 749] on div at bounding box center [784, 750] width 1568 height 0
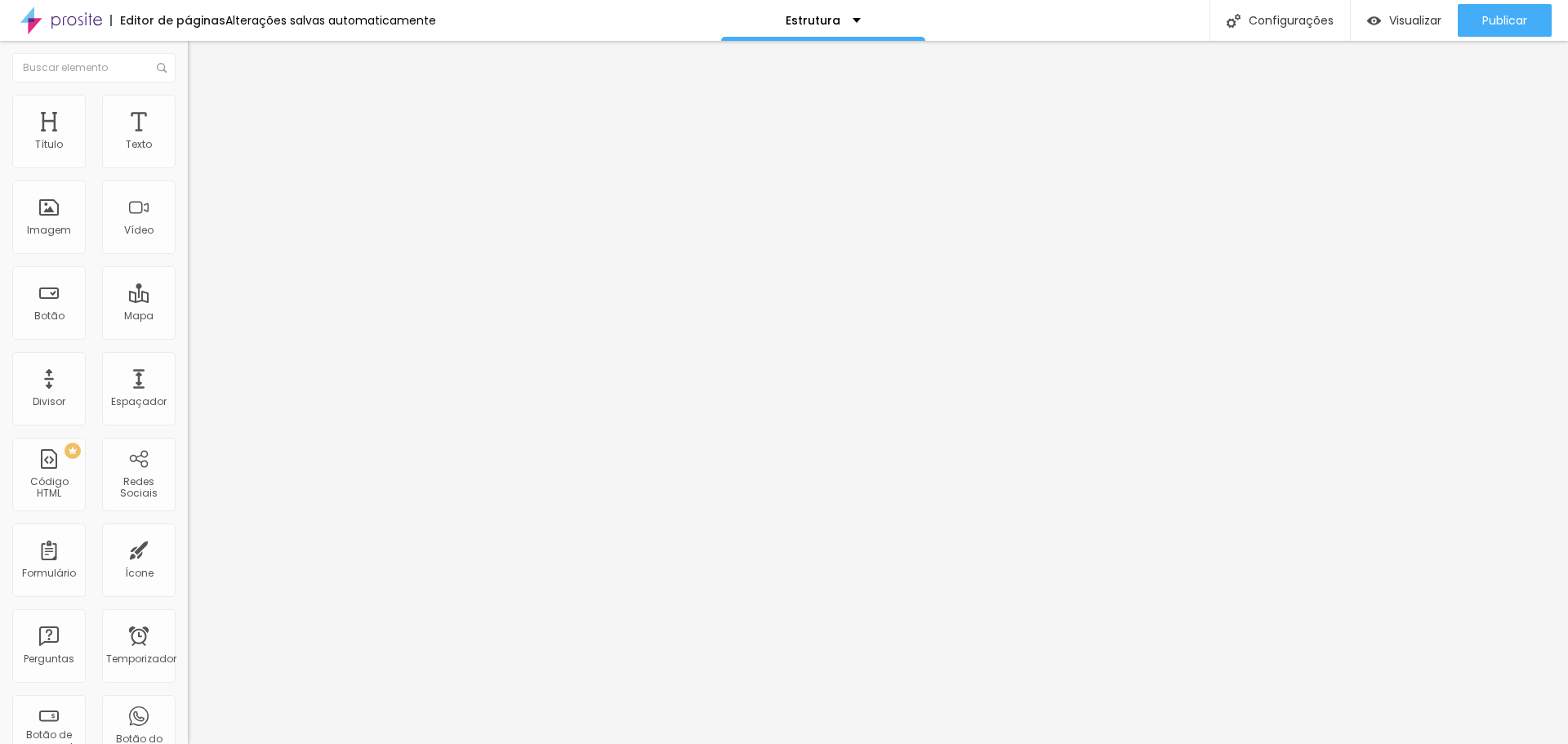
click at [202, 140] on font "Título 1" at bounding box center [229, 129] width 55 height 22
click at [188, 658] on img at bounding box center [281, 751] width 188 height 188
click at [60, 396] on font "Divisor" at bounding box center [49, 401] width 33 height 14
click at [203, 113] on font "Estilo" at bounding box center [215, 106] width 25 height 14
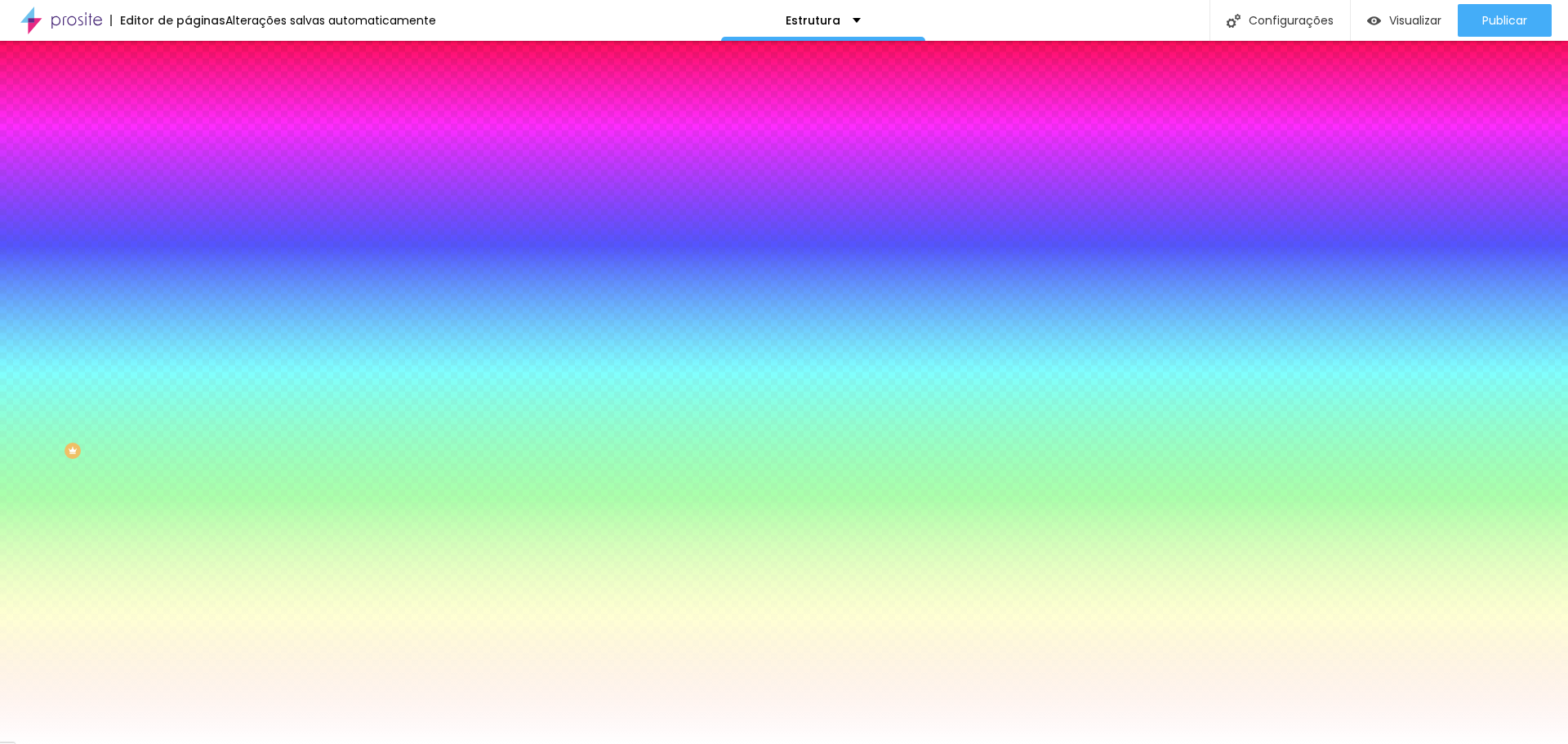
click at [188, 94] on li "Conteúdo" at bounding box center [281, 86] width 188 height 16
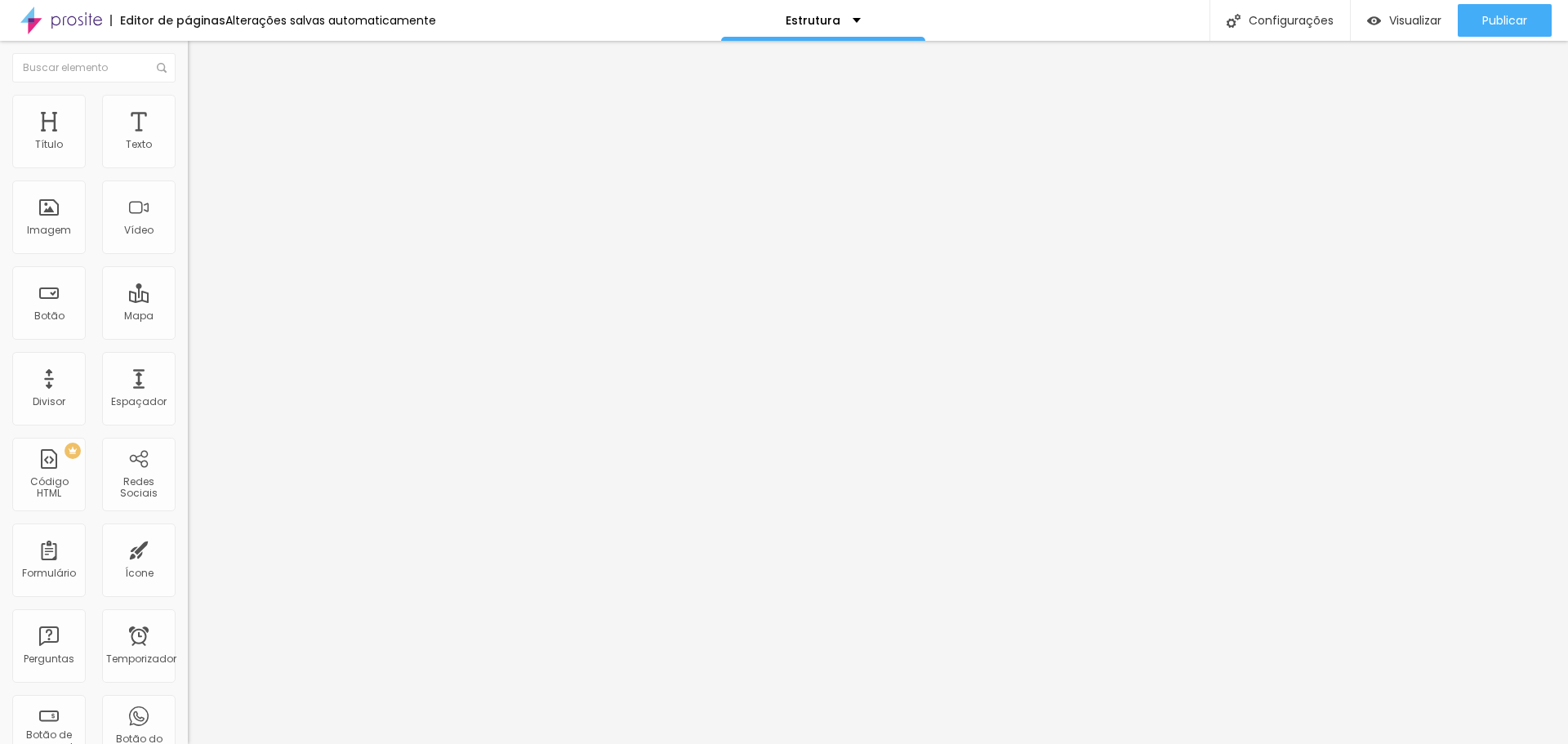
click at [188, 165] on div at bounding box center [281, 157] width 188 height 39
click at [188, 162] on img at bounding box center [194, 156] width 11 height 11
click at [188, 165] on img at bounding box center [194, 169] width 11 height 11
click at [188, 149] on img at bounding box center [194, 143] width 11 height 11
click at [188, 94] on img at bounding box center [195, 102] width 15 height 15
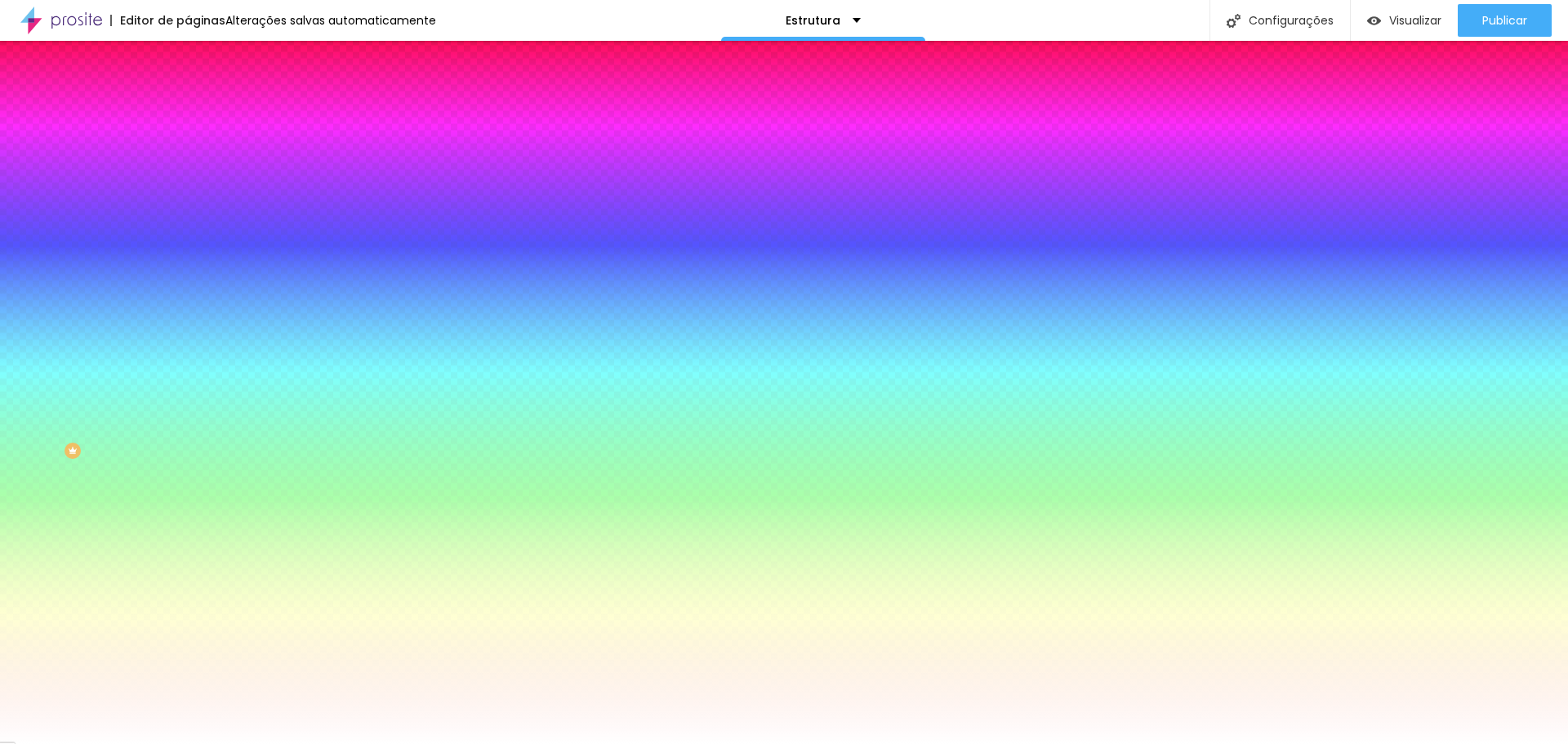
click at [188, 156] on div at bounding box center [281, 156] width 188 height 0
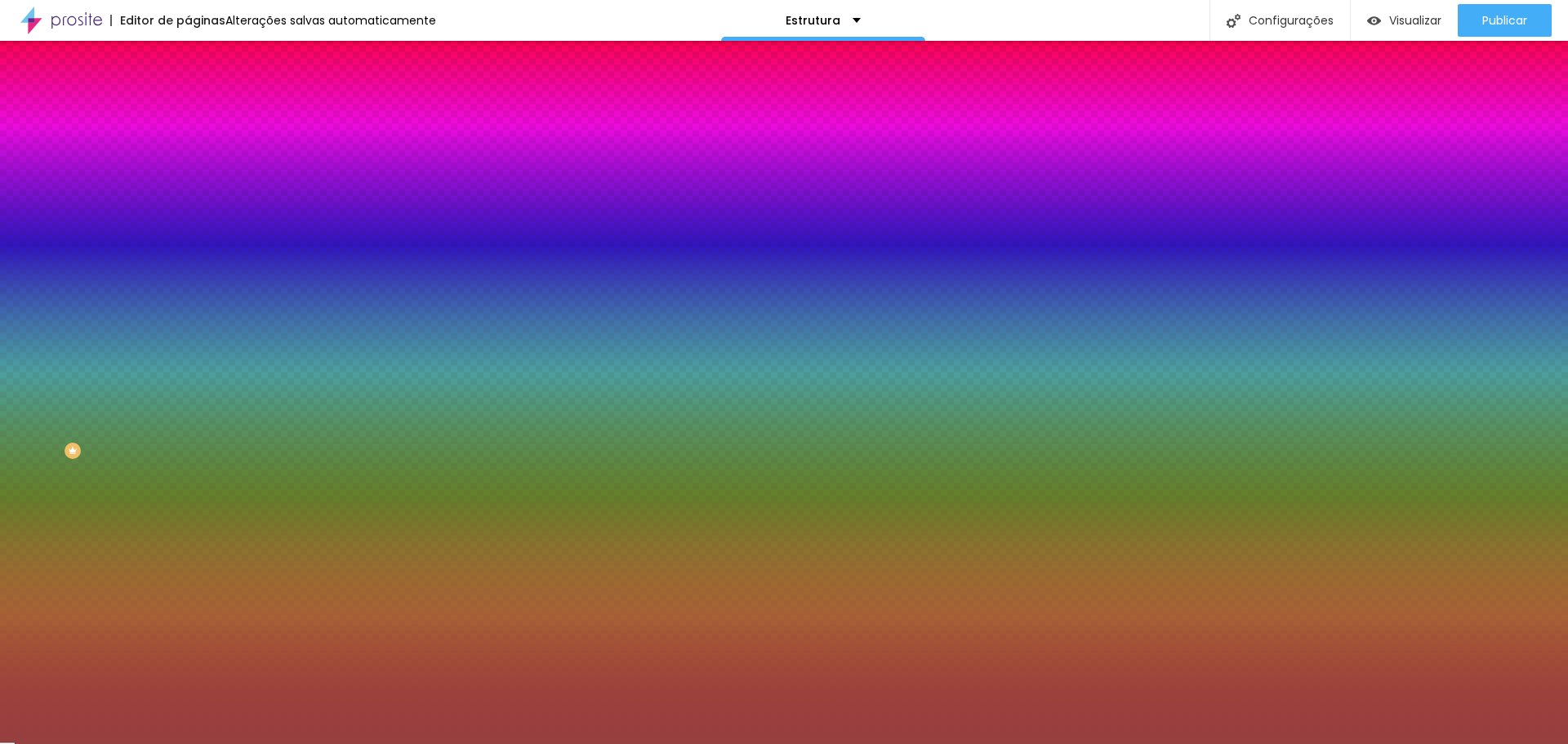
click at [85, 236] on div at bounding box center [784, 372] width 1568 height 744
click at [188, 396] on div "Editar nulo Conteúdo Estilo Avançado Cor de fundo Voltar ao padrão #964040 Somb…" at bounding box center [281, 393] width 188 height 703
click at [188, 156] on div at bounding box center [281, 156] width 188 height 0
click at [29, 192] on div at bounding box center [784, 372] width 1568 height 744
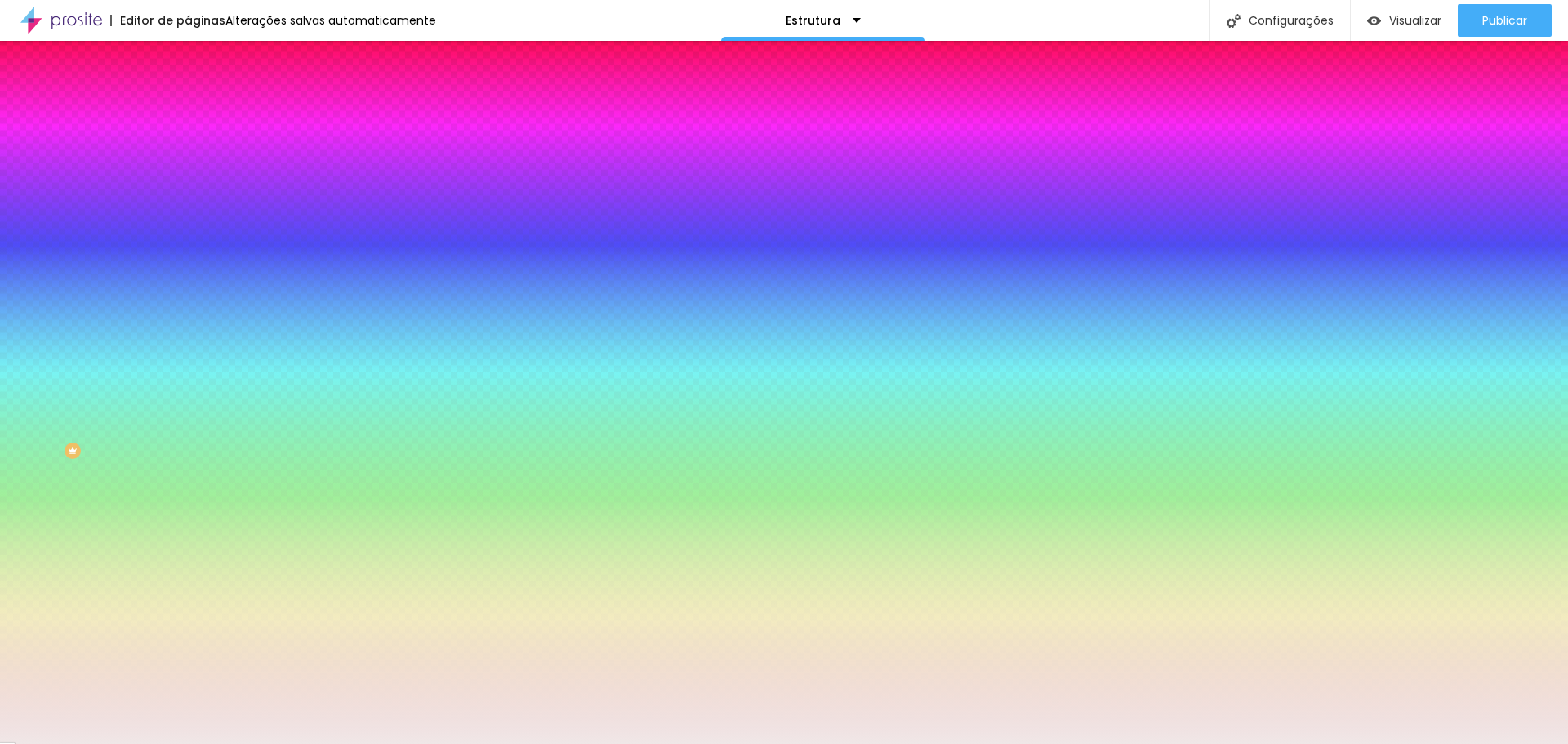
type input "#FFFFFF"
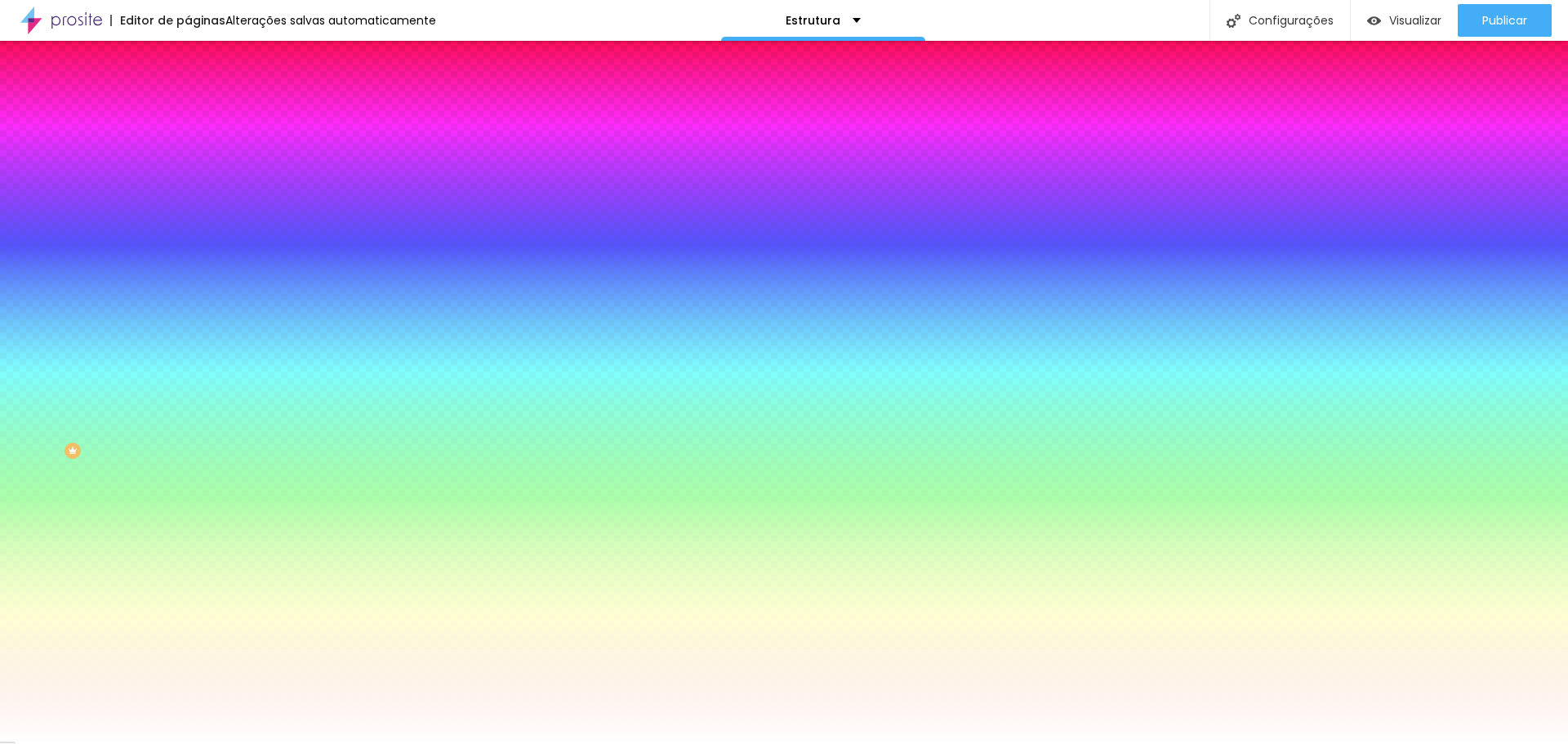
drag, startPoint x: 29, startPoint y: 192, endPoint x: 13, endPoint y: 164, distance: 32.2
click at [188, 164] on div "Cor de fundo Voltar ao padrão #FFFFFF" at bounding box center [281, 150] width 188 height 45
click at [188, 462] on div "Editar nulo Conteúdo Estilo Avançado Cor de fundo Voltar ao padrão #FFFFFF Somb…" at bounding box center [281, 393] width 188 height 703
